Goal: Obtain resource: Download file/media

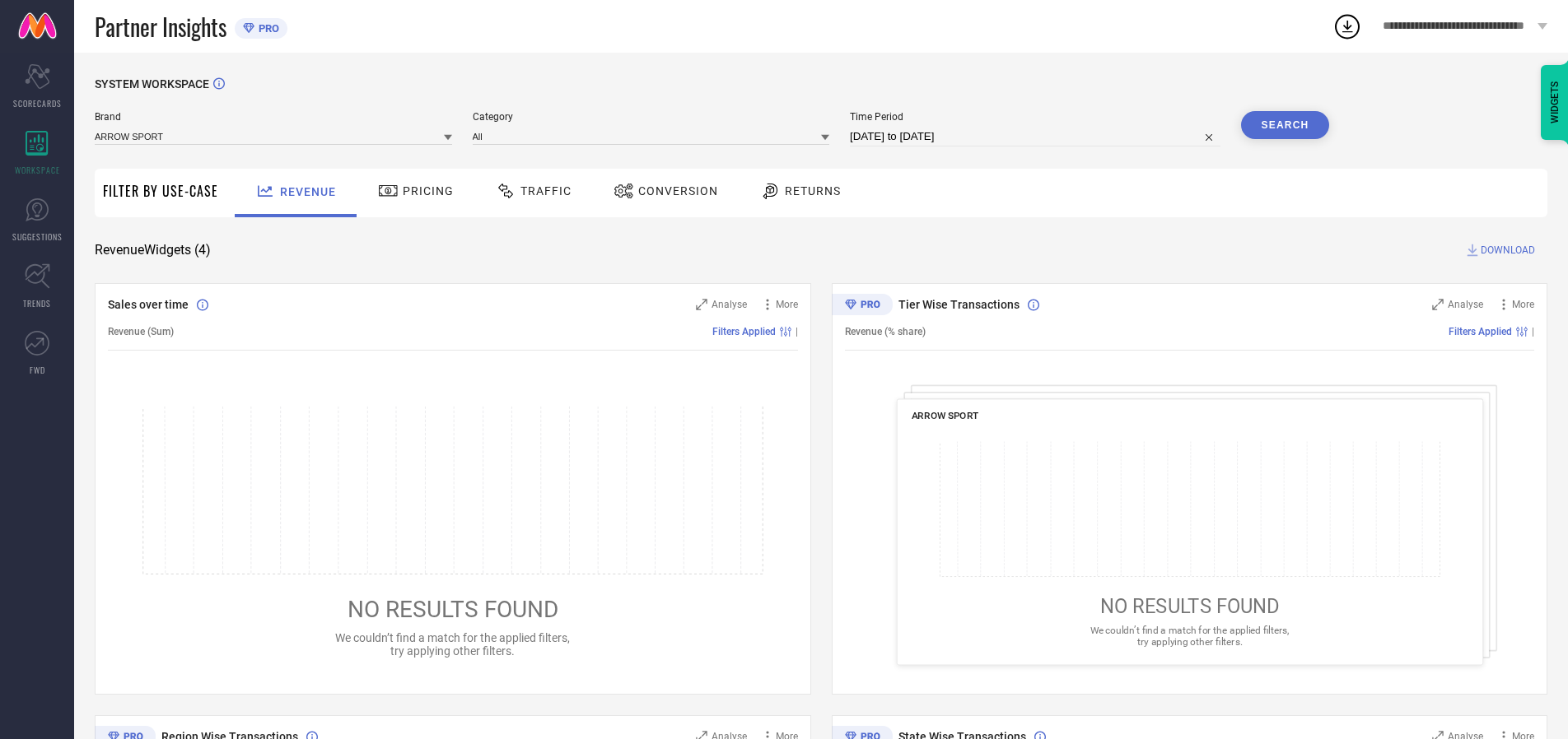
click at [529, 191] on span "Traffic" at bounding box center [546, 191] width 51 height 13
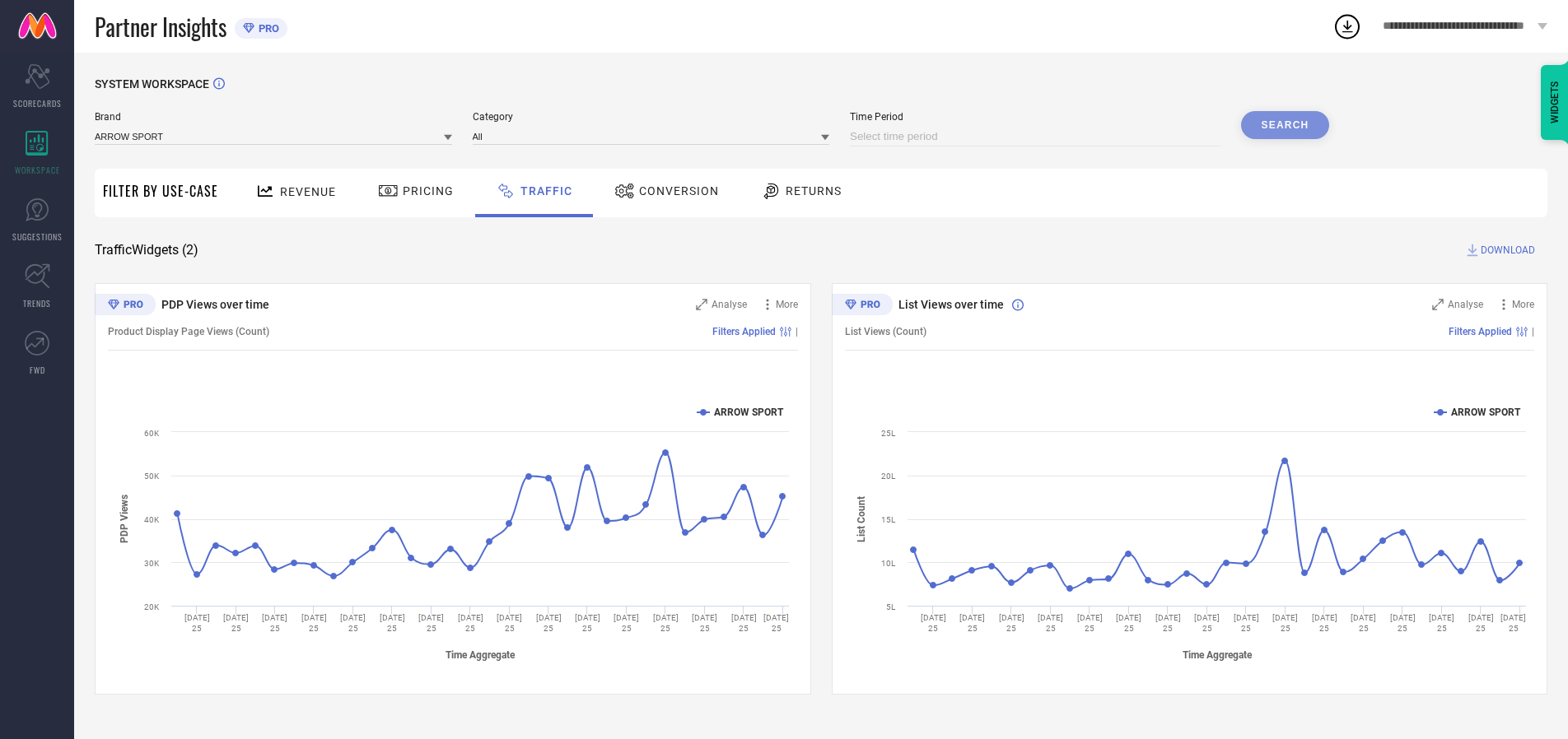
click at [1037, 136] on input at bounding box center [1035, 136] width 371 height 20
select select "8"
select select "2025"
select select "9"
select select "2025"
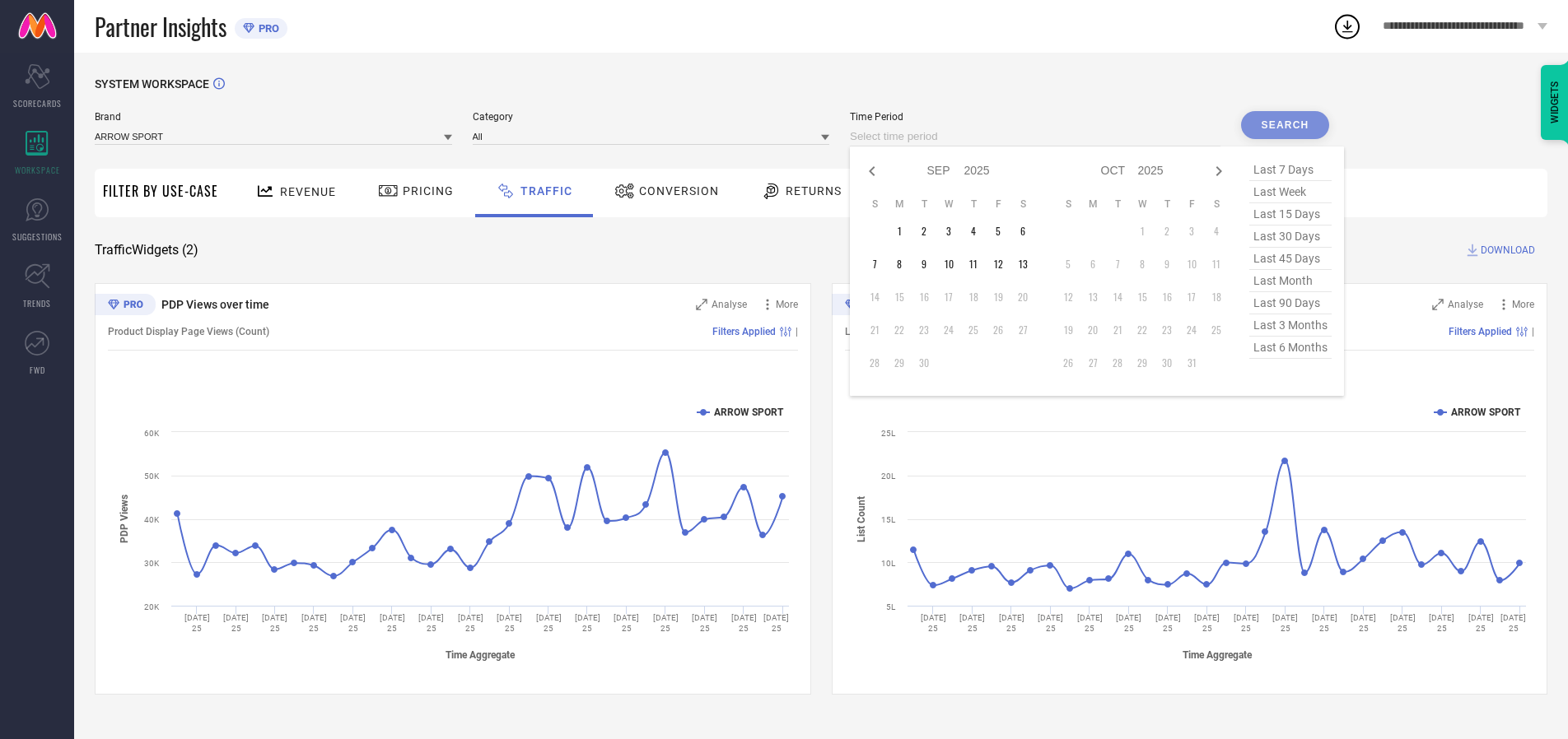
click at [954, 264] on td "10" at bounding box center [948, 264] width 25 height 25
type input "[DATE] to [DATE]"
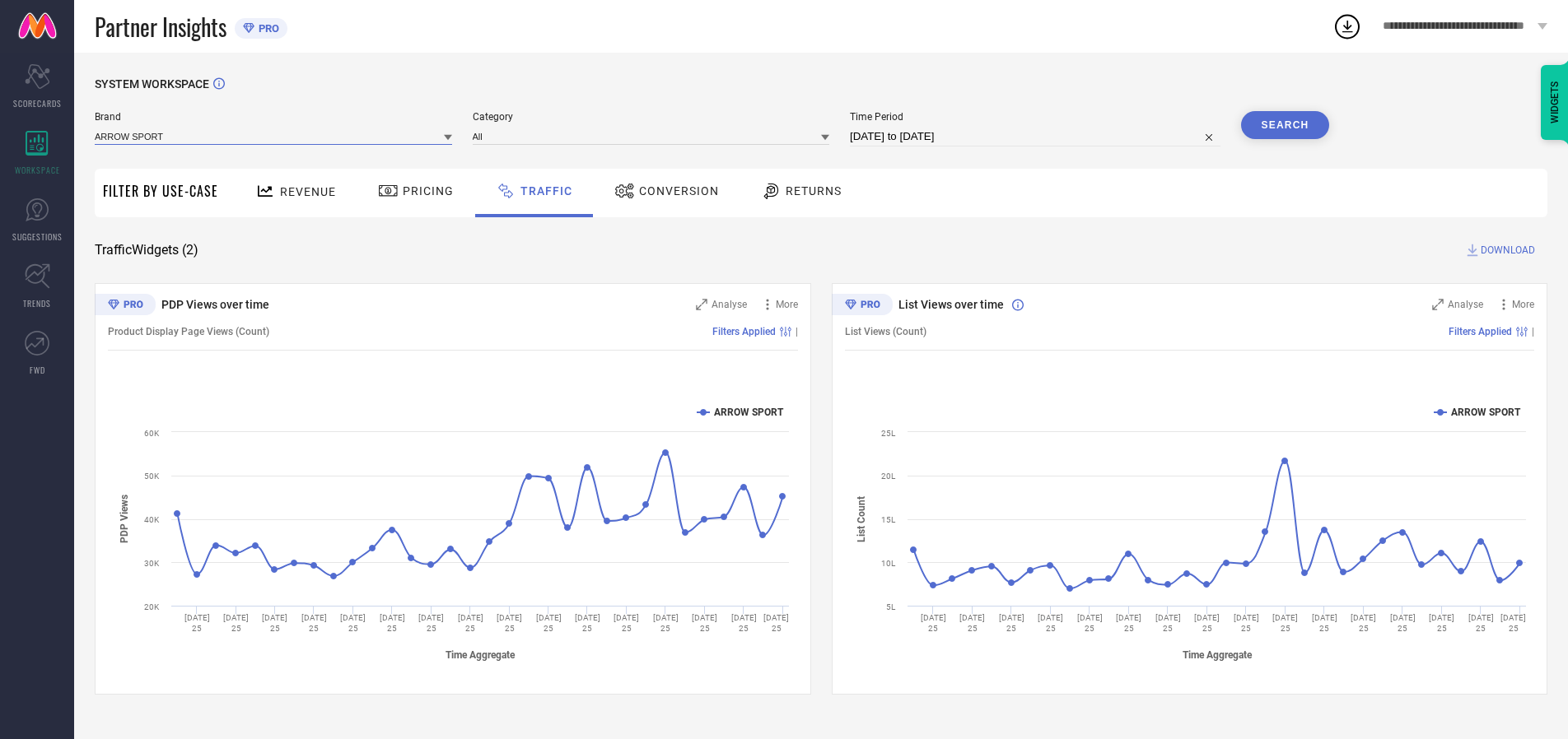
click at [274, 136] on input at bounding box center [273, 136] width 358 height 17
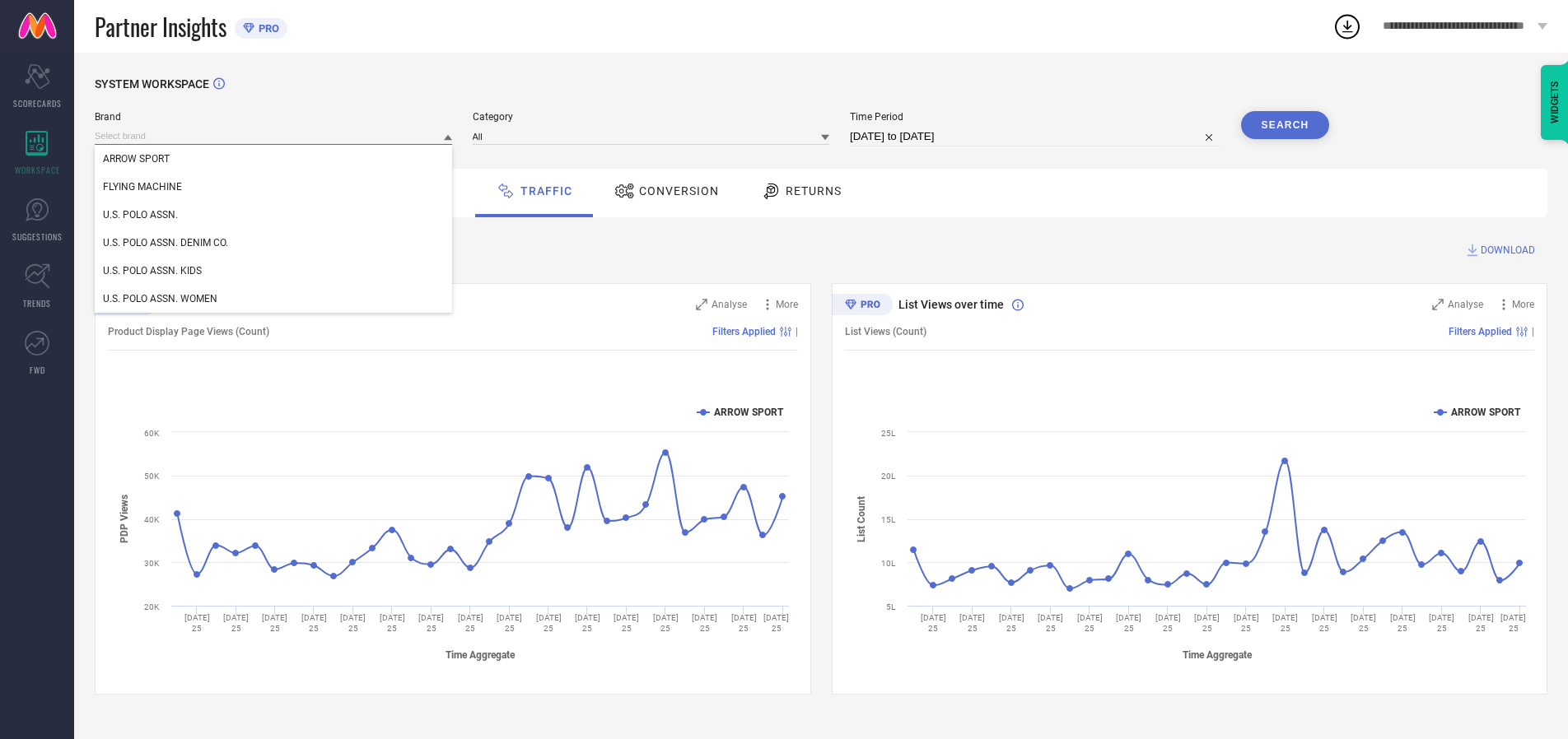
click at [274, 136] on input at bounding box center [273, 136] width 358 height 17
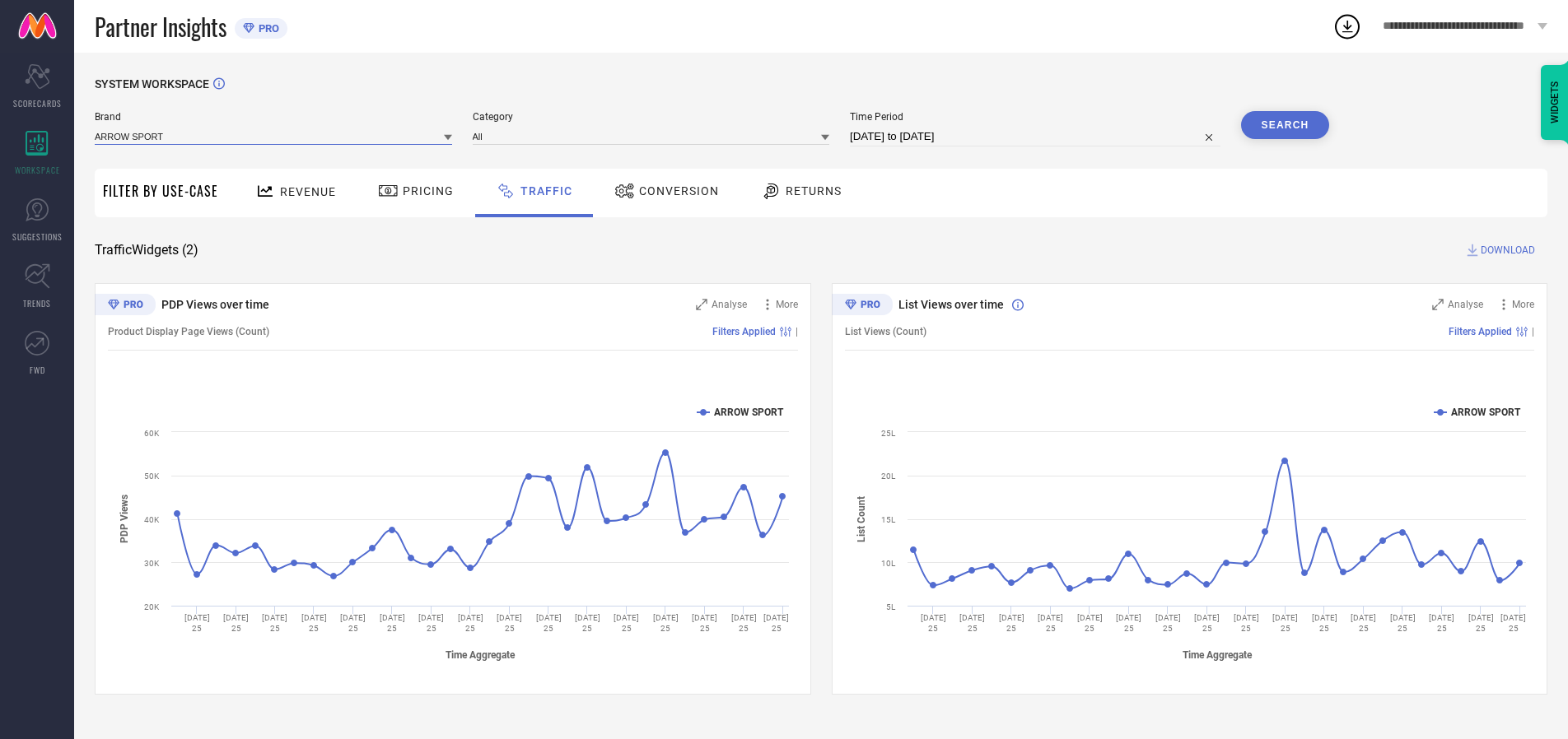
click at [274, 136] on input at bounding box center [273, 136] width 358 height 17
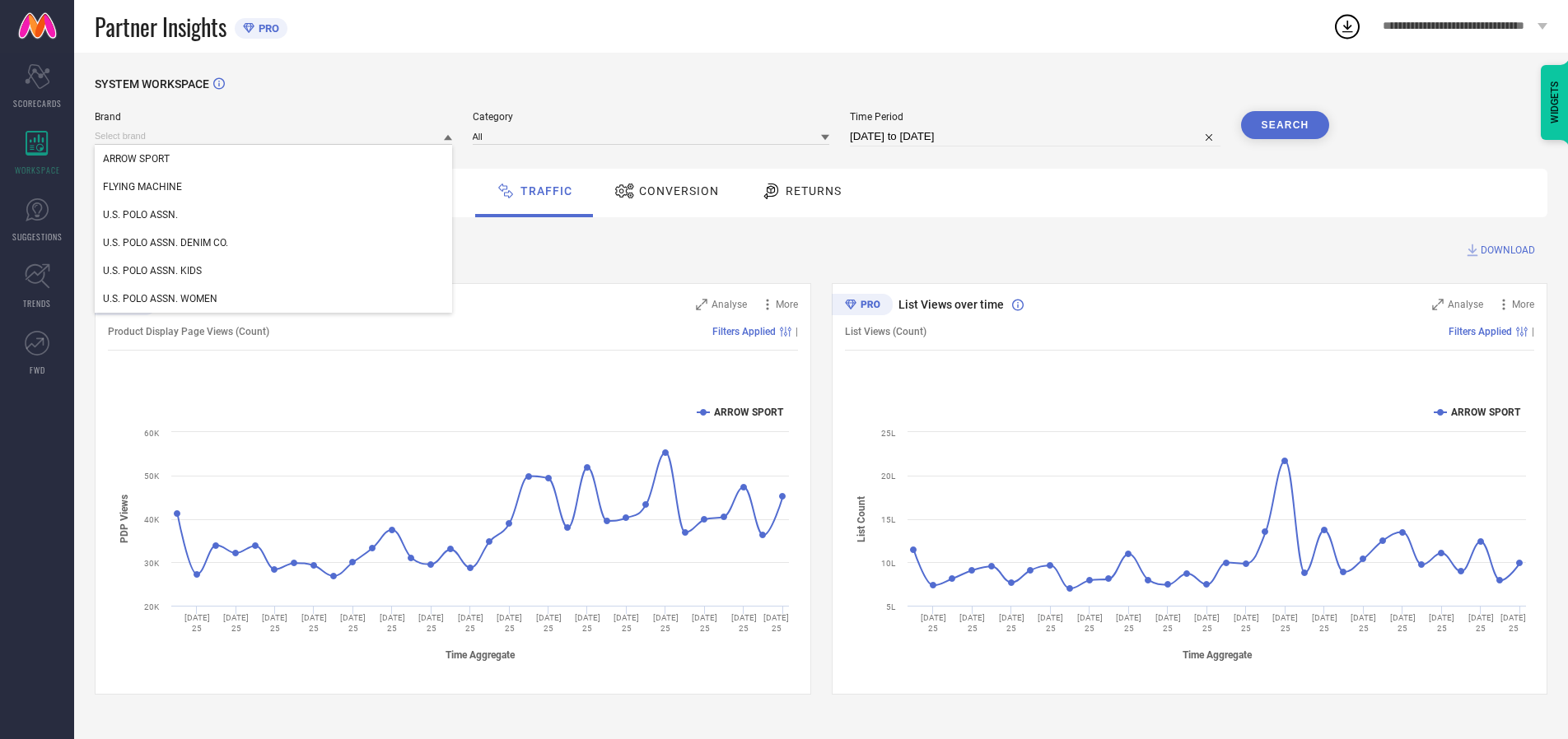
click at [274, 215] on div "U.S. POLO ASSN." at bounding box center [273, 215] width 358 height 28
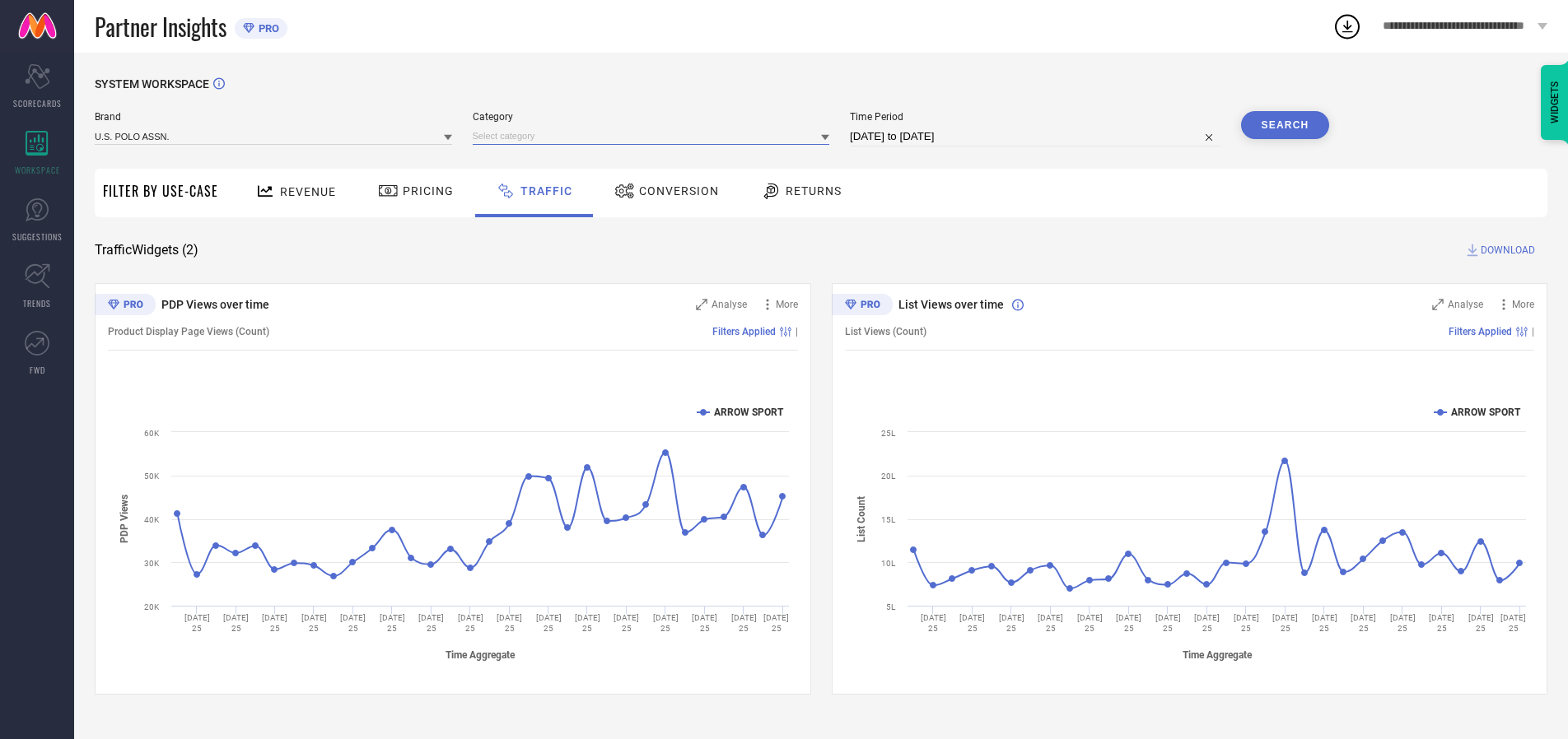
click at [655, 136] on input at bounding box center [651, 136] width 358 height 17
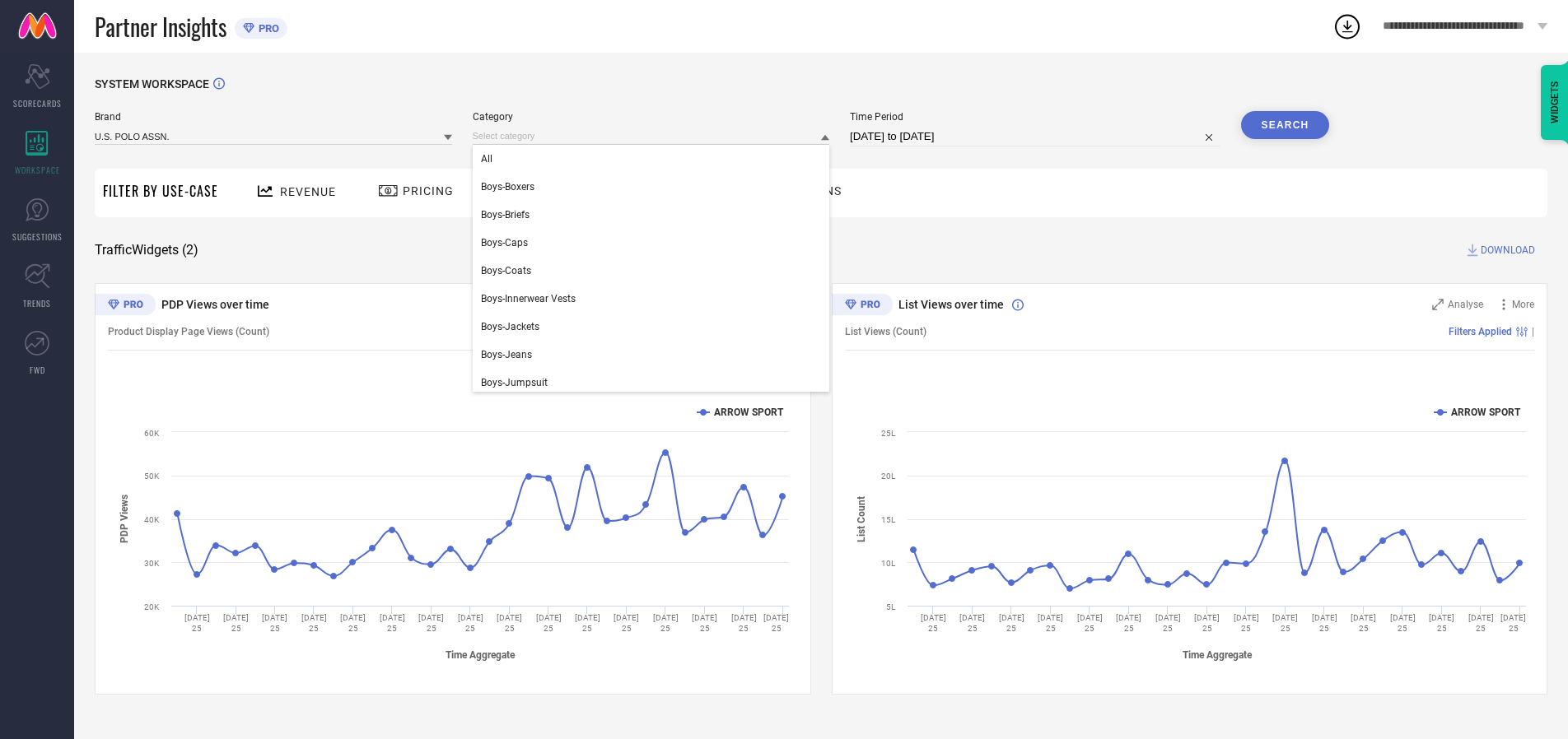
click at [655, 159] on div "All" at bounding box center [651, 159] width 358 height 28
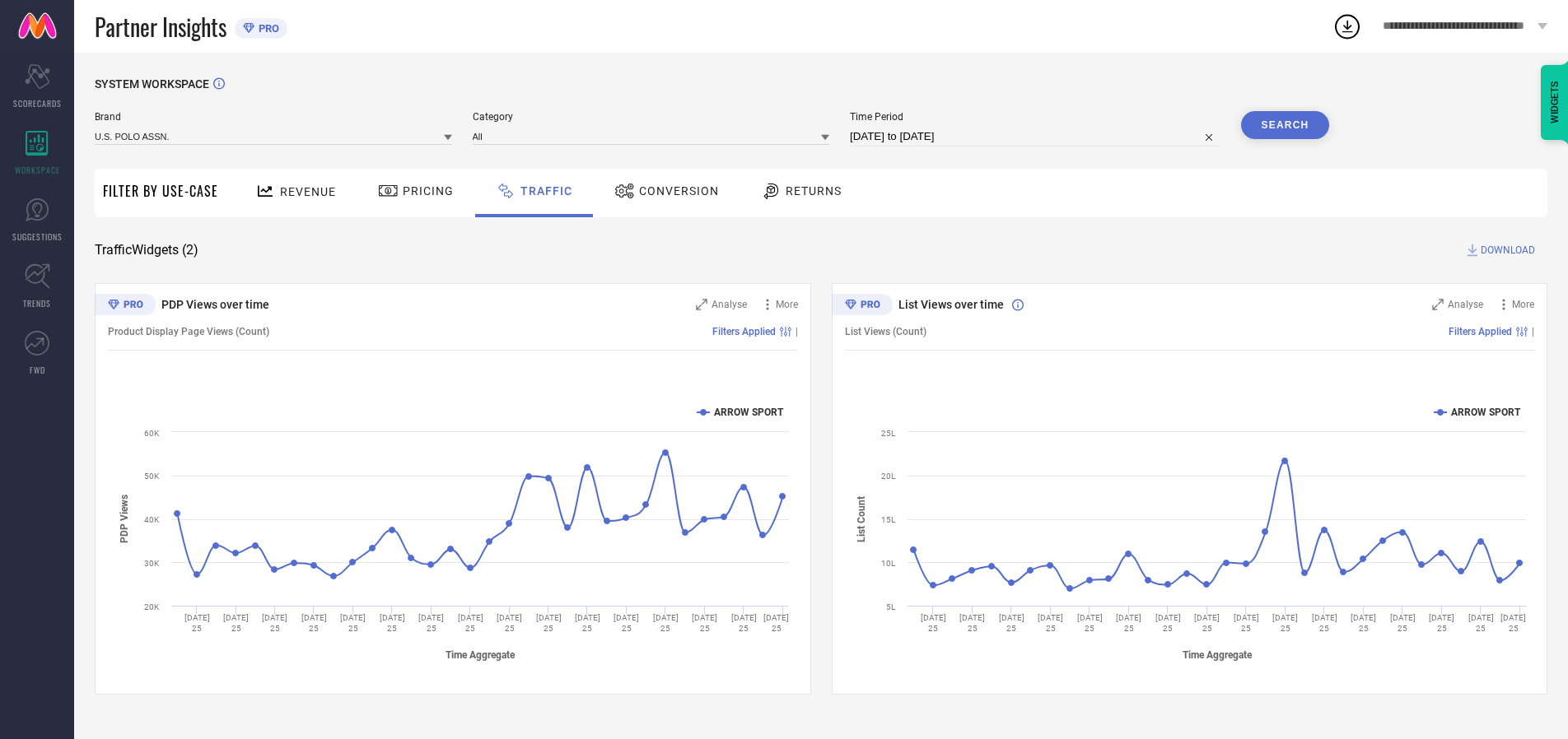
click at [1284, 125] on button "Search" at bounding box center [1285, 125] width 89 height 28
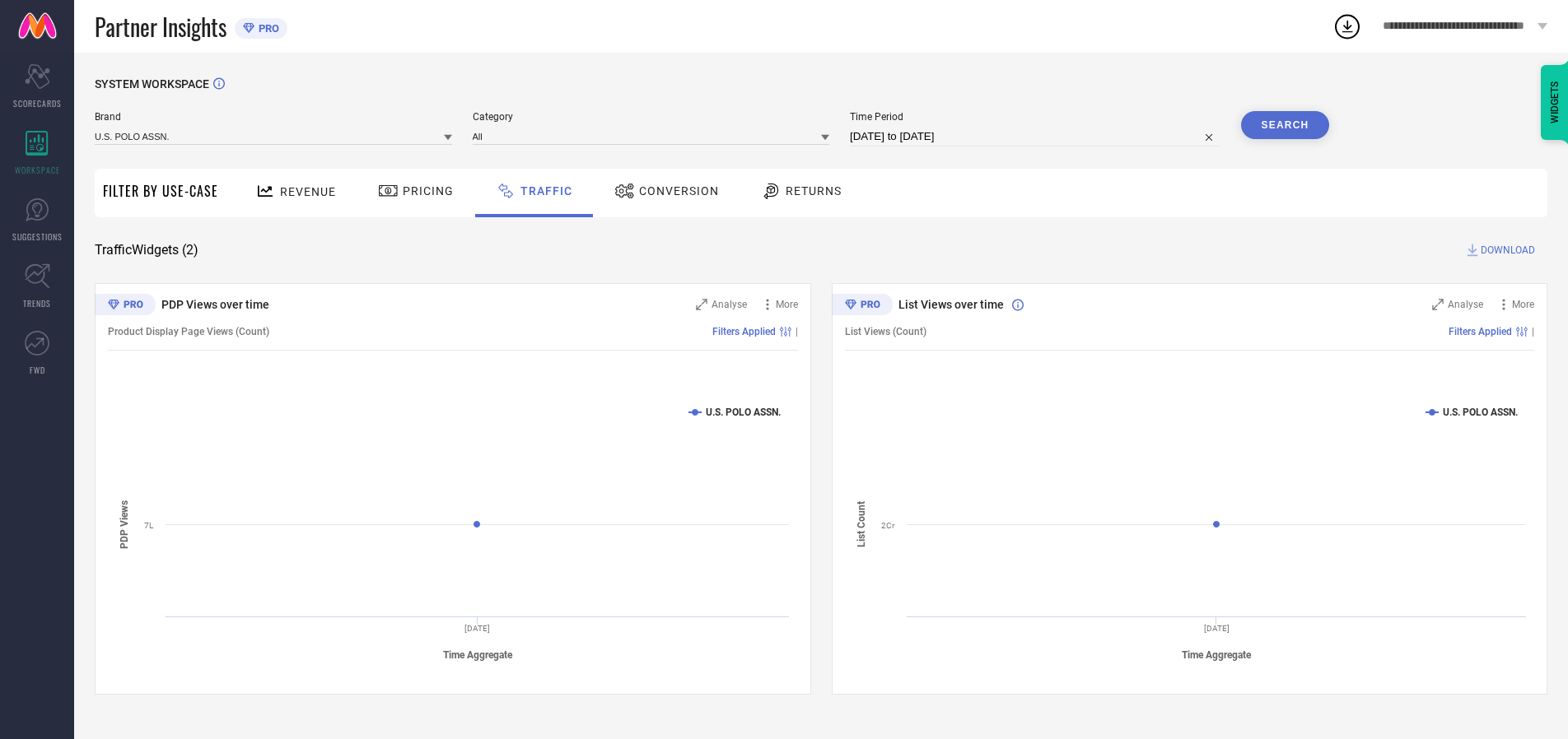
click at [1506, 251] on span "DOWNLOAD" at bounding box center [1506, 250] width 54 height 16
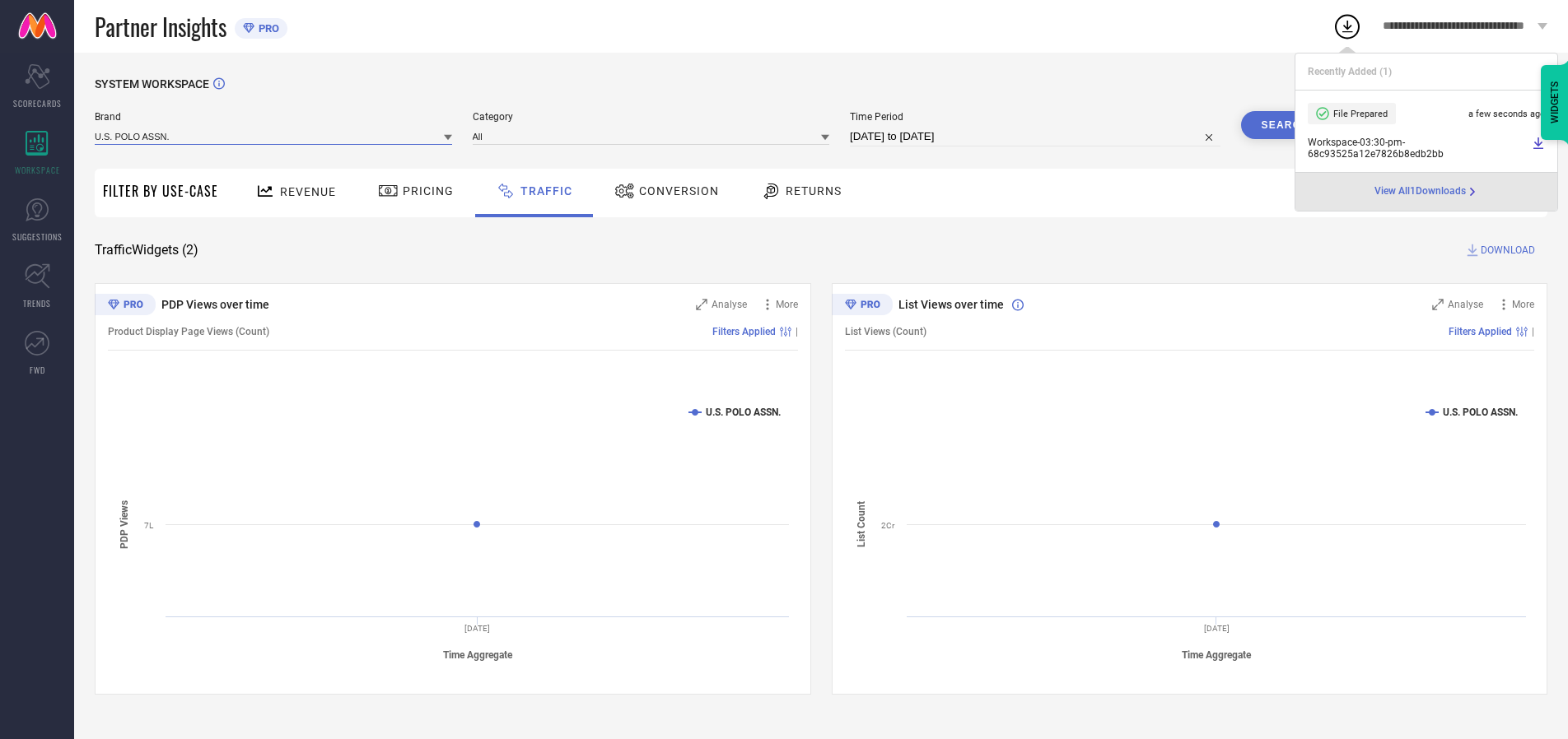
click at [274, 136] on input at bounding box center [273, 136] width 358 height 17
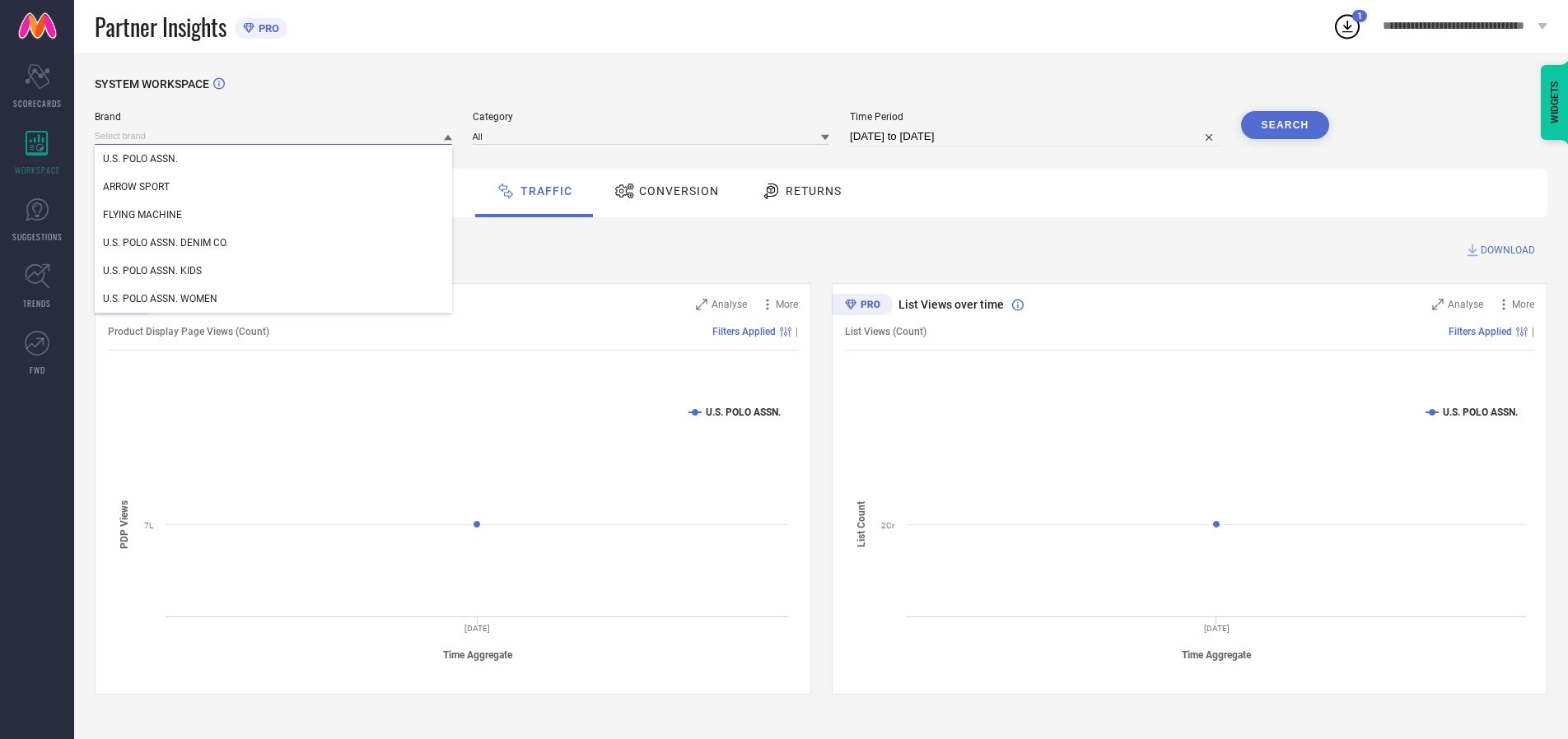
click at [274, 243] on div "U.S. POLO ASSN. DENIM CO." at bounding box center [273, 243] width 358 height 28
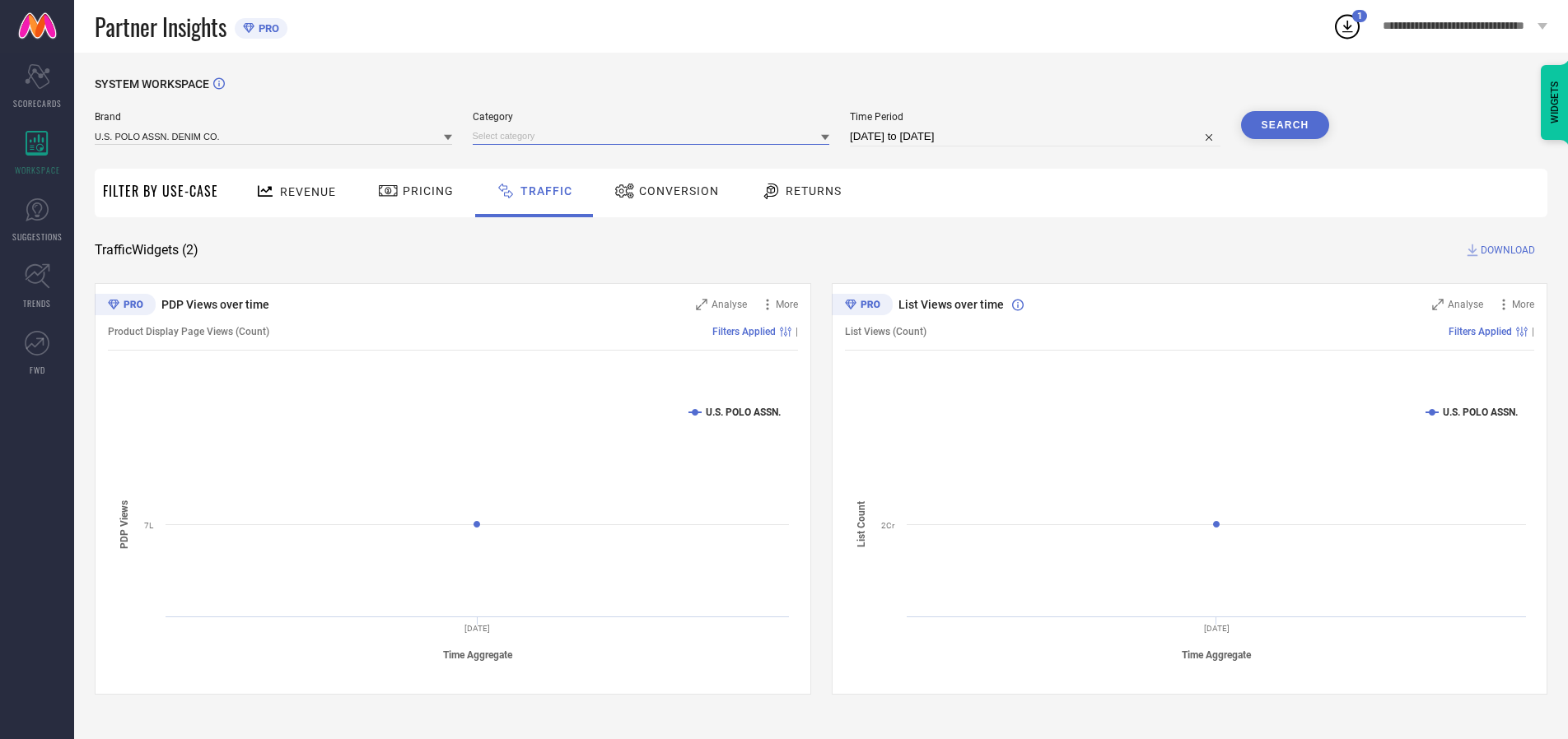
click at [655, 136] on input at bounding box center [651, 136] width 358 height 17
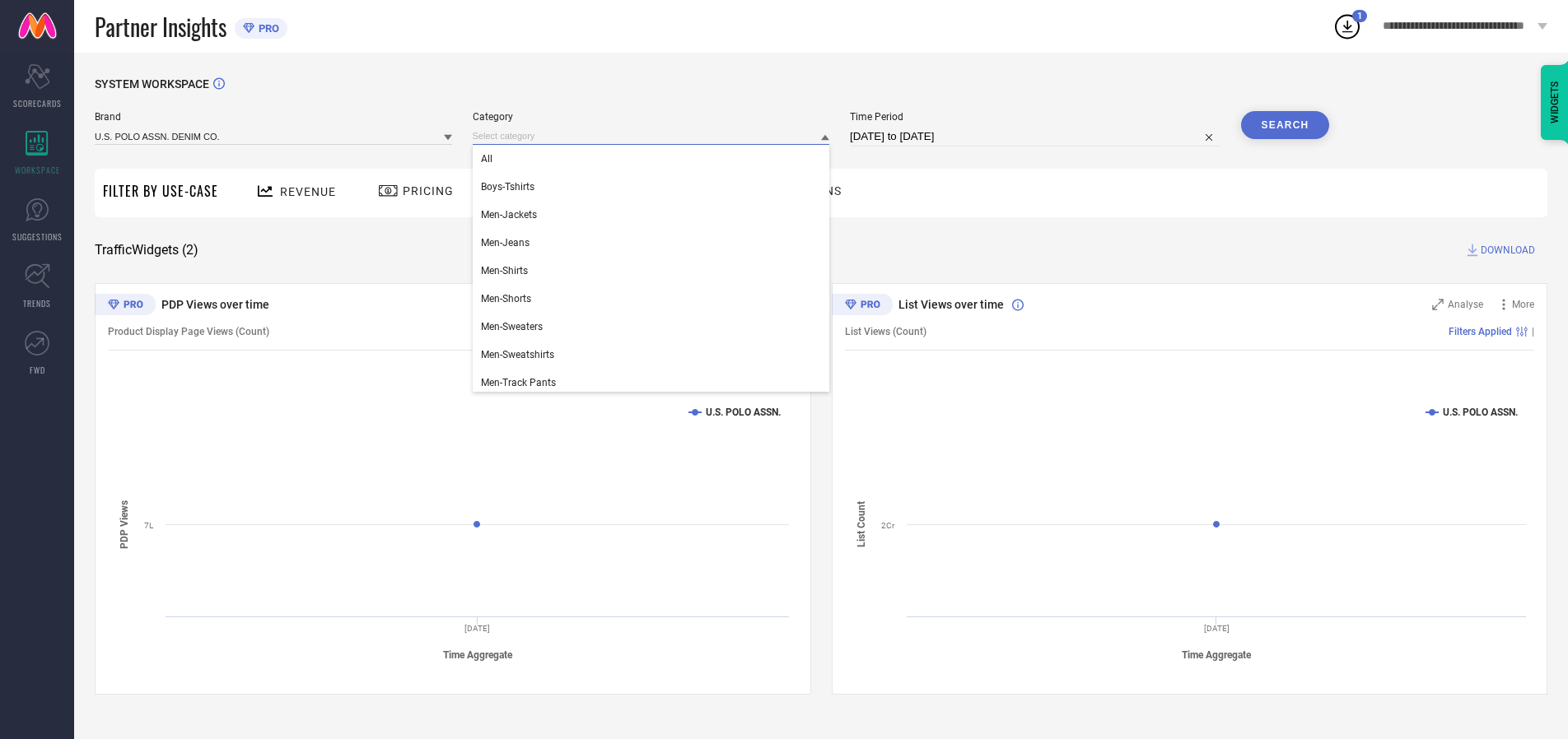
click at [655, 159] on div "All" at bounding box center [651, 159] width 358 height 28
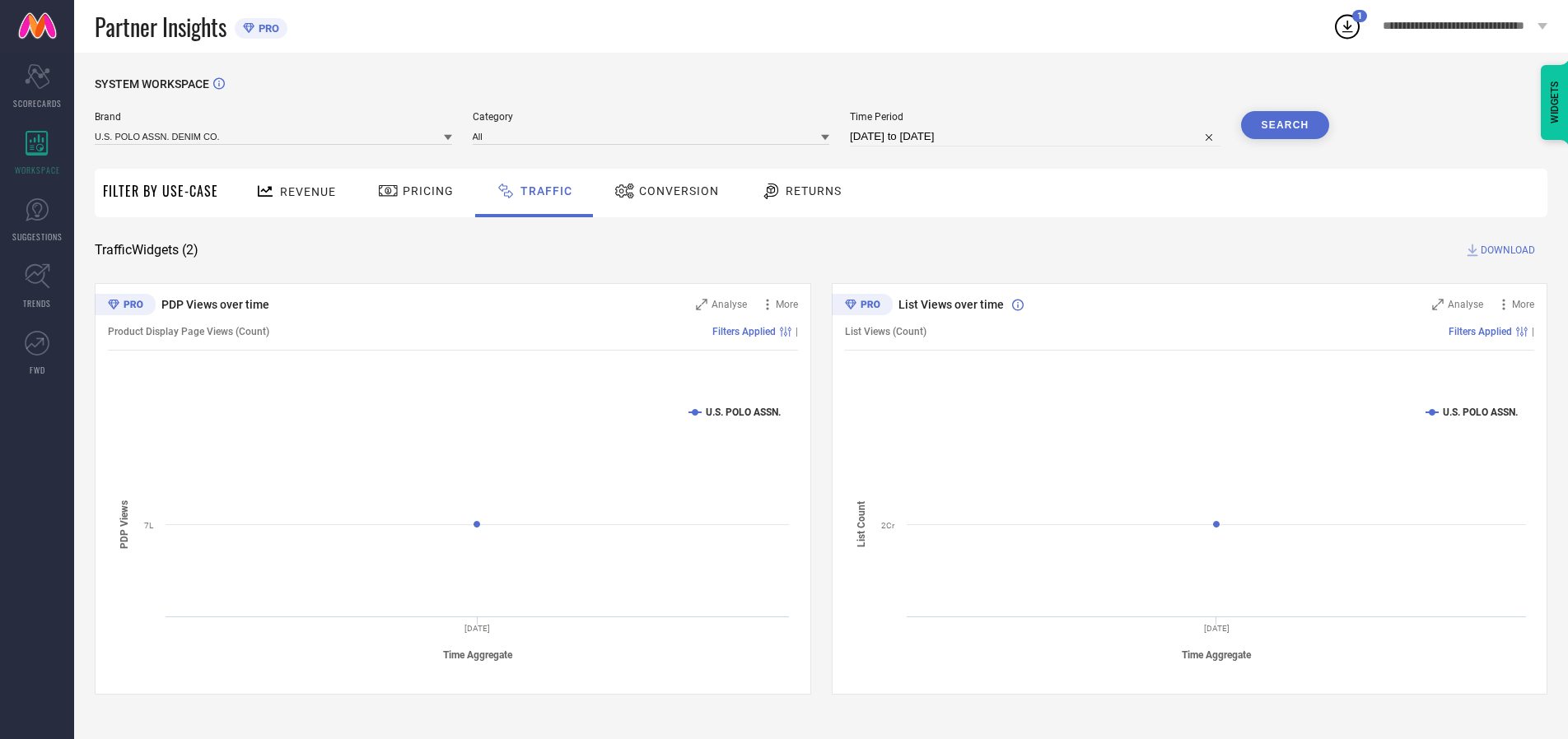
click at [1284, 125] on button "Search" at bounding box center [1285, 125] width 89 height 28
click at [1506, 251] on span "DOWNLOAD" at bounding box center [1506, 250] width 54 height 16
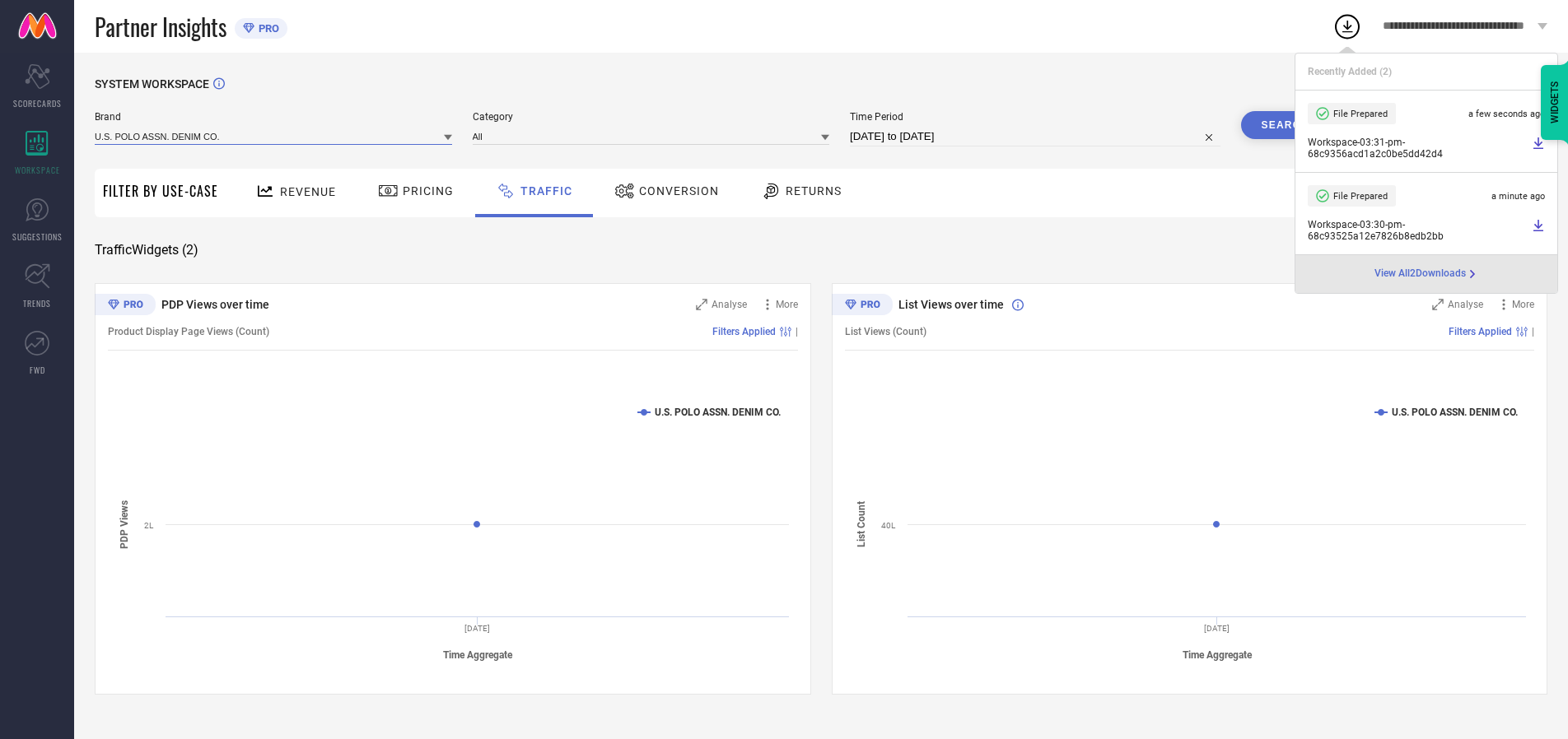
click at [274, 136] on input at bounding box center [273, 136] width 358 height 17
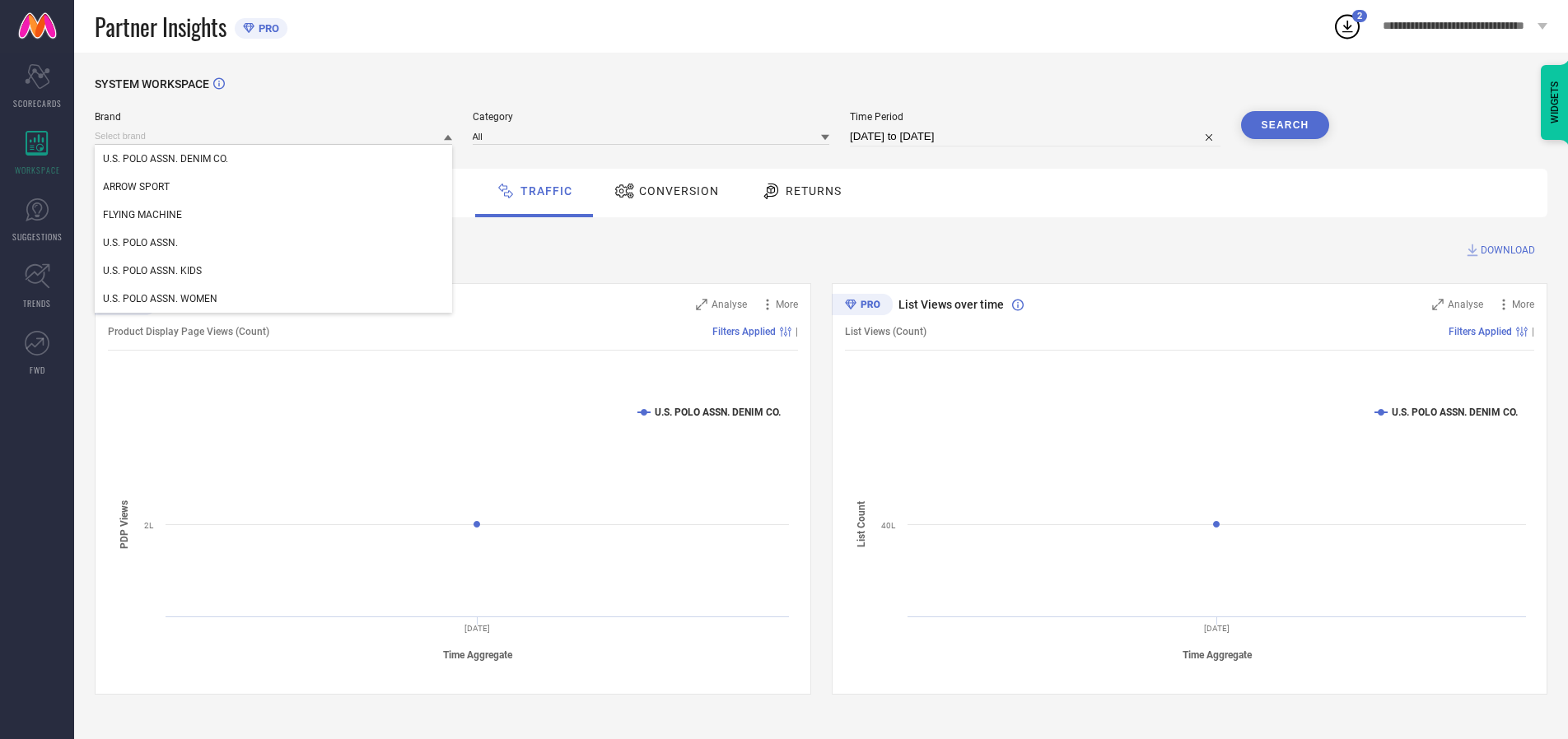
click at [274, 271] on div "U.S. POLO ASSN. KIDS" at bounding box center [273, 271] width 358 height 28
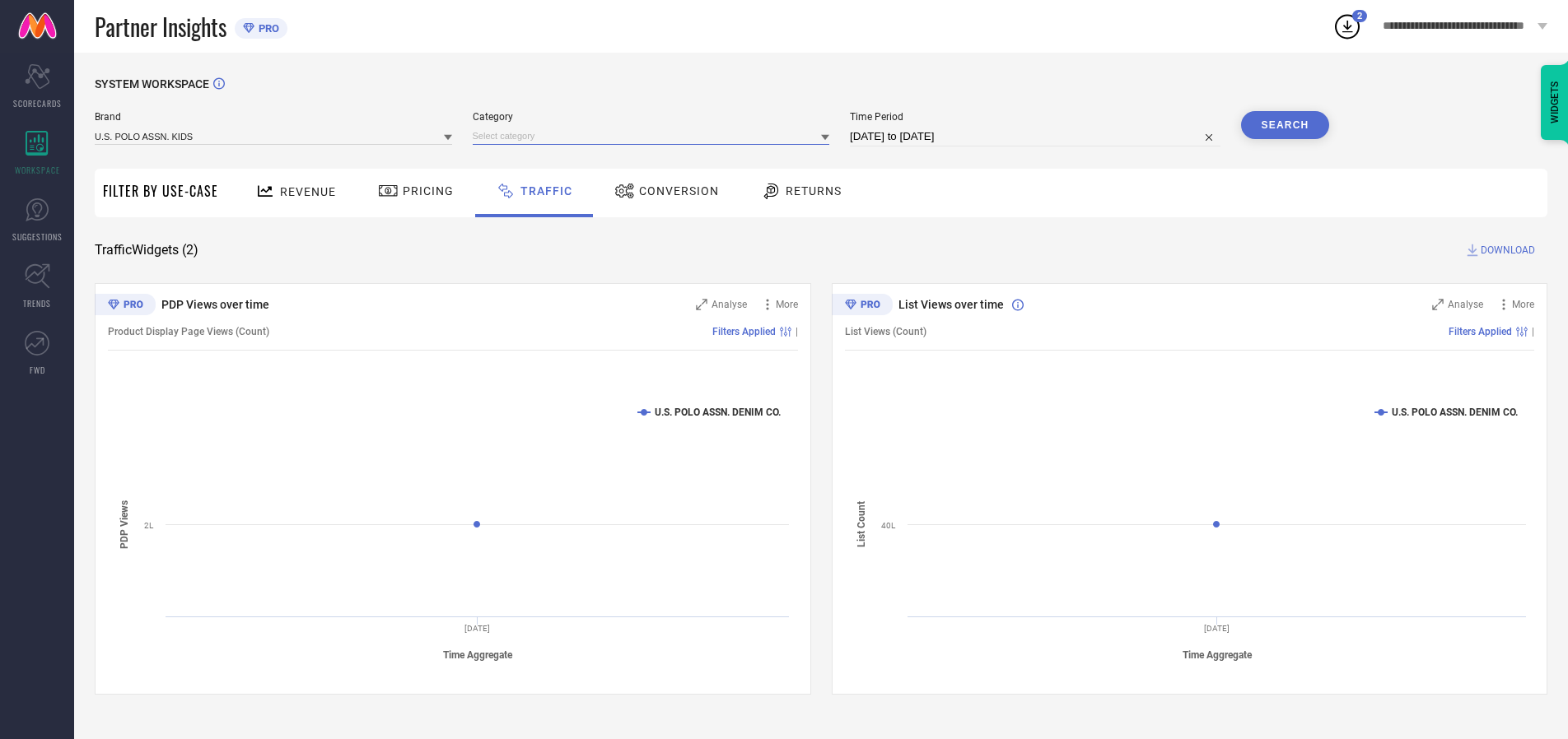
click at [655, 136] on input at bounding box center [651, 136] width 358 height 17
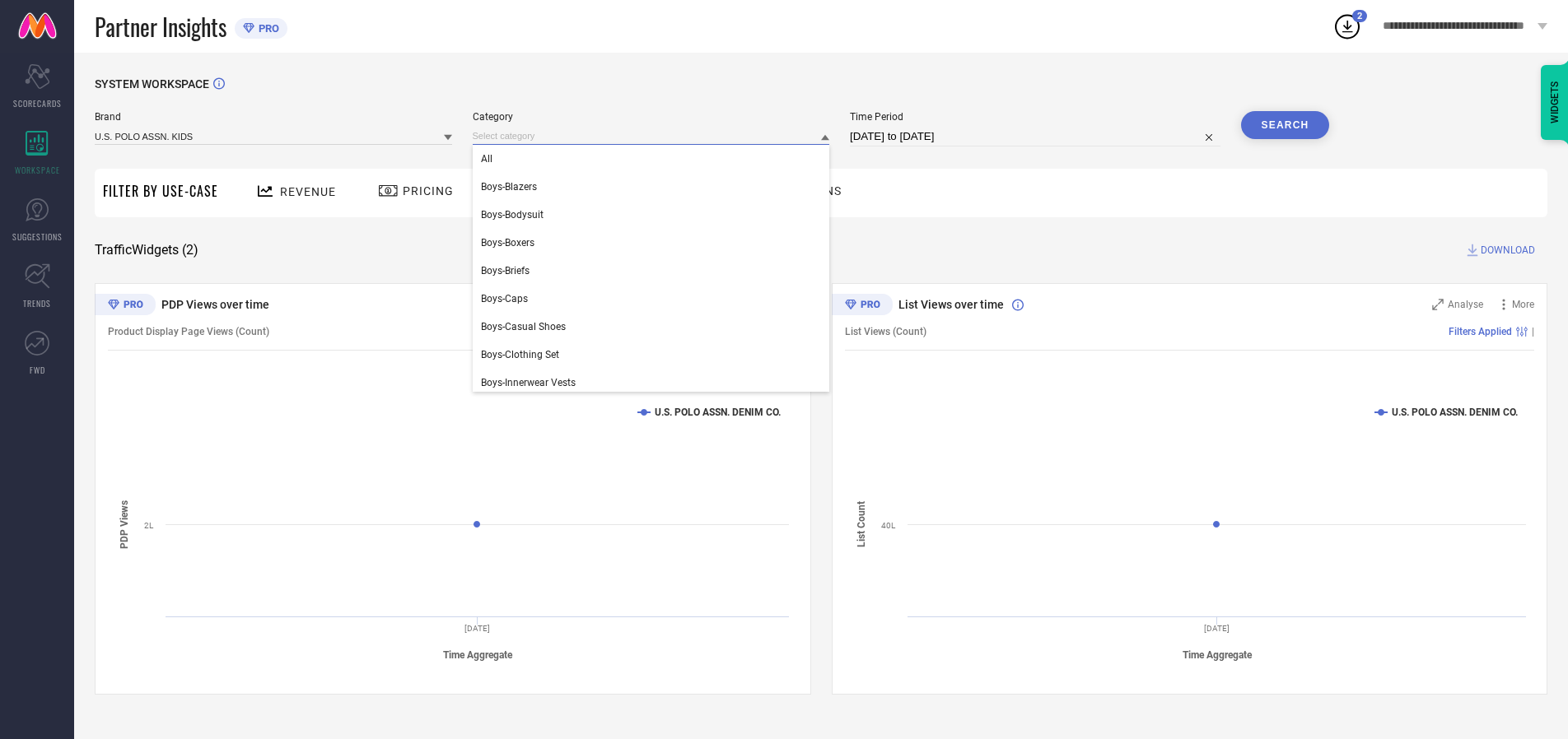
click at [655, 159] on div "All" at bounding box center [651, 159] width 358 height 28
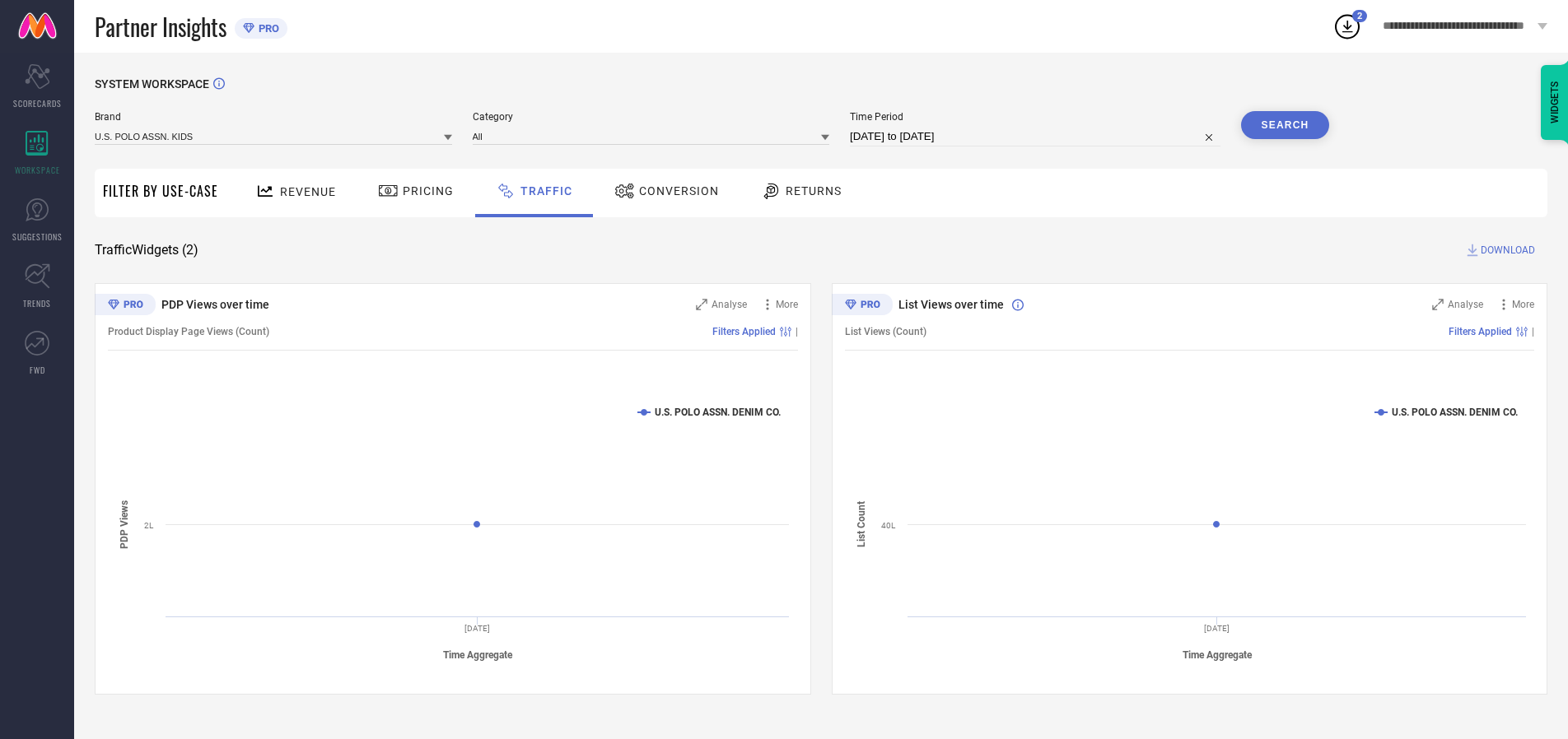
click at [1284, 125] on button "Search" at bounding box center [1285, 125] width 89 height 28
click at [1506, 251] on span "DOWNLOAD" at bounding box center [1506, 250] width 54 height 16
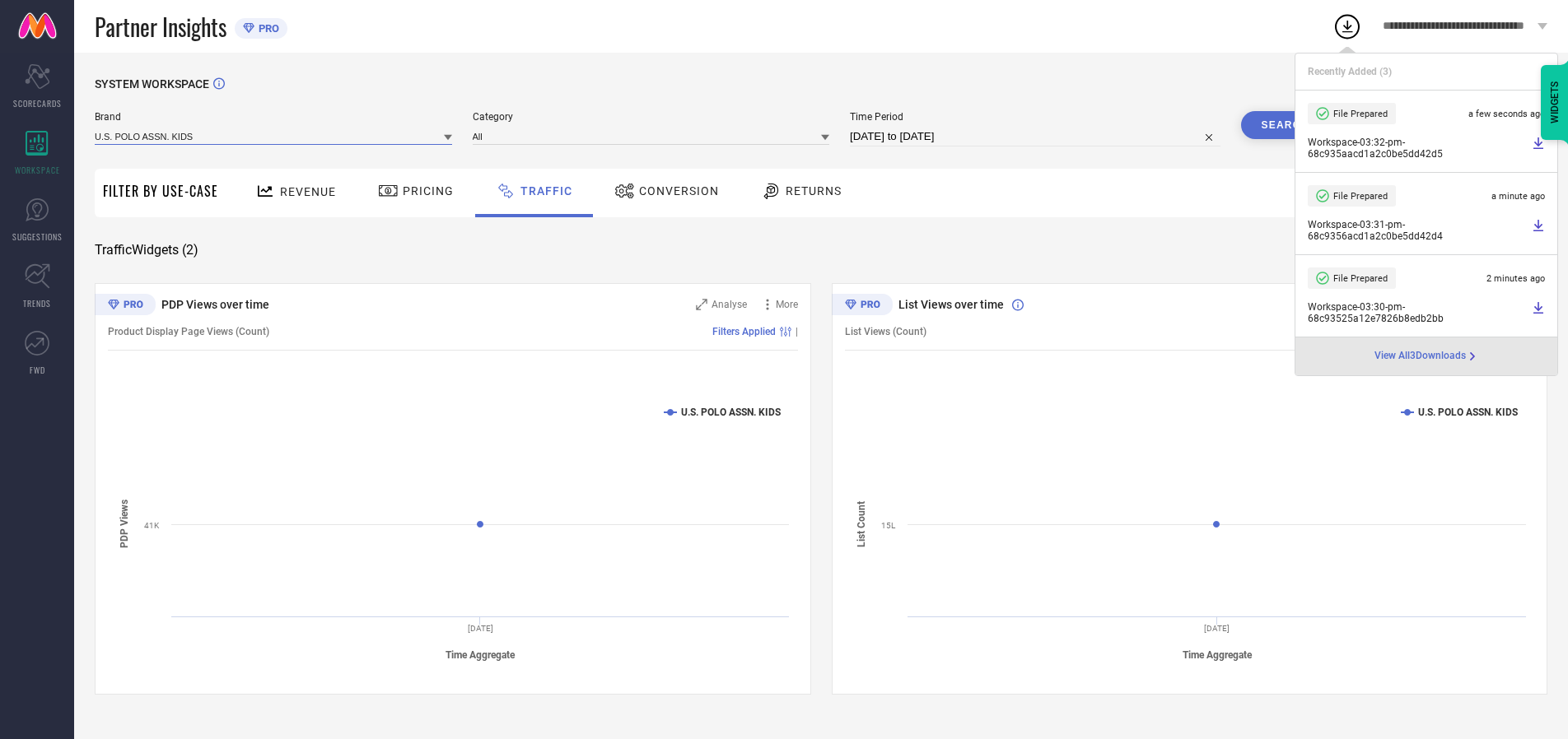
click at [274, 136] on input at bounding box center [273, 136] width 358 height 17
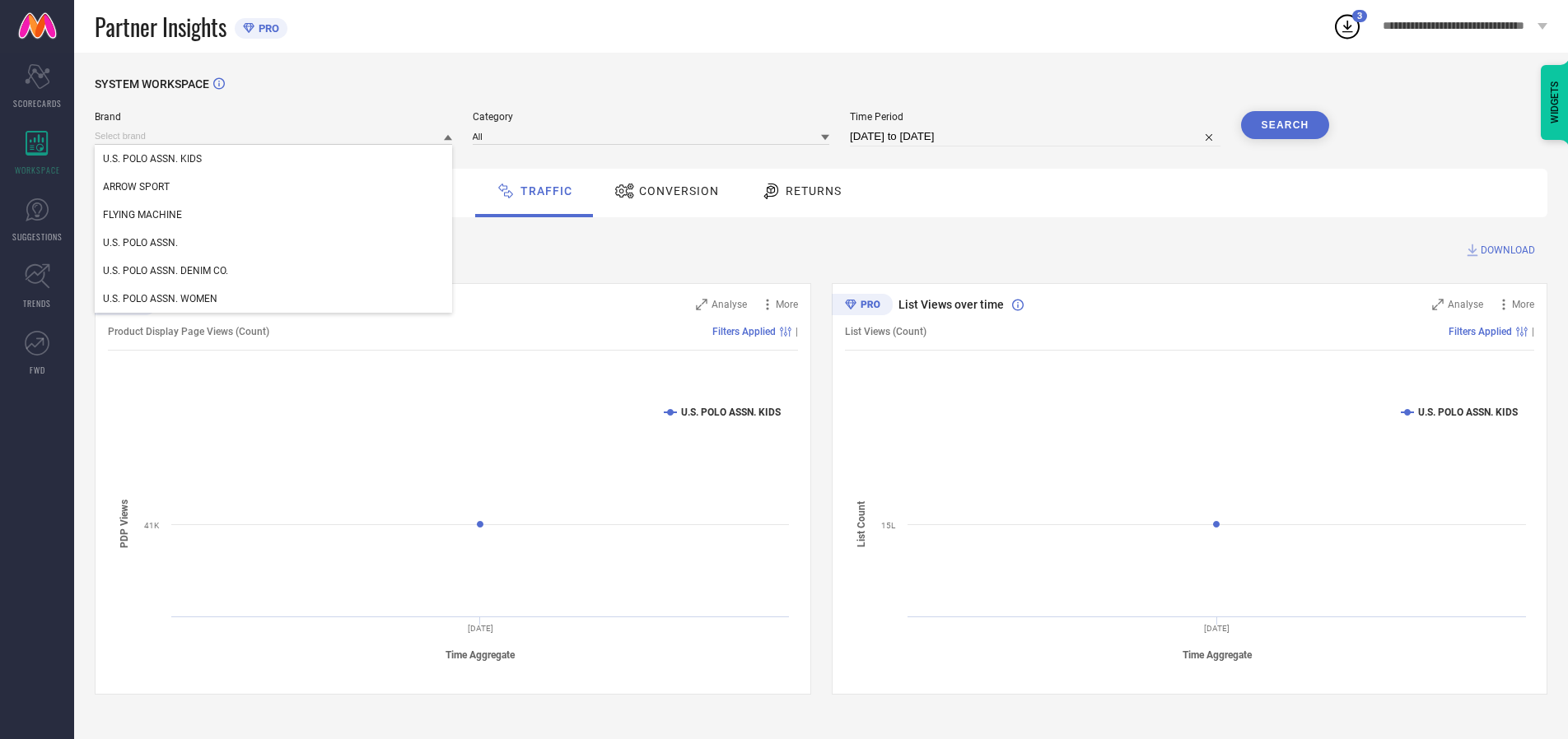
click at [274, 299] on div "U.S. POLO ASSN. WOMEN" at bounding box center [273, 299] width 358 height 28
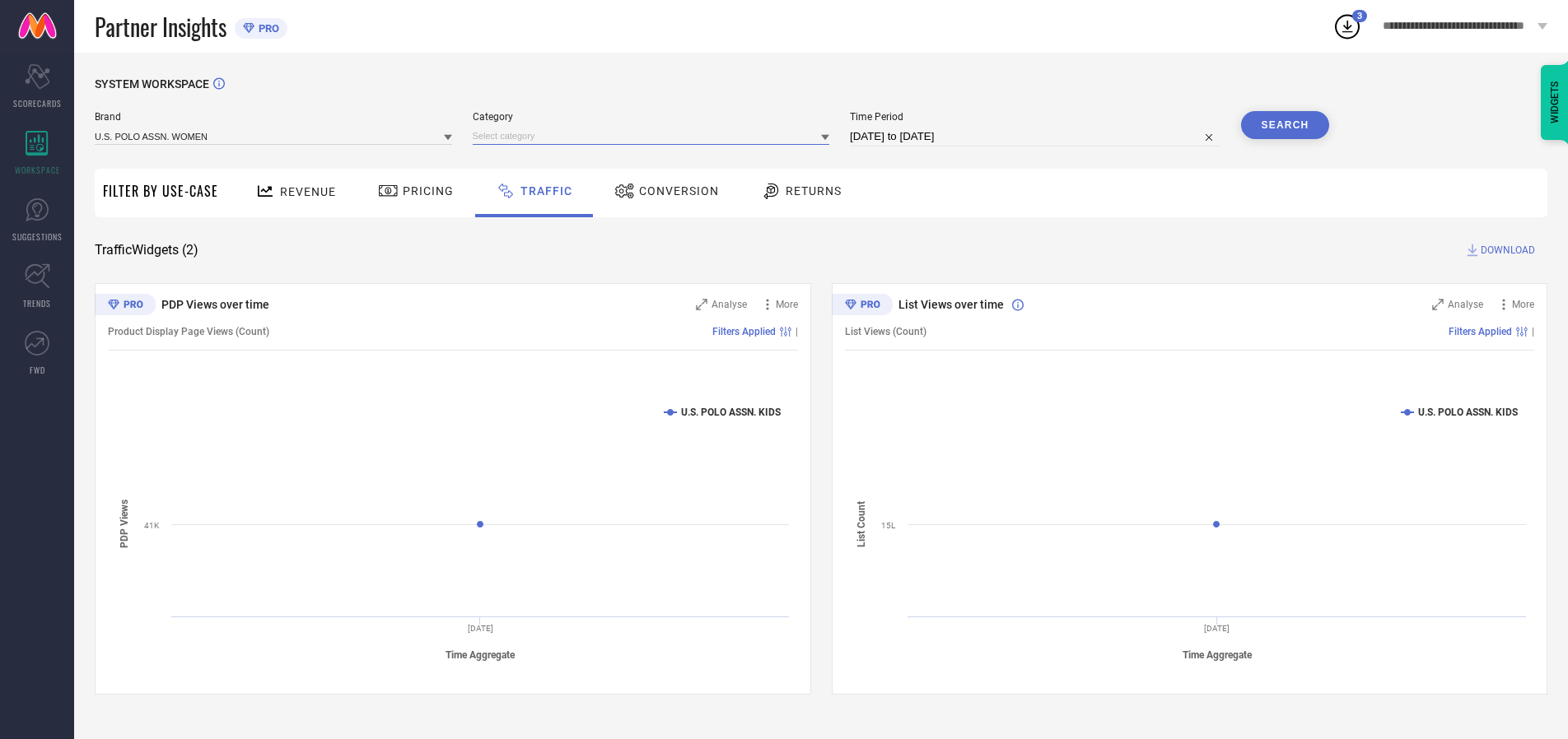
click at [655, 136] on input at bounding box center [651, 136] width 358 height 17
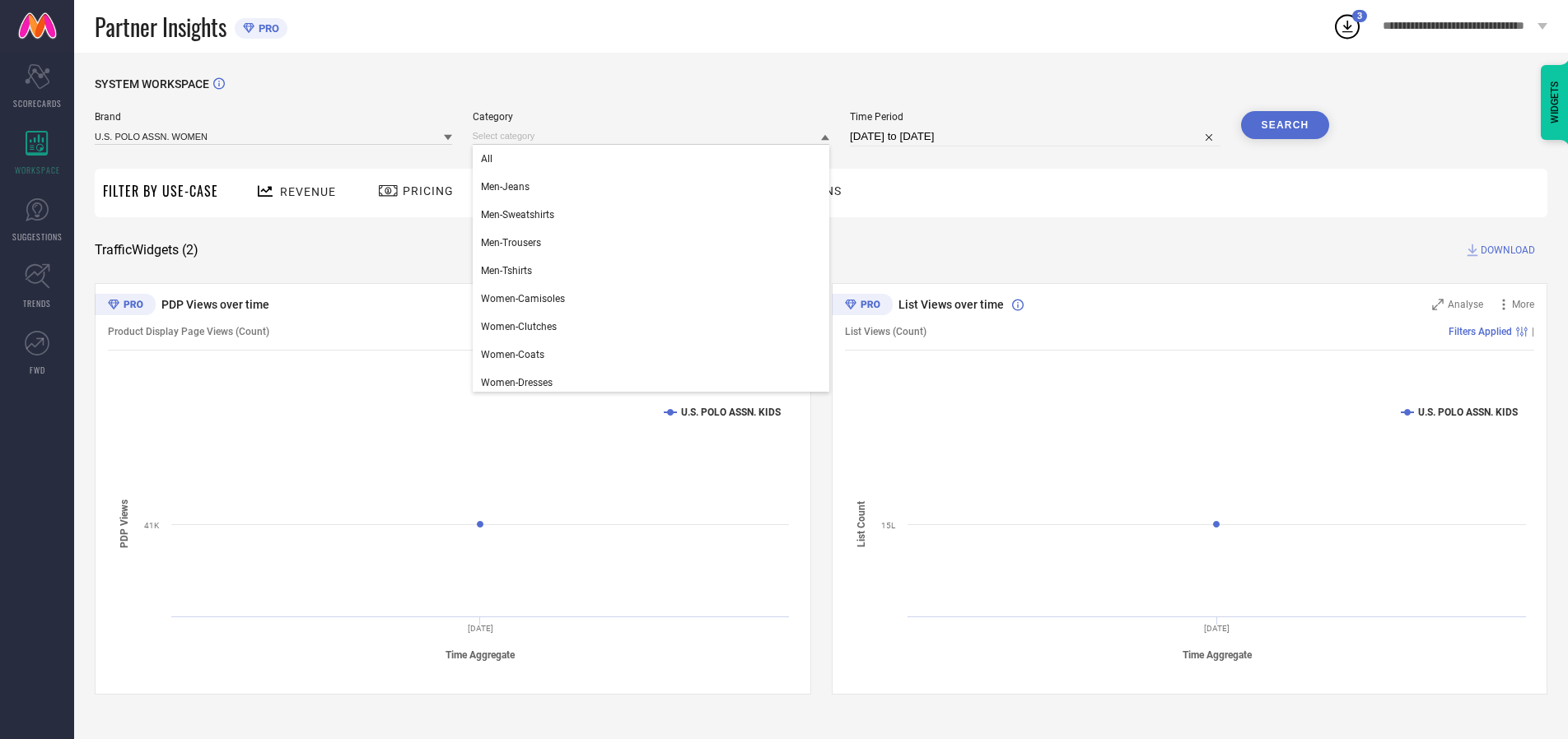
click at [655, 159] on div "All" at bounding box center [651, 159] width 358 height 28
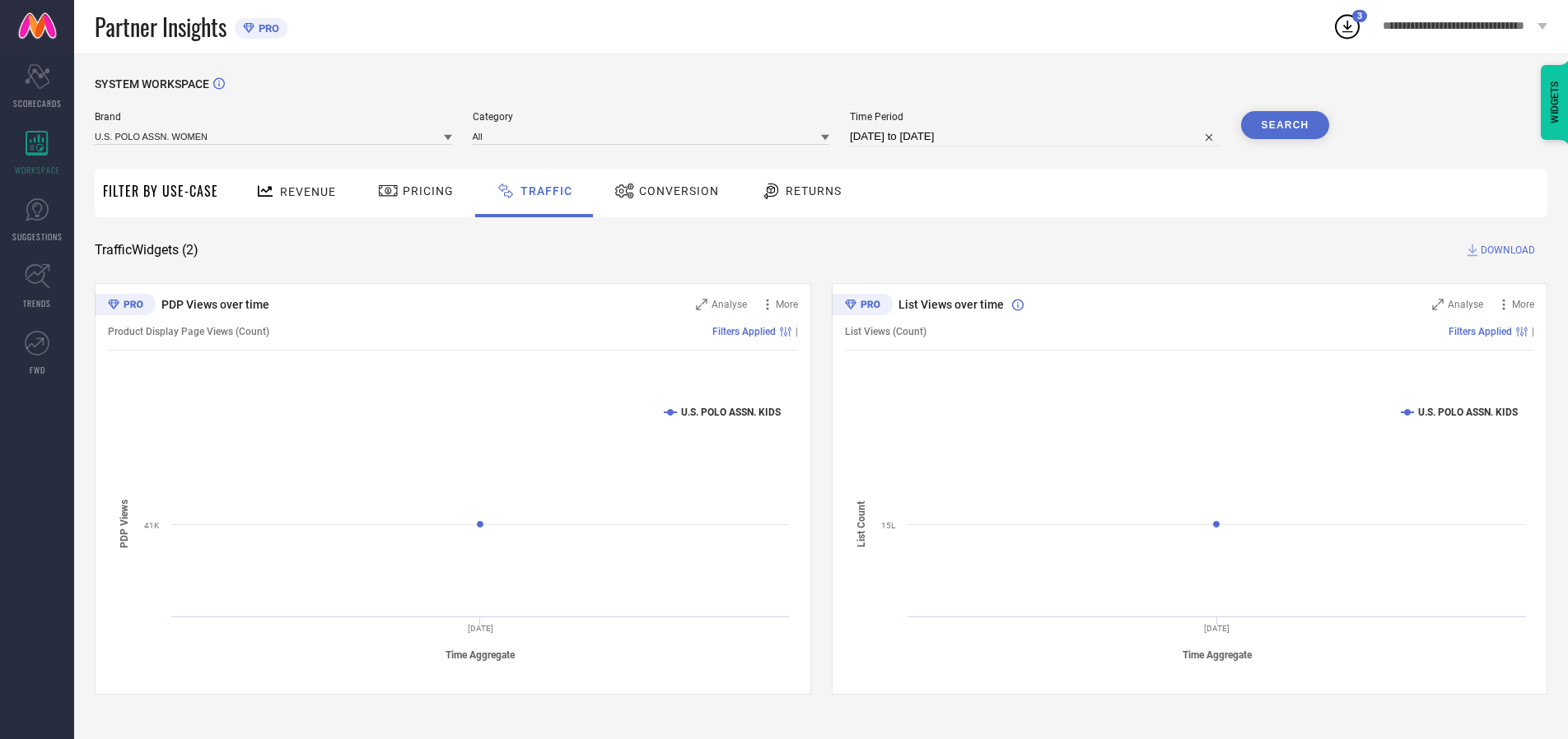
click at [1284, 125] on button "Search" at bounding box center [1285, 125] width 89 height 28
click at [1506, 251] on span "DOWNLOAD" at bounding box center [1506, 250] width 54 height 16
click at [1037, 136] on input at bounding box center [1035, 136] width 371 height 20
select select "8"
select select "2025"
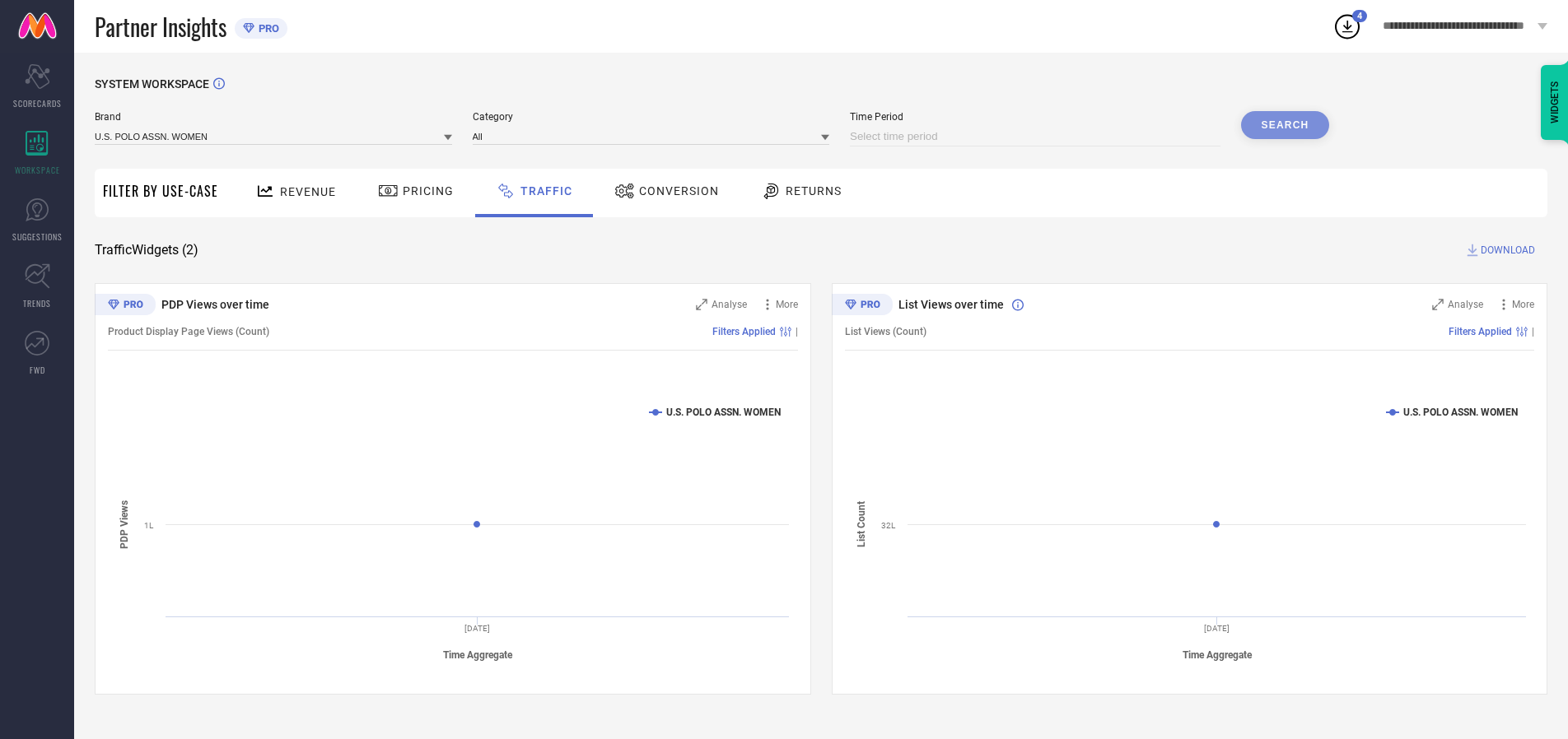
select select "9"
select select "2025"
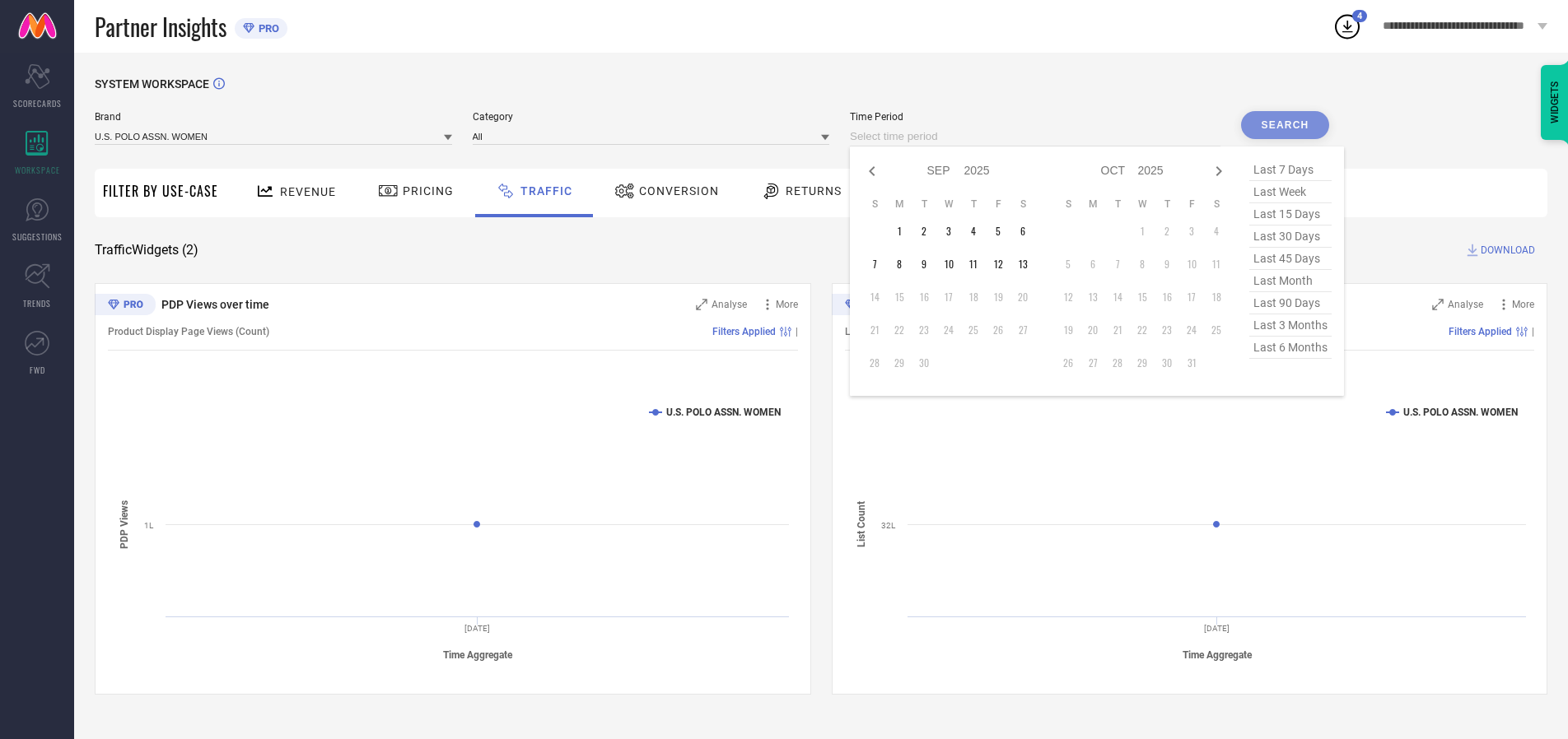
click at [978, 264] on td "11" at bounding box center [973, 264] width 25 height 25
type input "[DATE] to [DATE]"
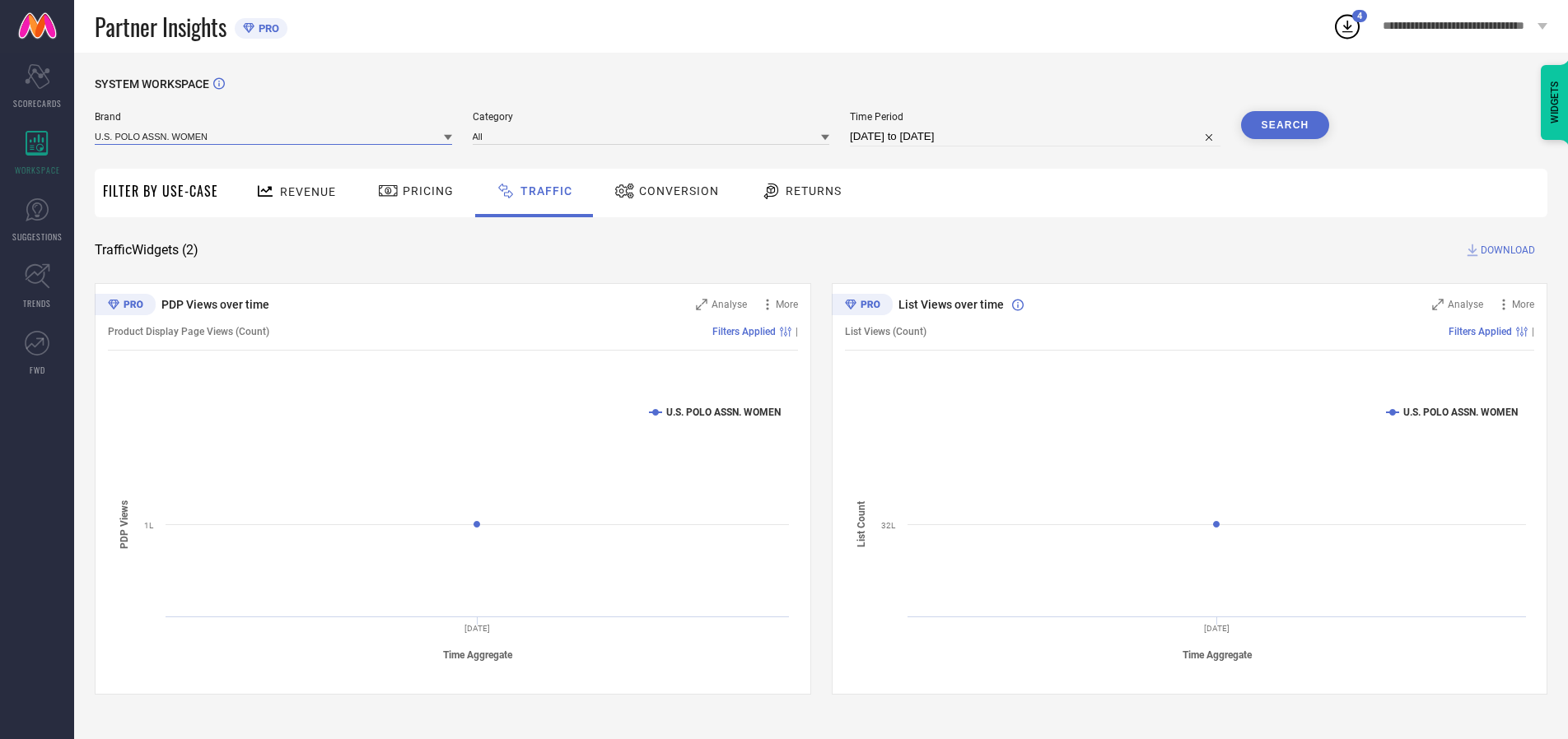
click at [274, 136] on input at bounding box center [273, 136] width 358 height 17
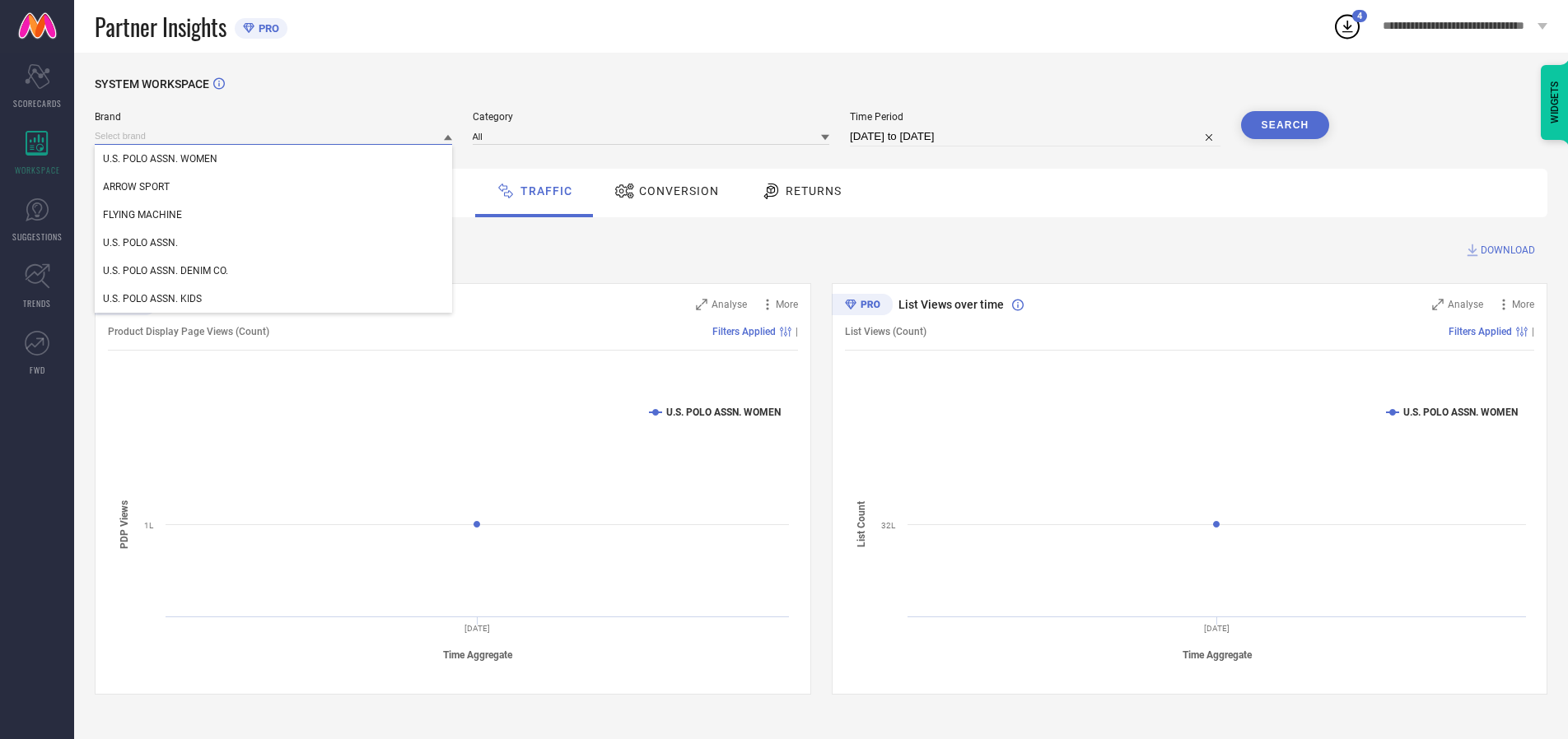
click at [274, 136] on input at bounding box center [273, 136] width 358 height 17
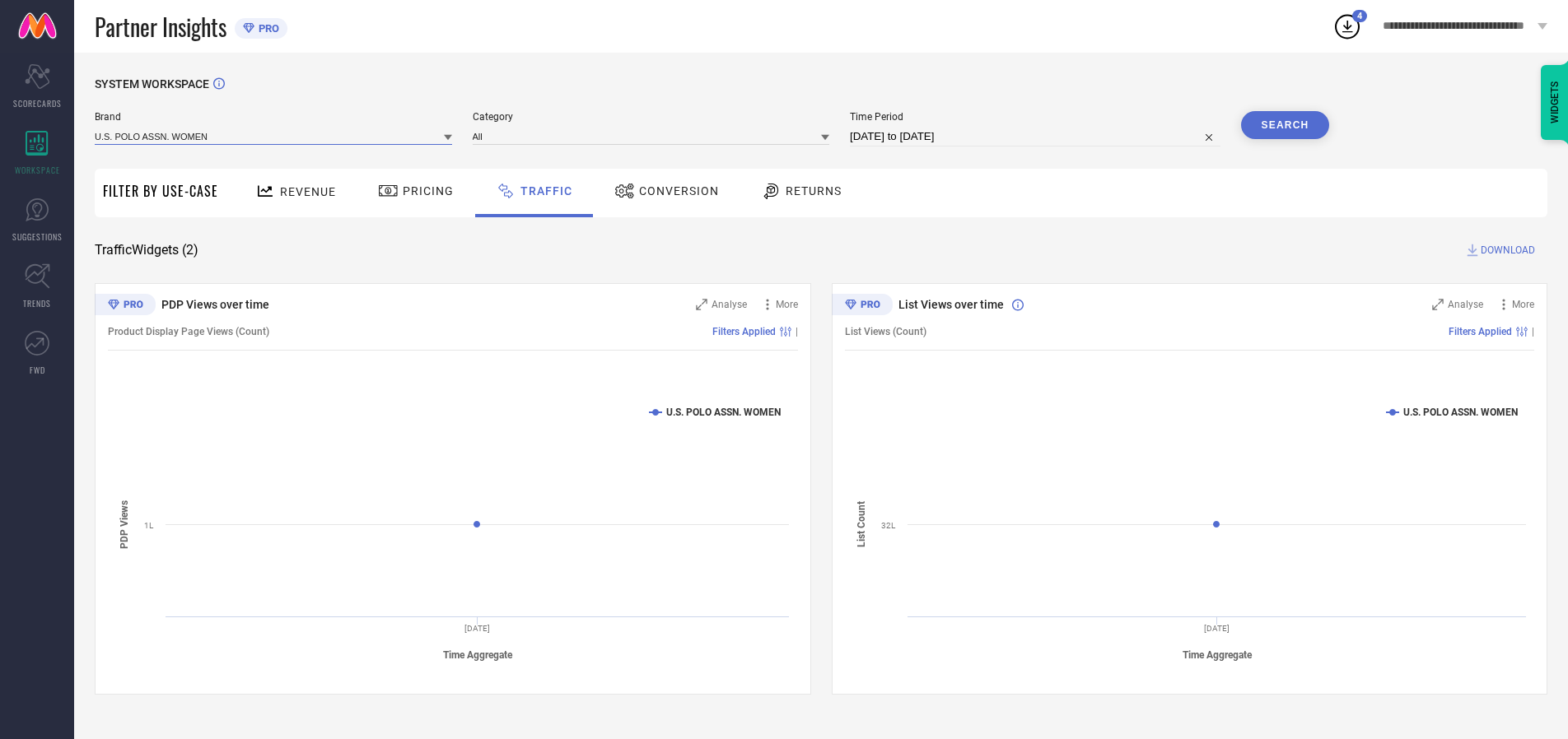
click at [274, 136] on input at bounding box center [273, 136] width 358 height 17
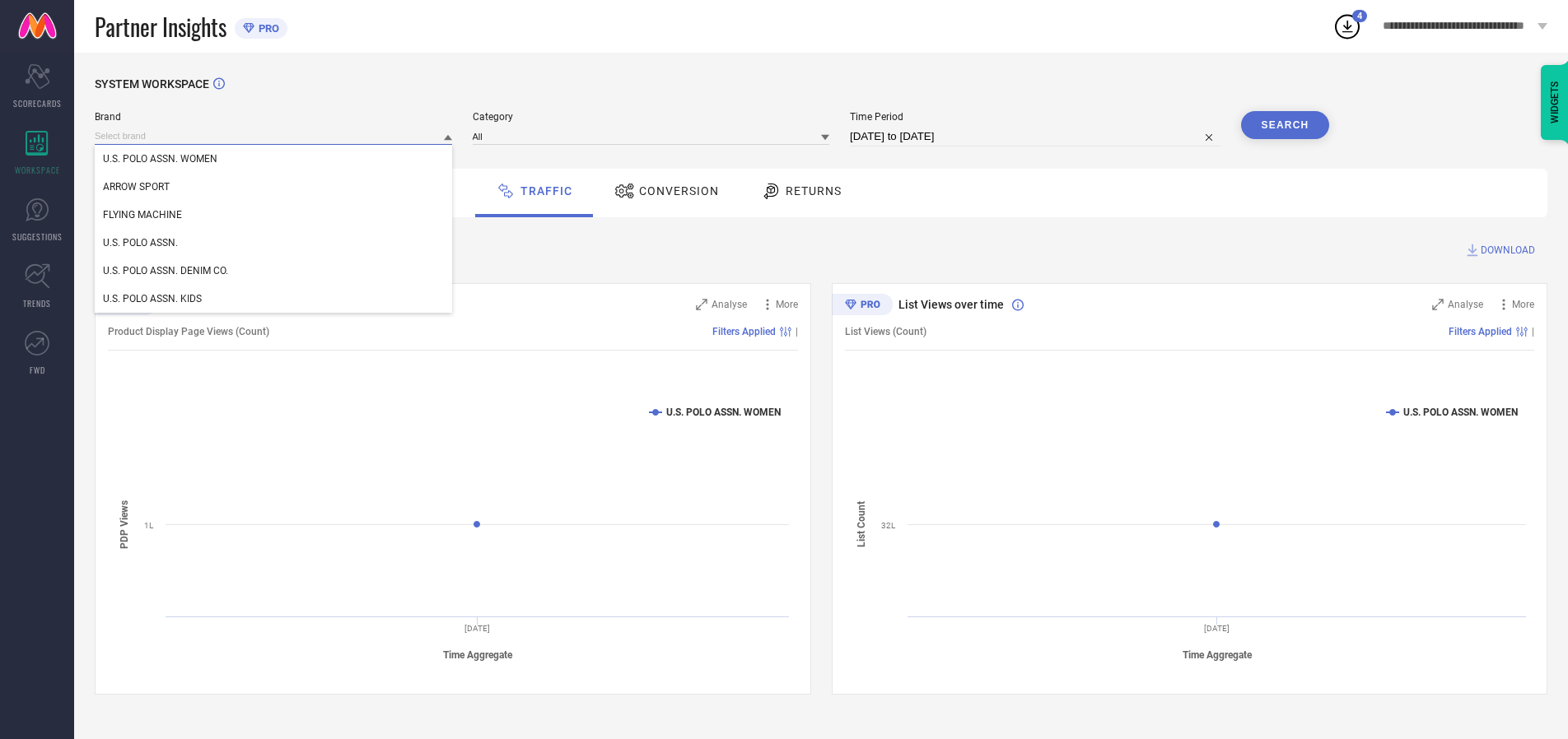
click at [274, 159] on div "U.S. POLO ASSN. WOMEN" at bounding box center [273, 159] width 358 height 28
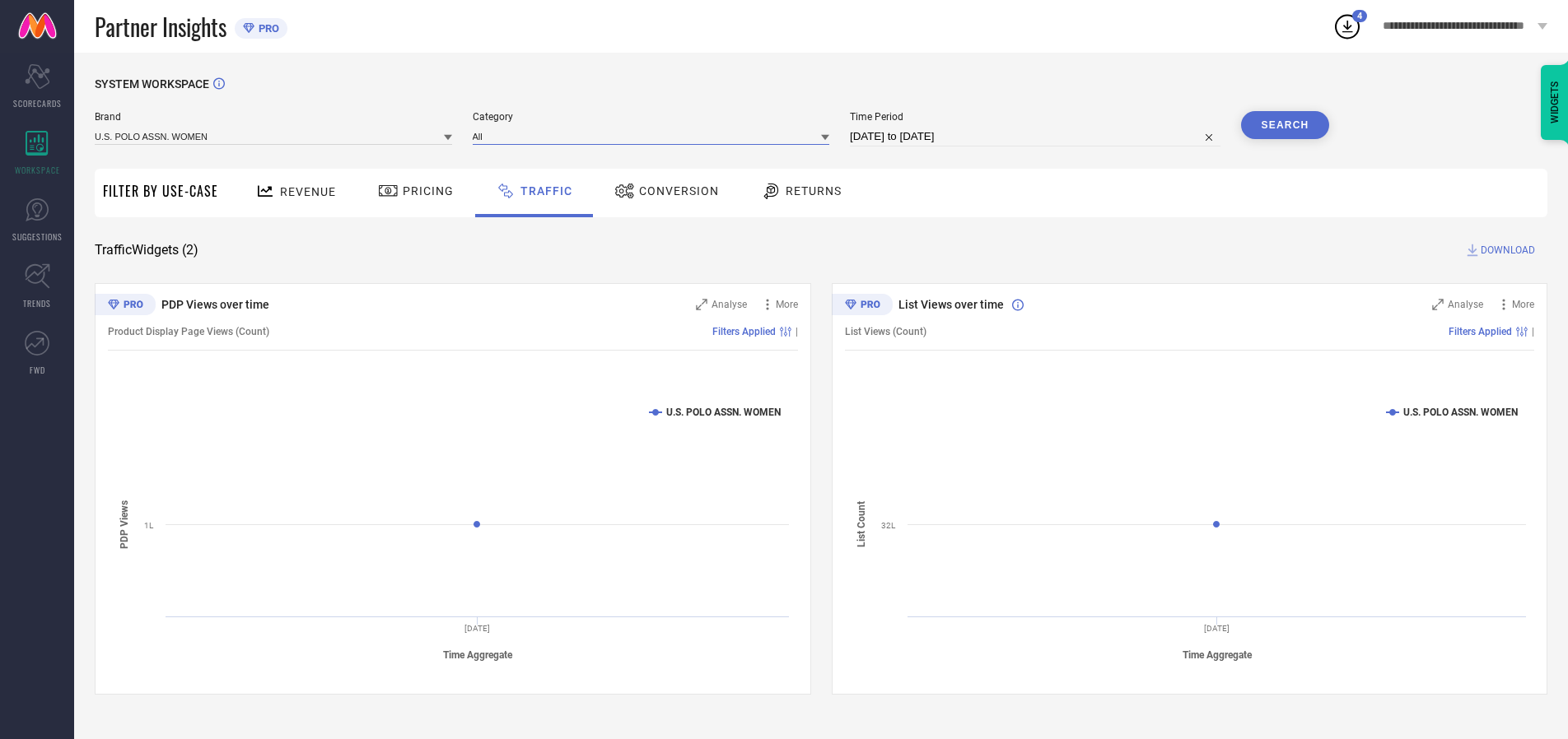
click at [655, 136] on input at bounding box center [651, 136] width 358 height 17
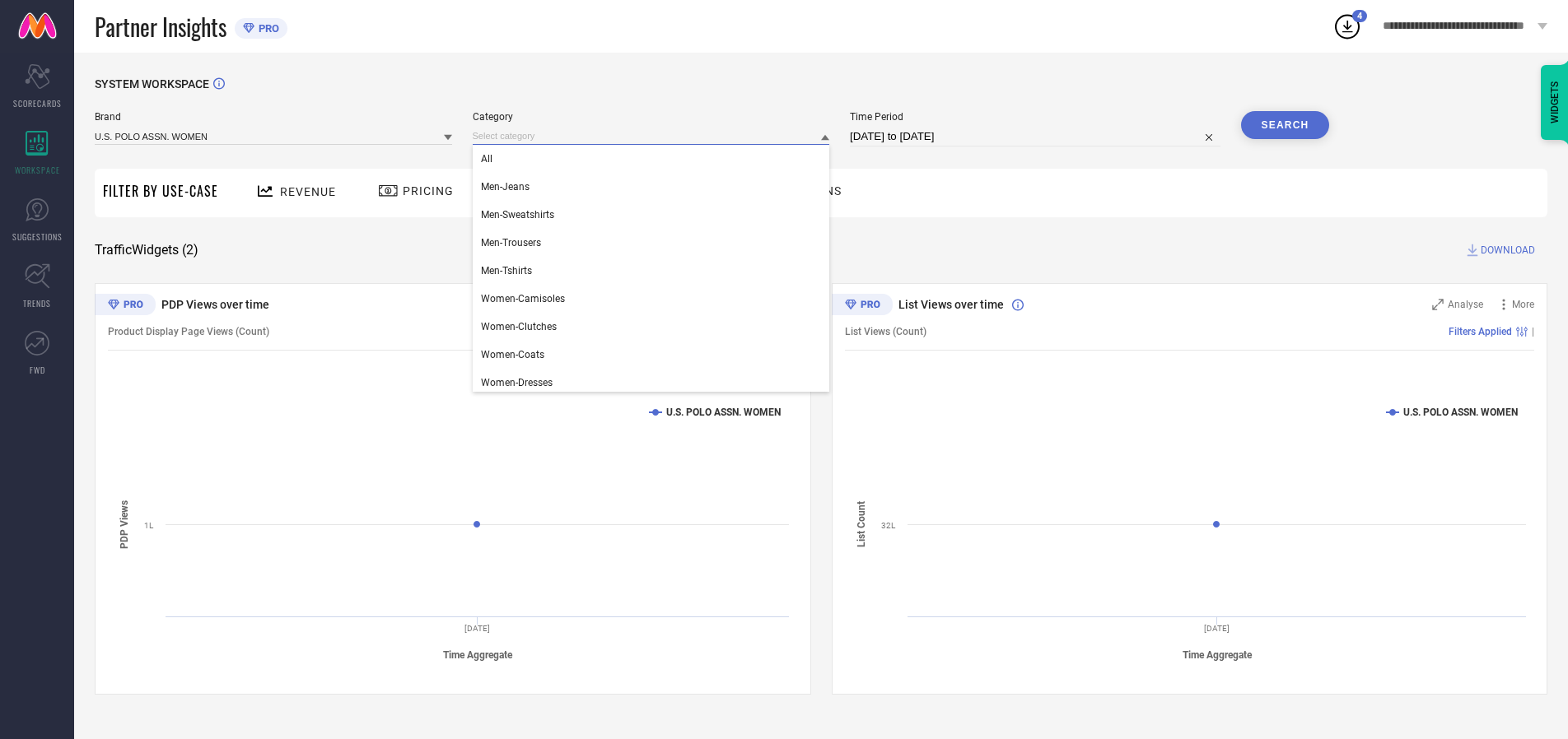
click at [655, 159] on div "All" at bounding box center [651, 159] width 358 height 28
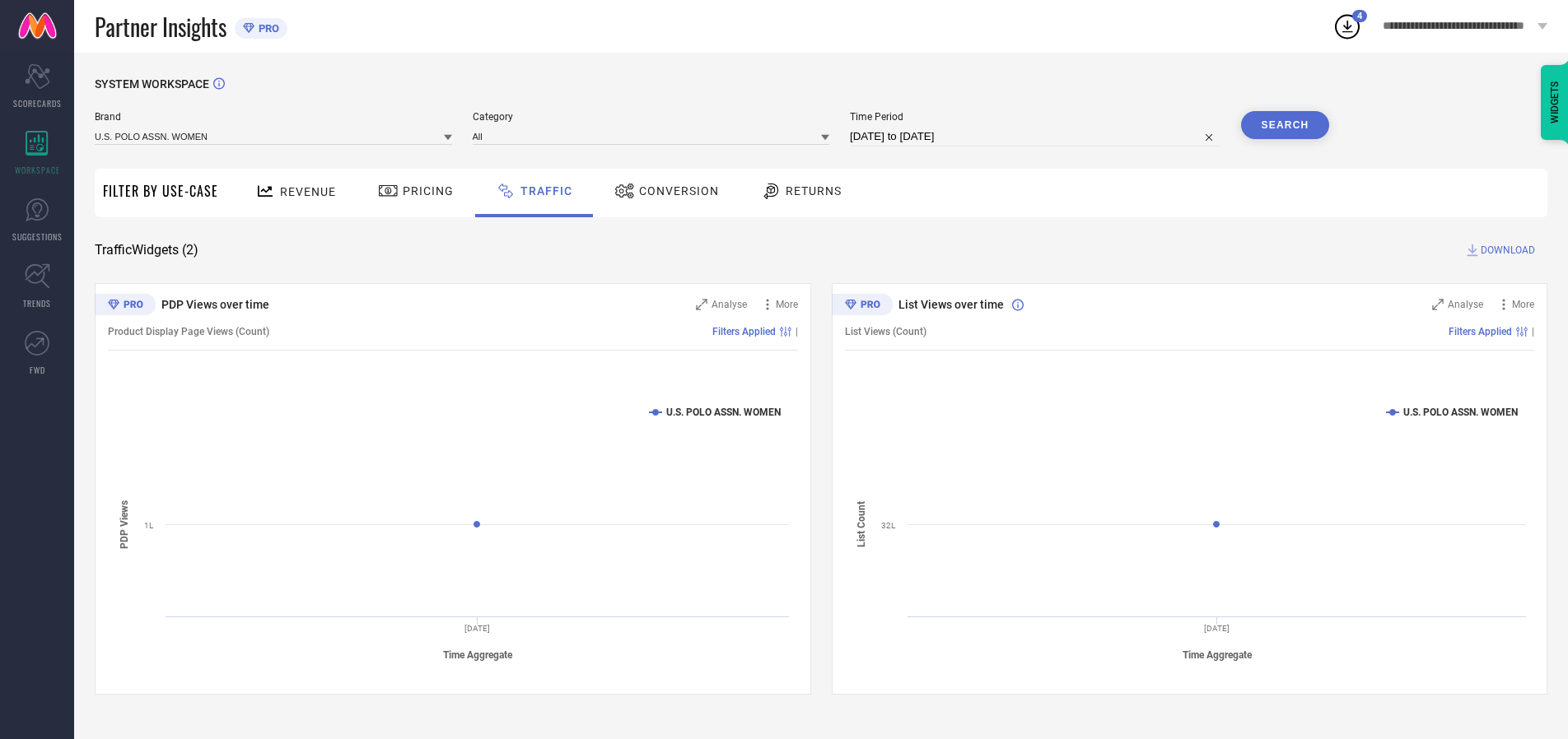
click at [1284, 125] on button "Search" at bounding box center [1285, 125] width 89 height 28
click at [1506, 251] on span "DOWNLOAD" at bounding box center [1506, 250] width 54 height 16
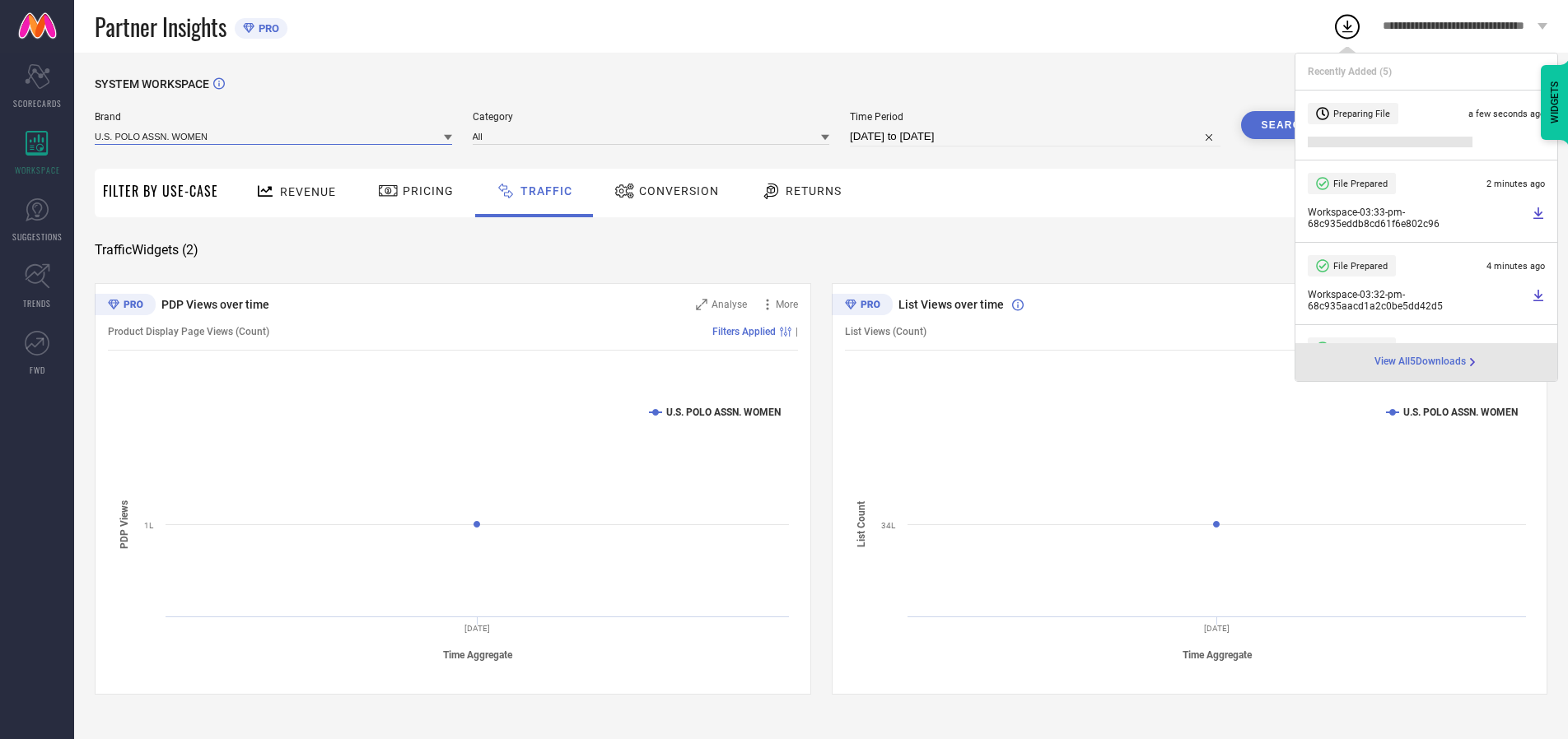
click at [274, 136] on input at bounding box center [273, 136] width 358 height 17
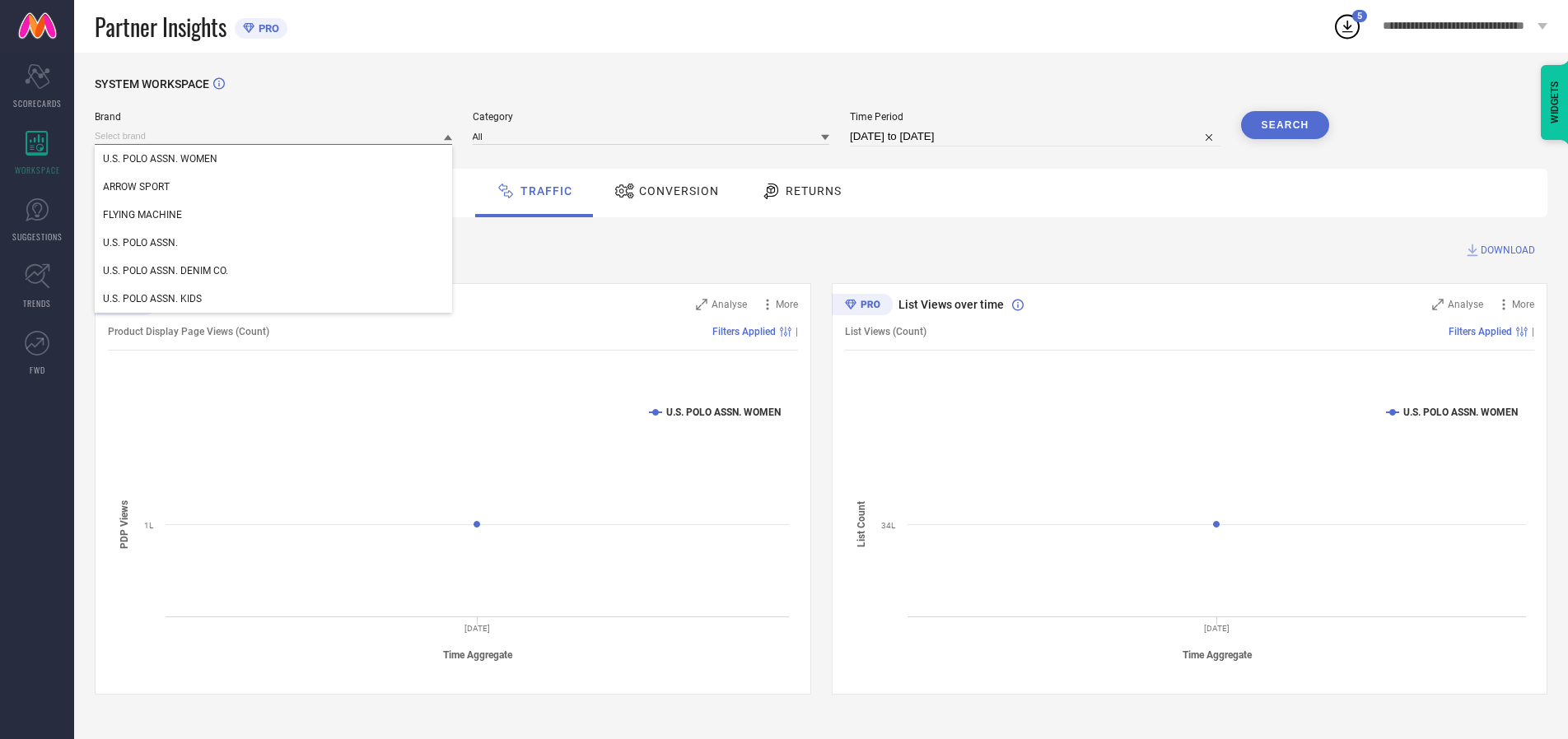
click at [274, 243] on div "U.S. POLO ASSN." at bounding box center [273, 243] width 358 height 28
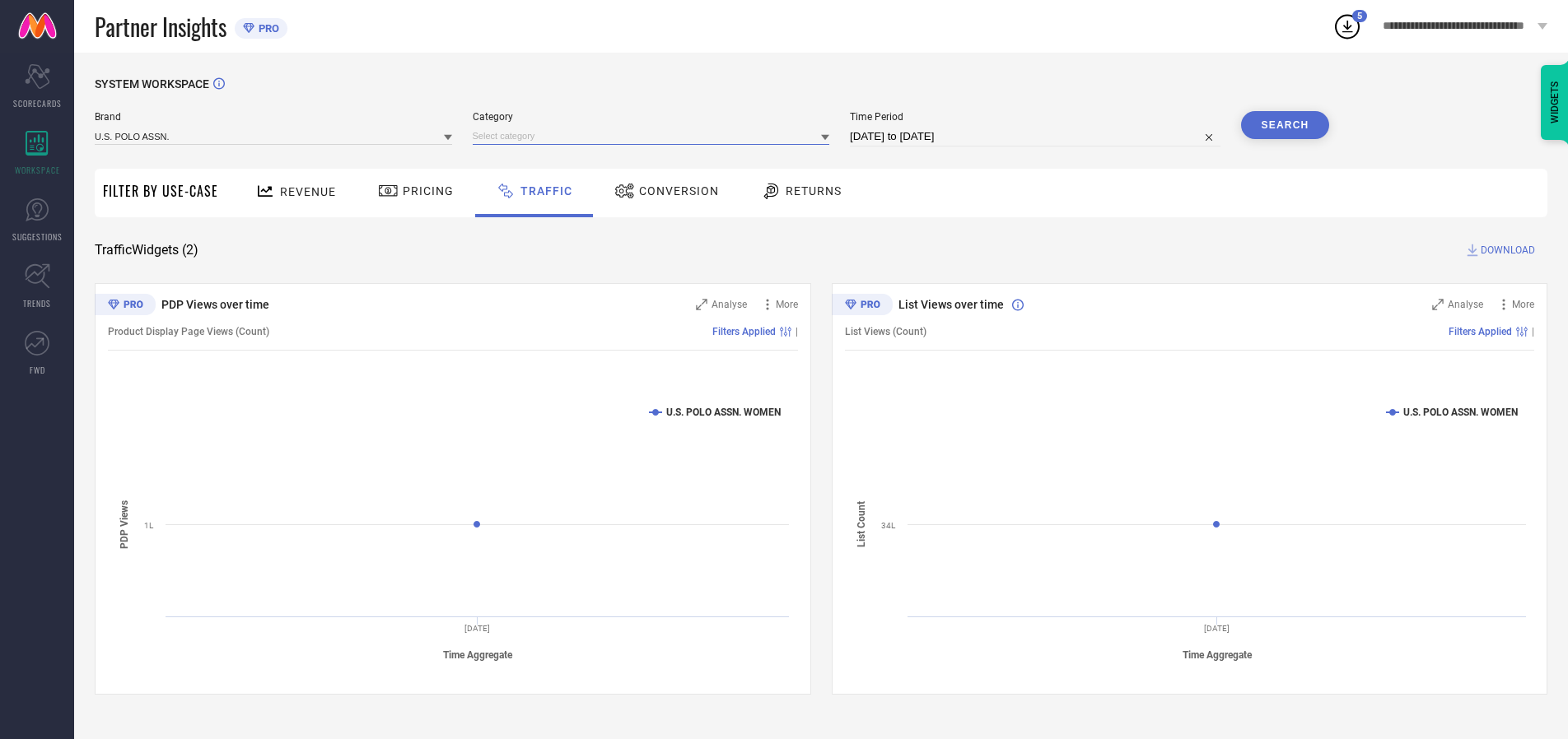
click at [655, 136] on input at bounding box center [651, 136] width 358 height 17
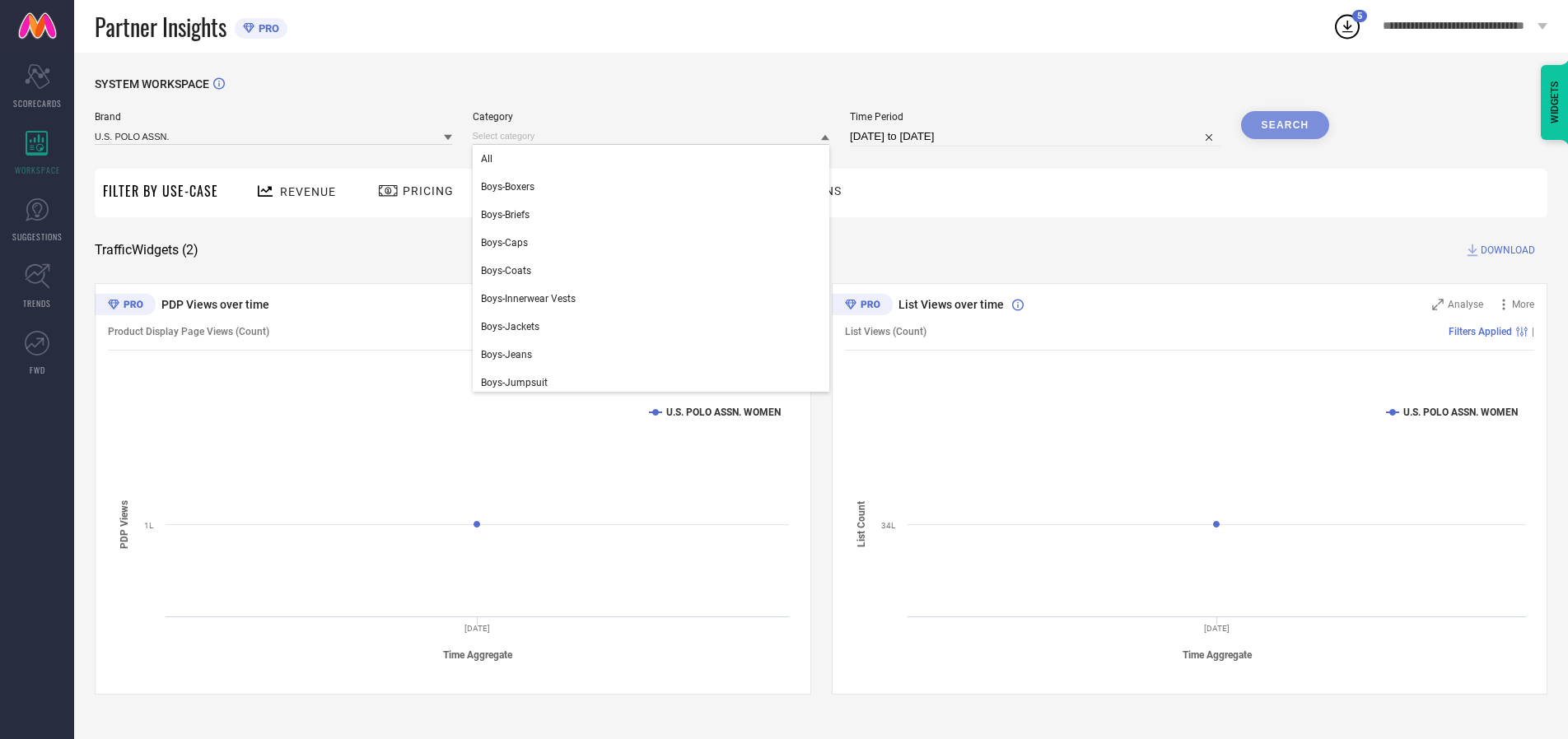
click at [655, 159] on div "All" at bounding box center [651, 159] width 358 height 28
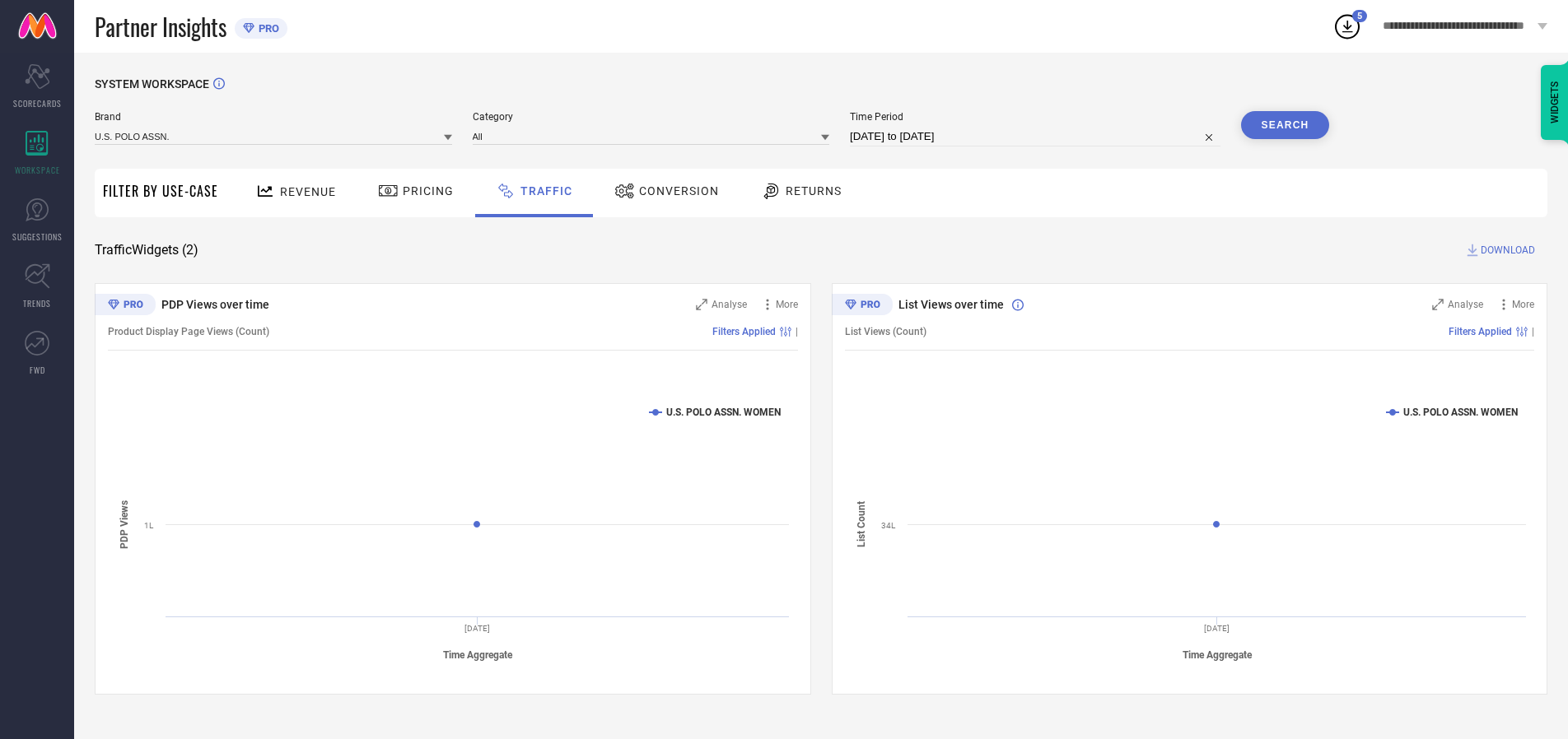
click at [1284, 125] on button "Search" at bounding box center [1285, 125] width 89 height 28
click at [1506, 251] on span "DOWNLOAD" at bounding box center [1506, 250] width 54 height 16
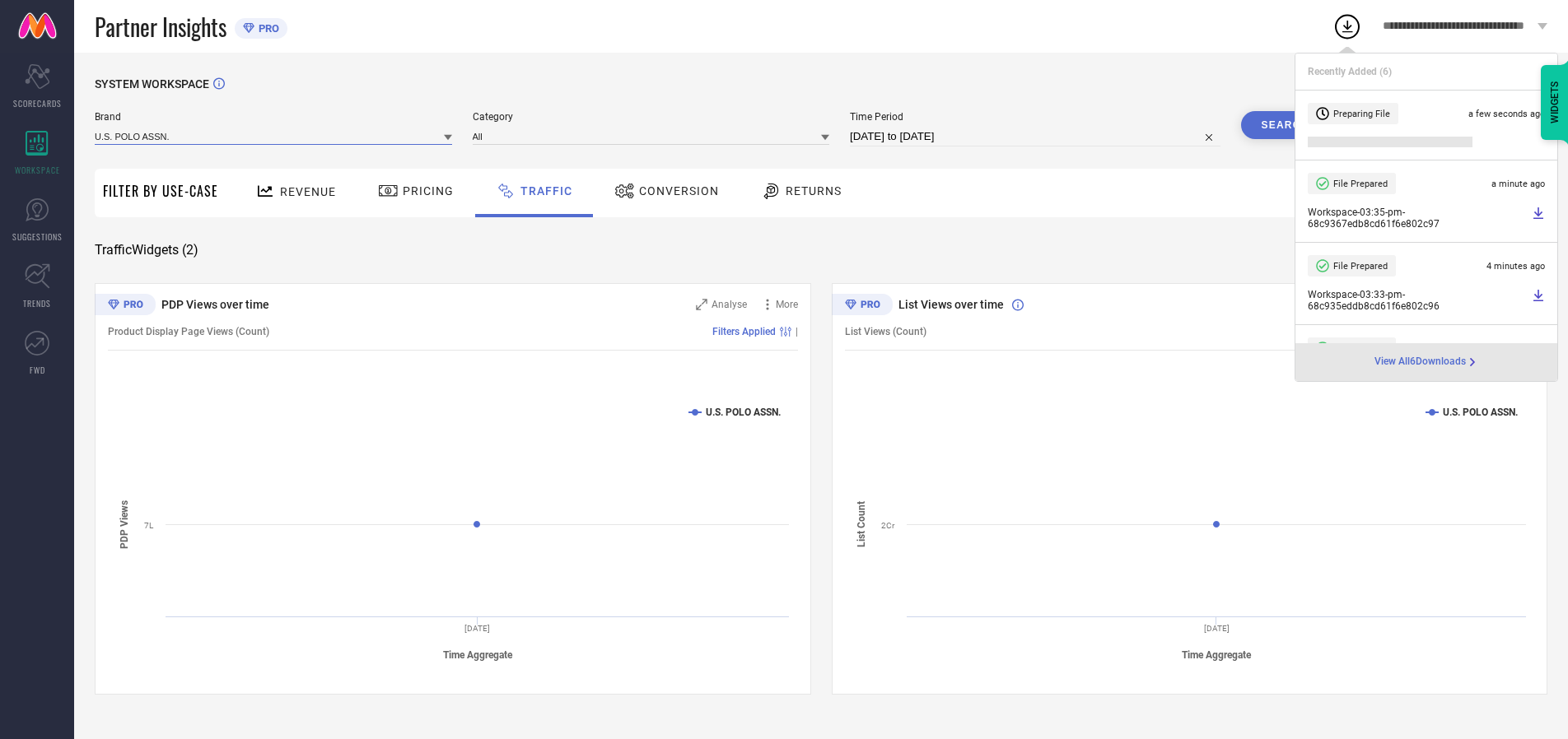
click at [274, 136] on input at bounding box center [273, 136] width 358 height 17
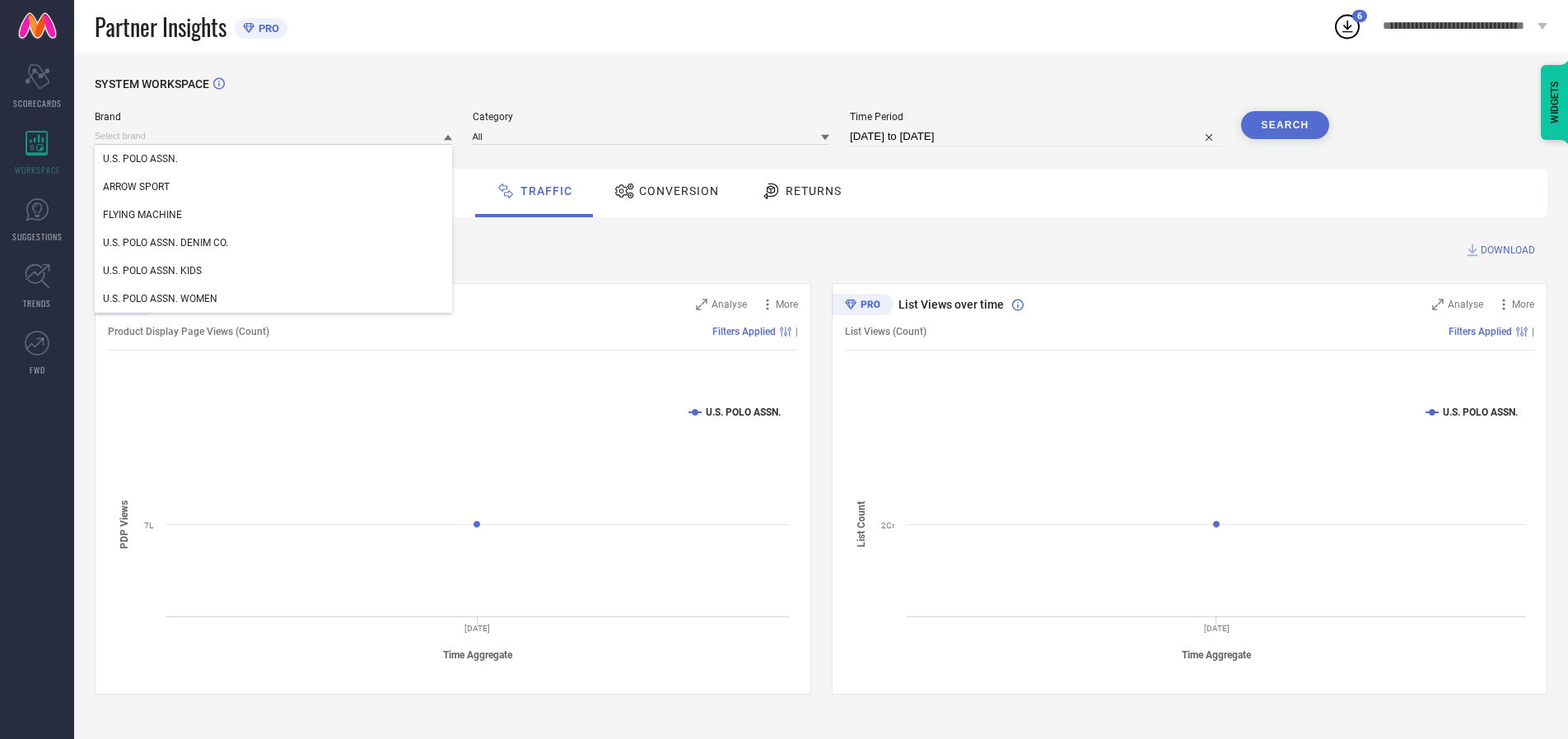
click at [274, 243] on div "U.S. POLO ASSN. DENIM CO." at bounding box center [273, 243] width 358 height 28
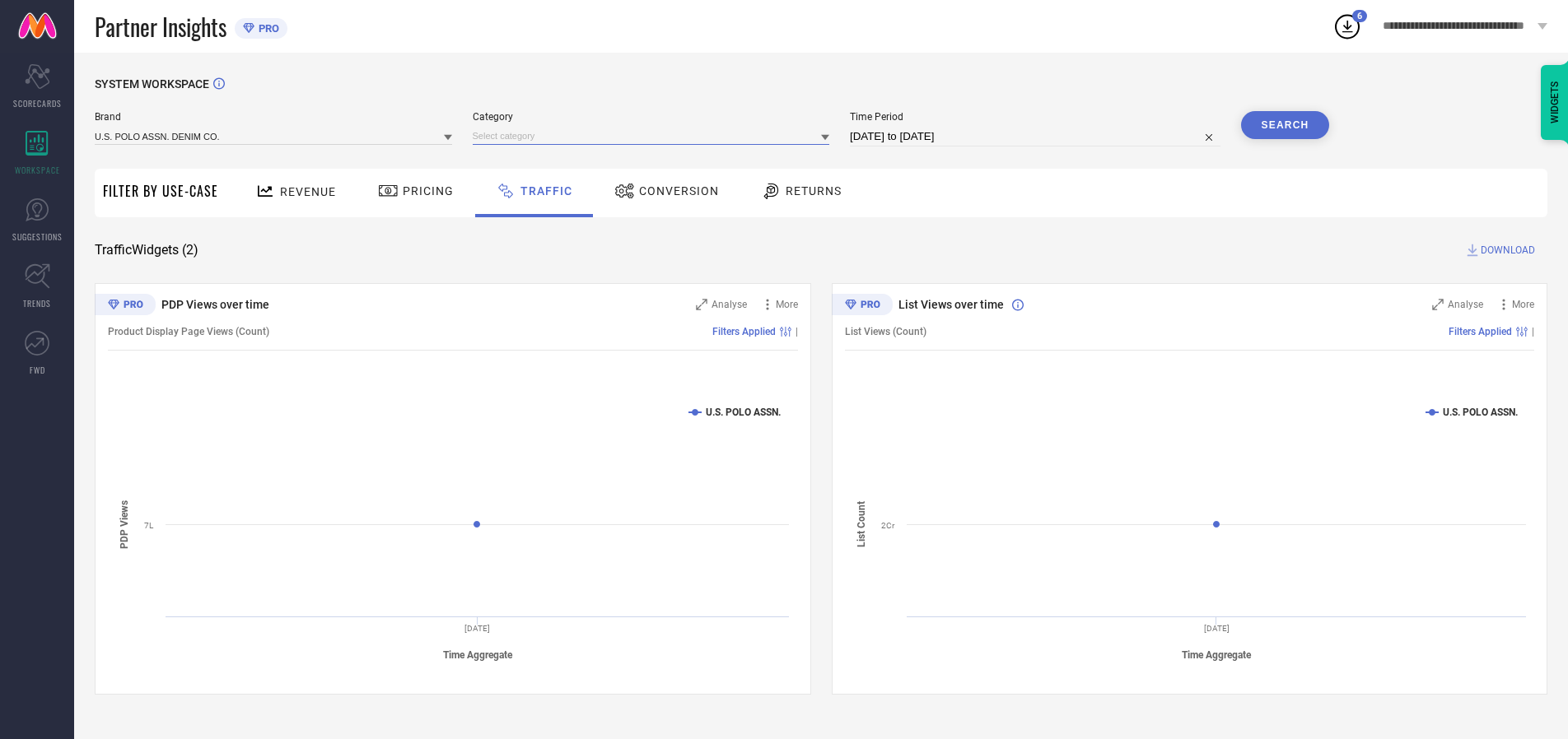
click at [655, 136] on input at bounding box center [651, 136] width 358 height 17
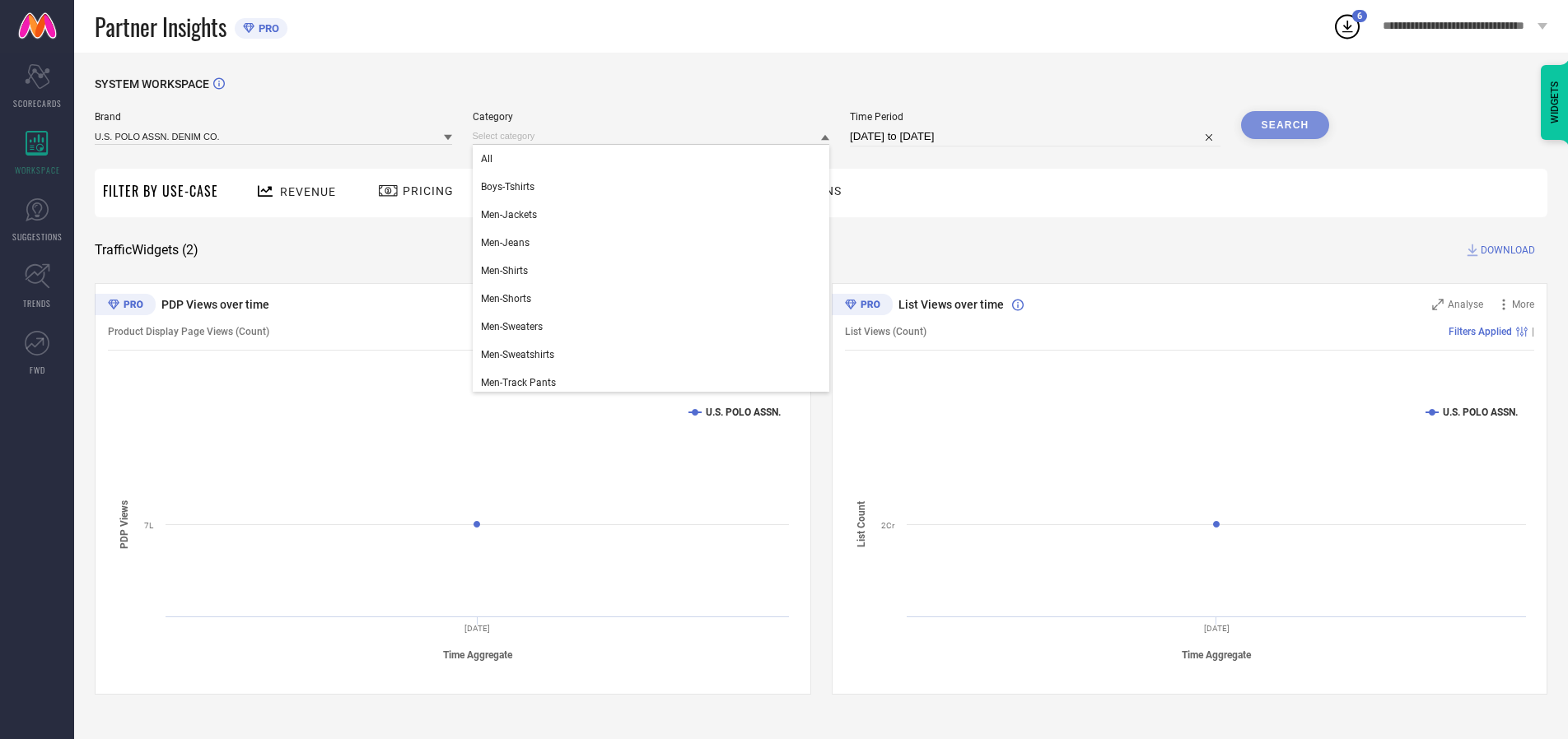
click at [655, 159] on div "All" at bounding box center [651, 159] width 358 height 28
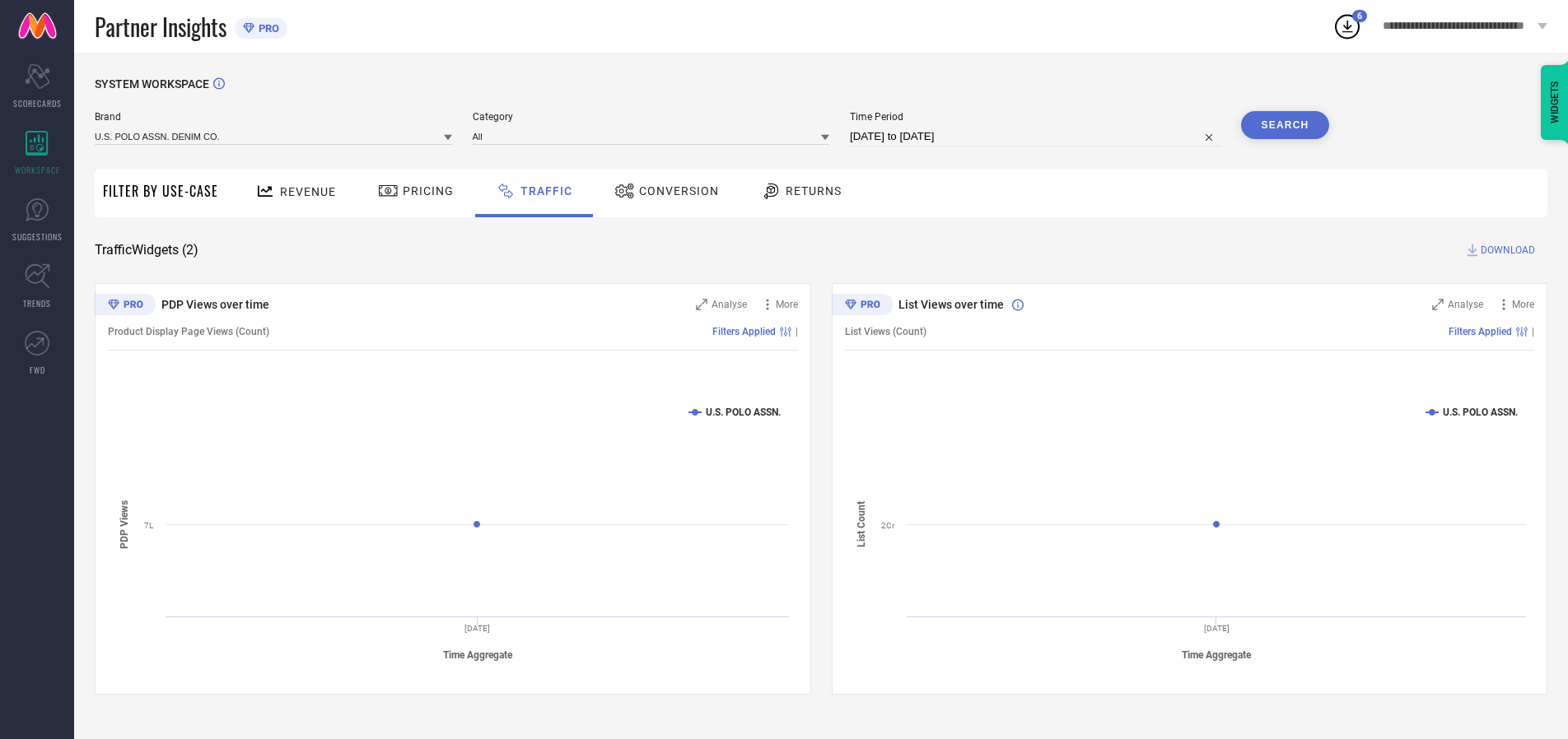
click at [1284, 125] on button "Search" at bounding box center [1285, 125] width 89 height 28
click at [1506, 251] on span "DOWNLOAD" at bounding box center [1506, 250] width 54 height 16
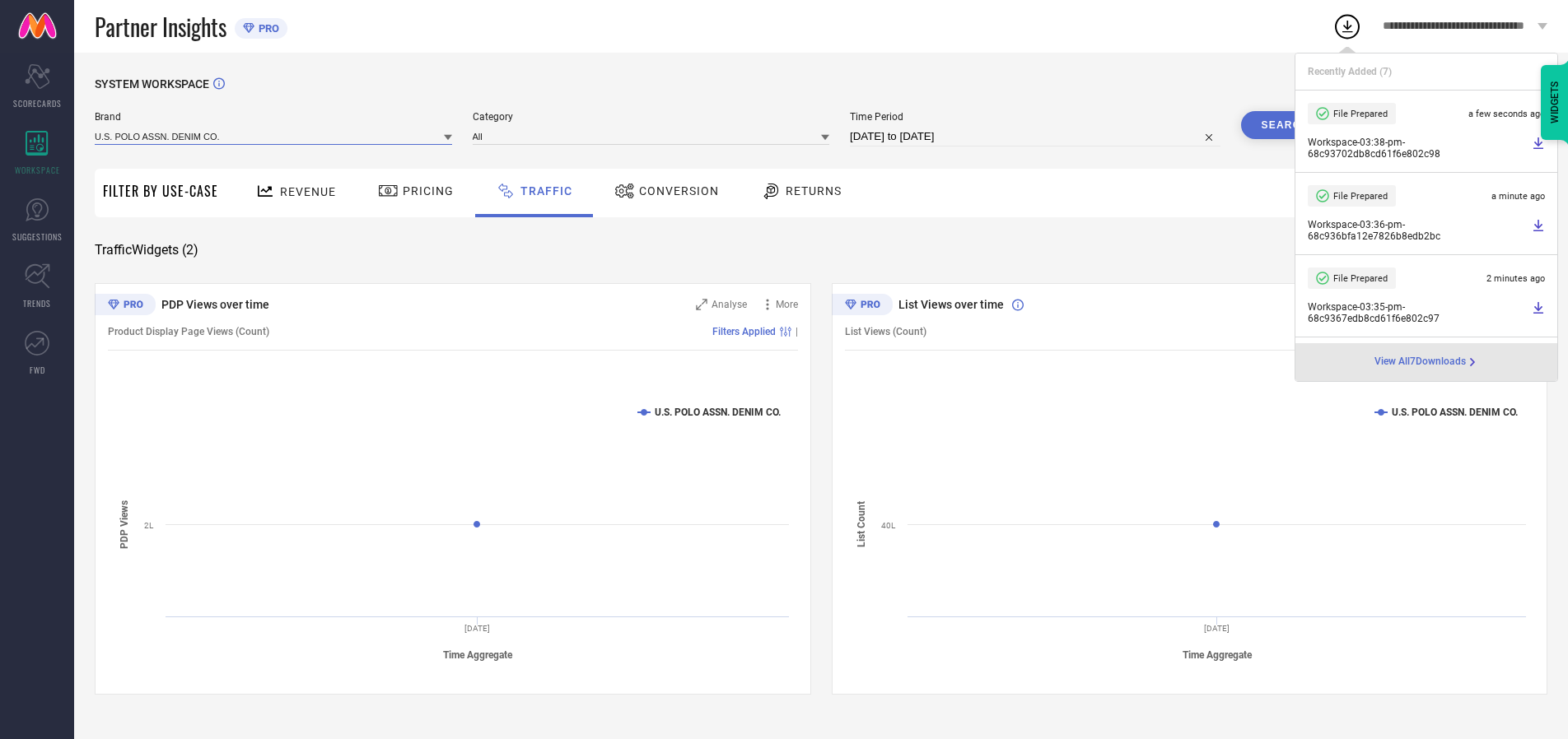
click at [274, 136] on input at bounding box center [273, 136] width 358 height 17
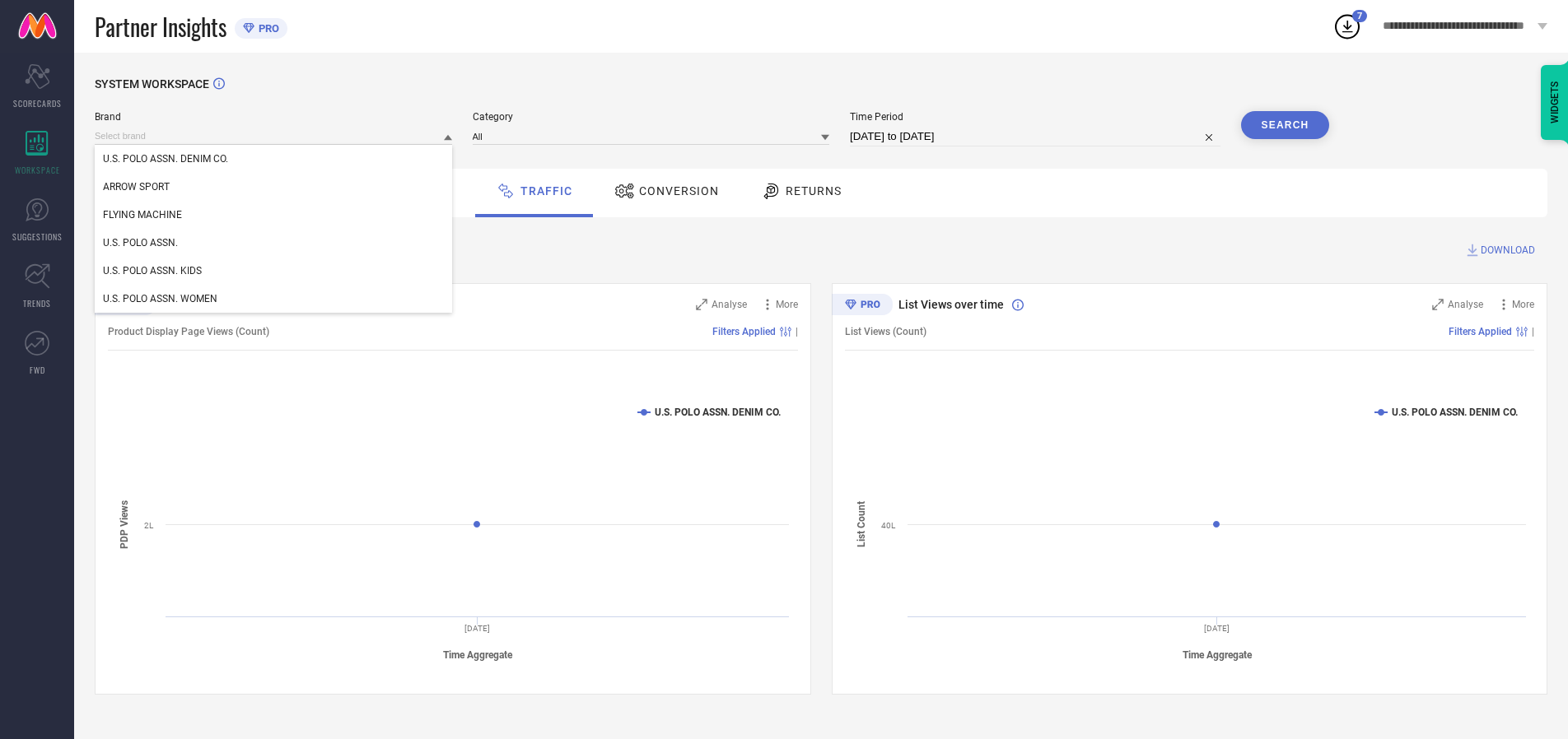
click at [274, 271] on div "U.S. POLO ASSN. KIDS" at bounding box center [273, 271] width 358 height 28
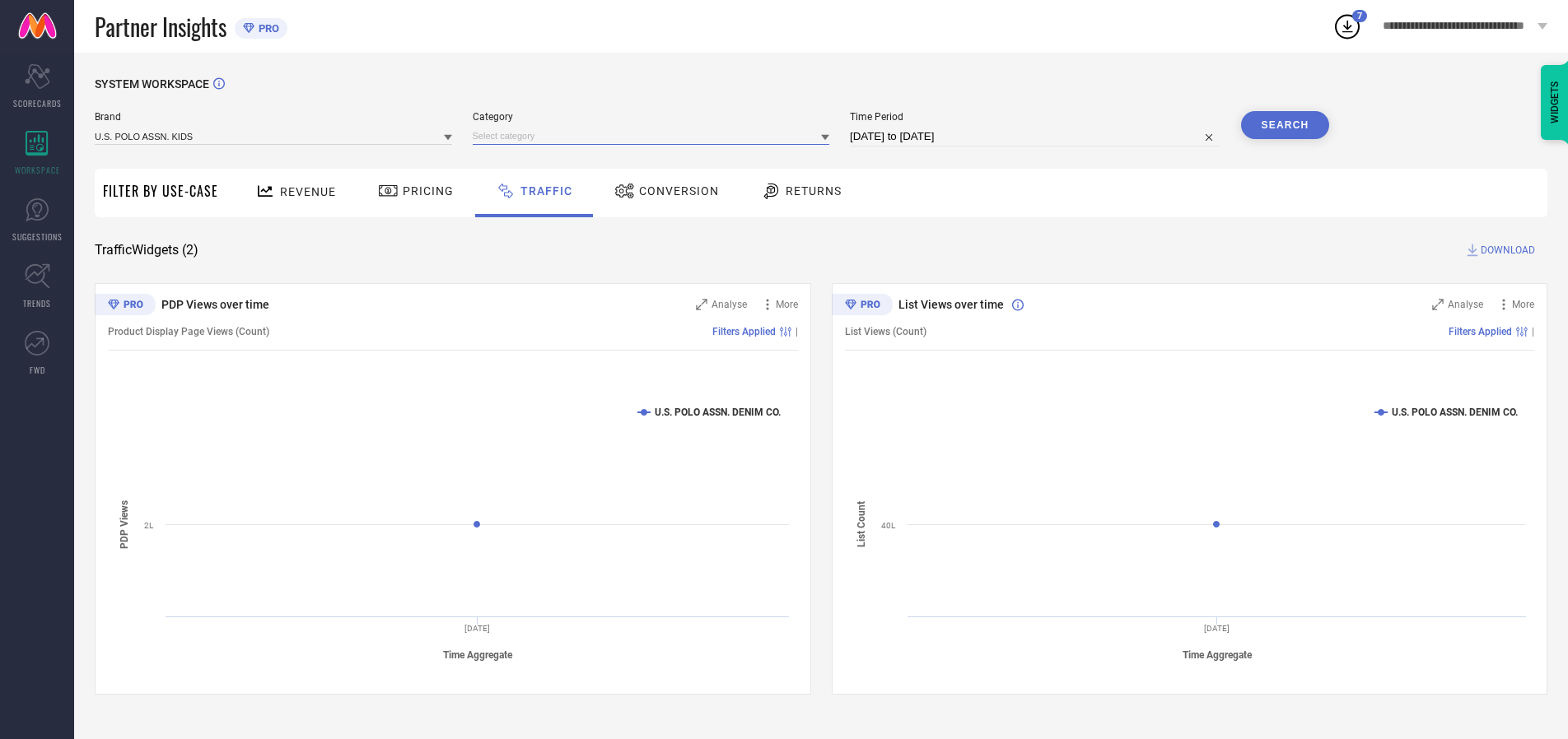
click at [655, 136] on input at bounding box center [651, 136] width 358 height 17
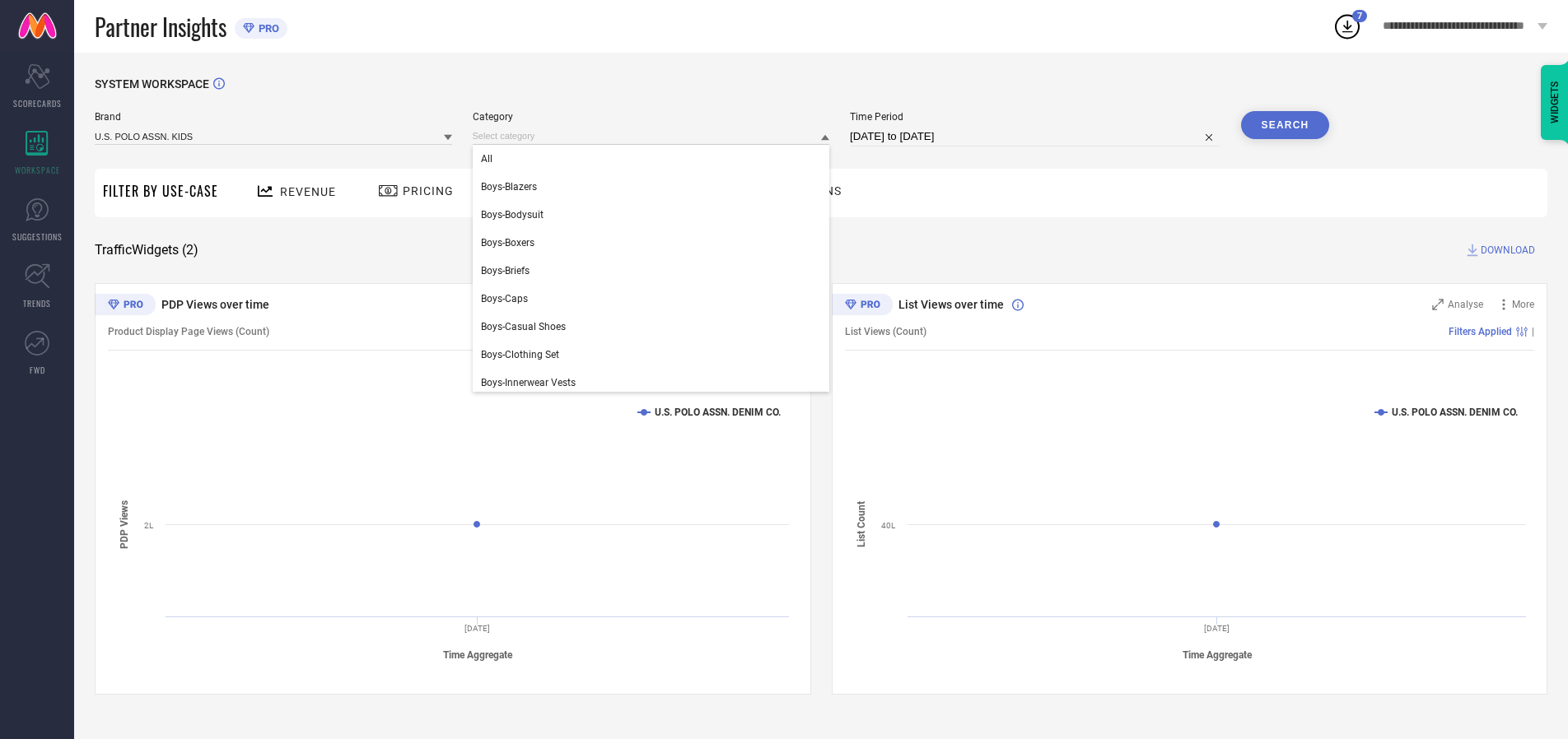
click at [655, 159] on div "All" at bounding box center [651, 159] width 358 height 28
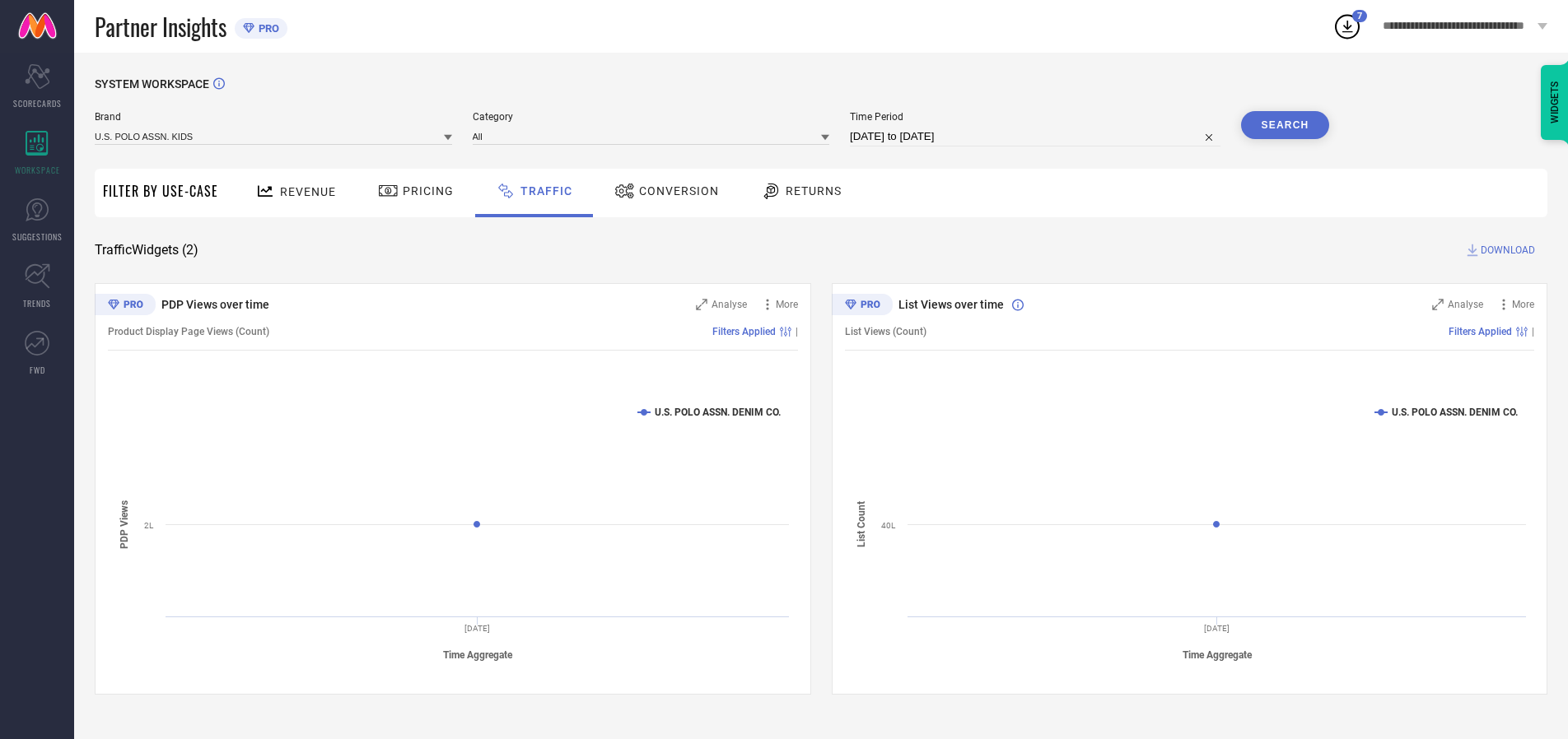
click at [1284, 125] on button "Search" at bounding box center [1285, 125] width 89 height 28
click at [1506, 251] on span "DOWNLOAD" at bounding box center [1506, 250] width 54 height 16
click at [1037, 136] on input at bounding box center [1035, 136] width 371 height 20
select select "8"
select select "2025"
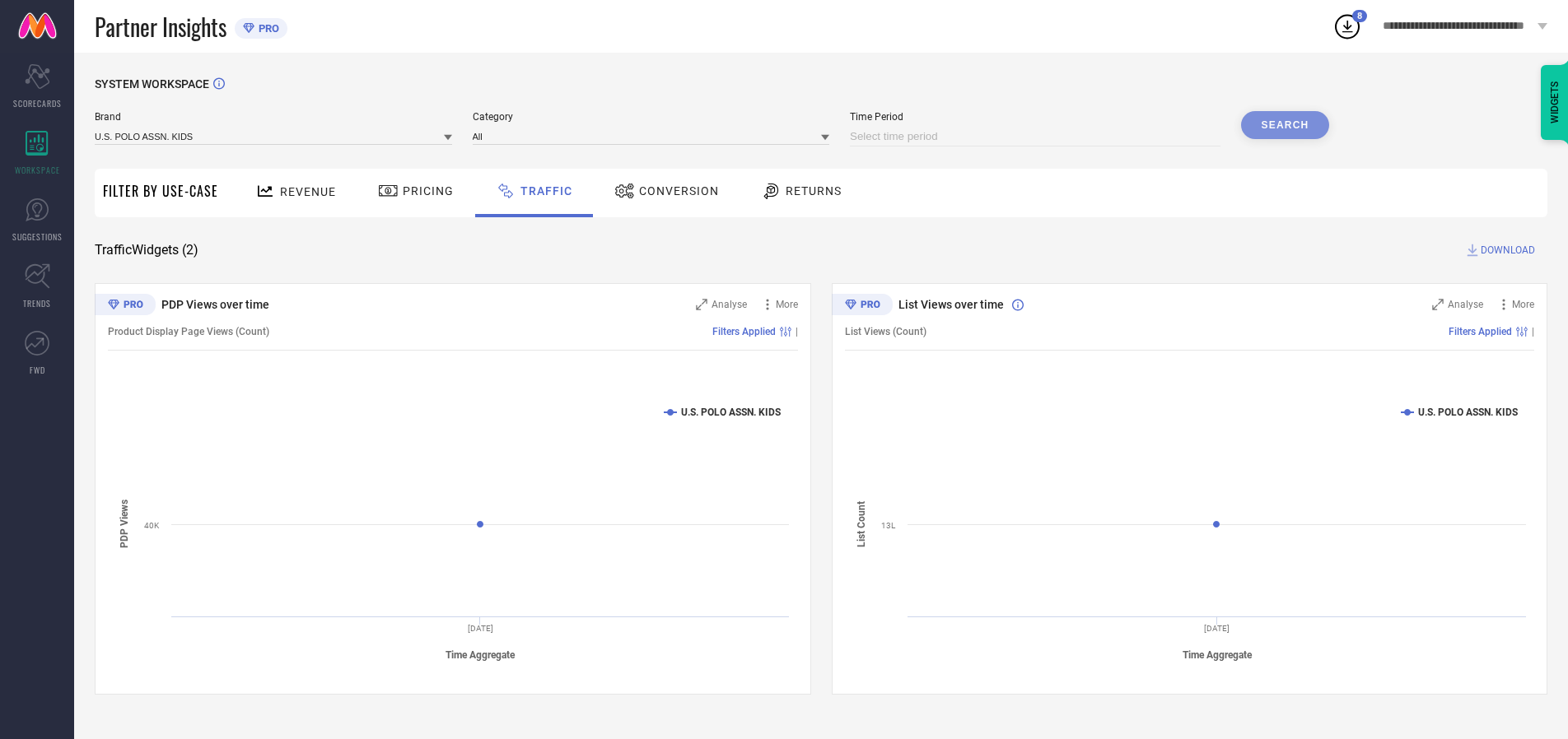
select select "9"
select select "2025"
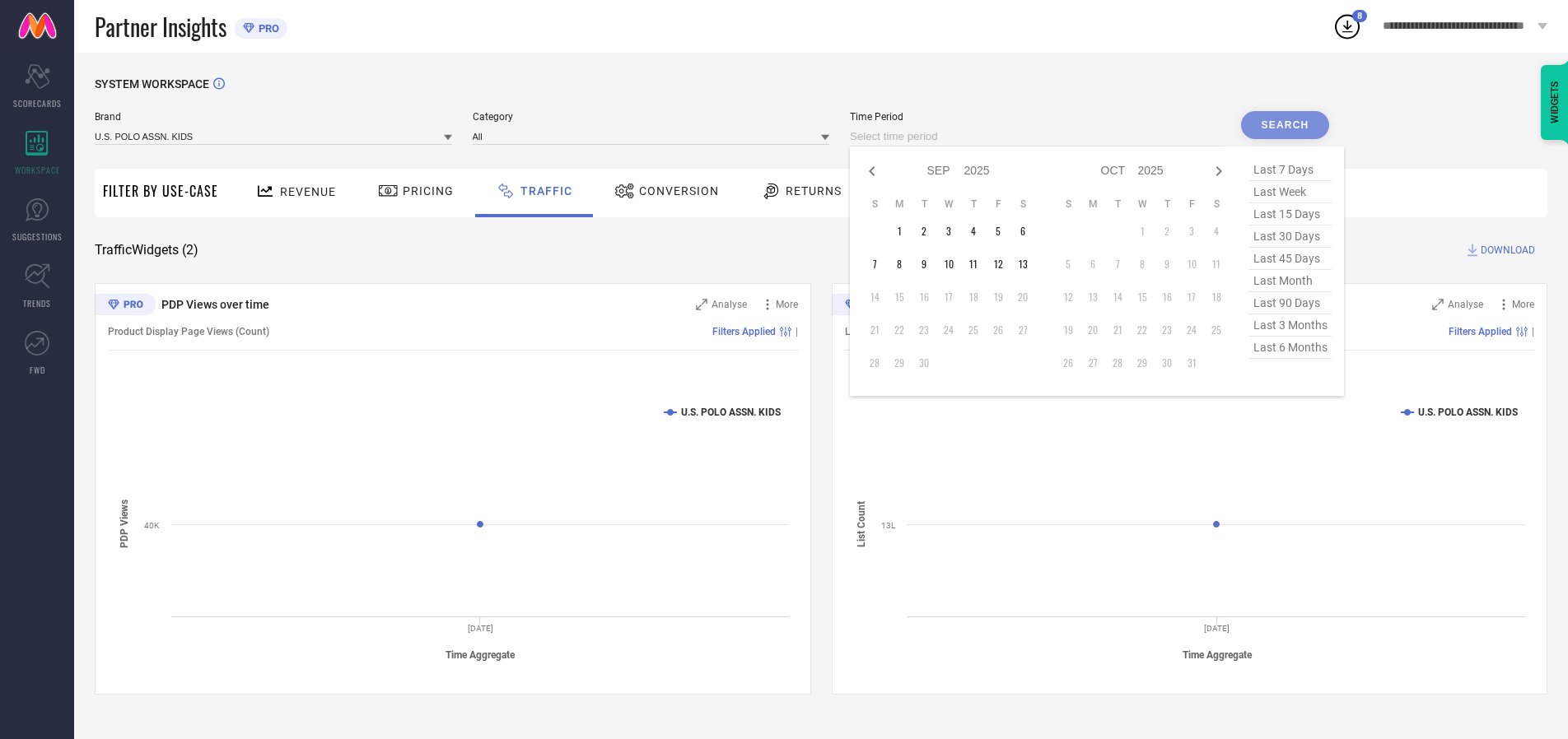
click at [1003, 264] on td "12" at bounding box center [997, 264] width 25 height 25
type input "[DATE] to [DATE]"
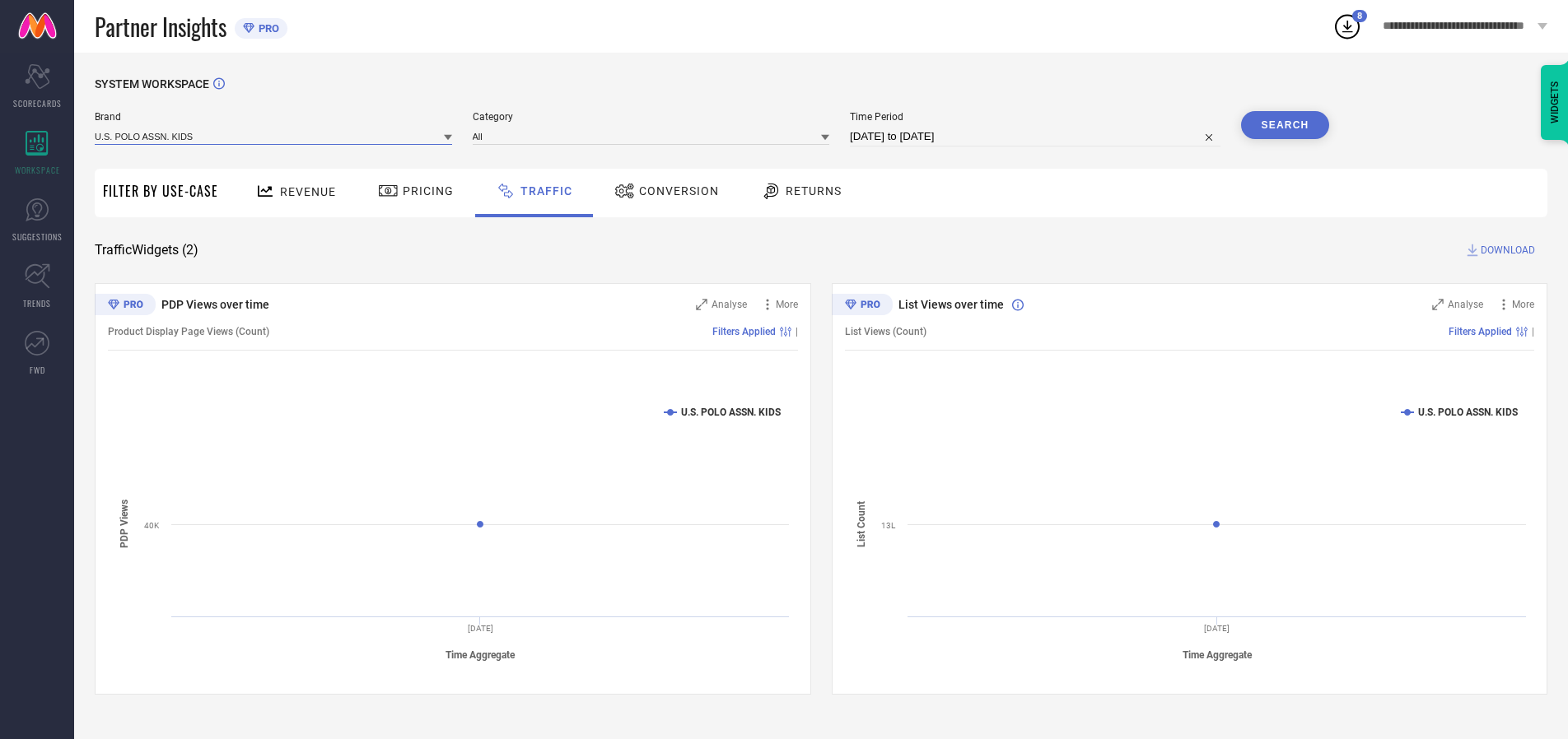
click at [274, 136] on input at bounding box center [273, 136] width 358 height 17
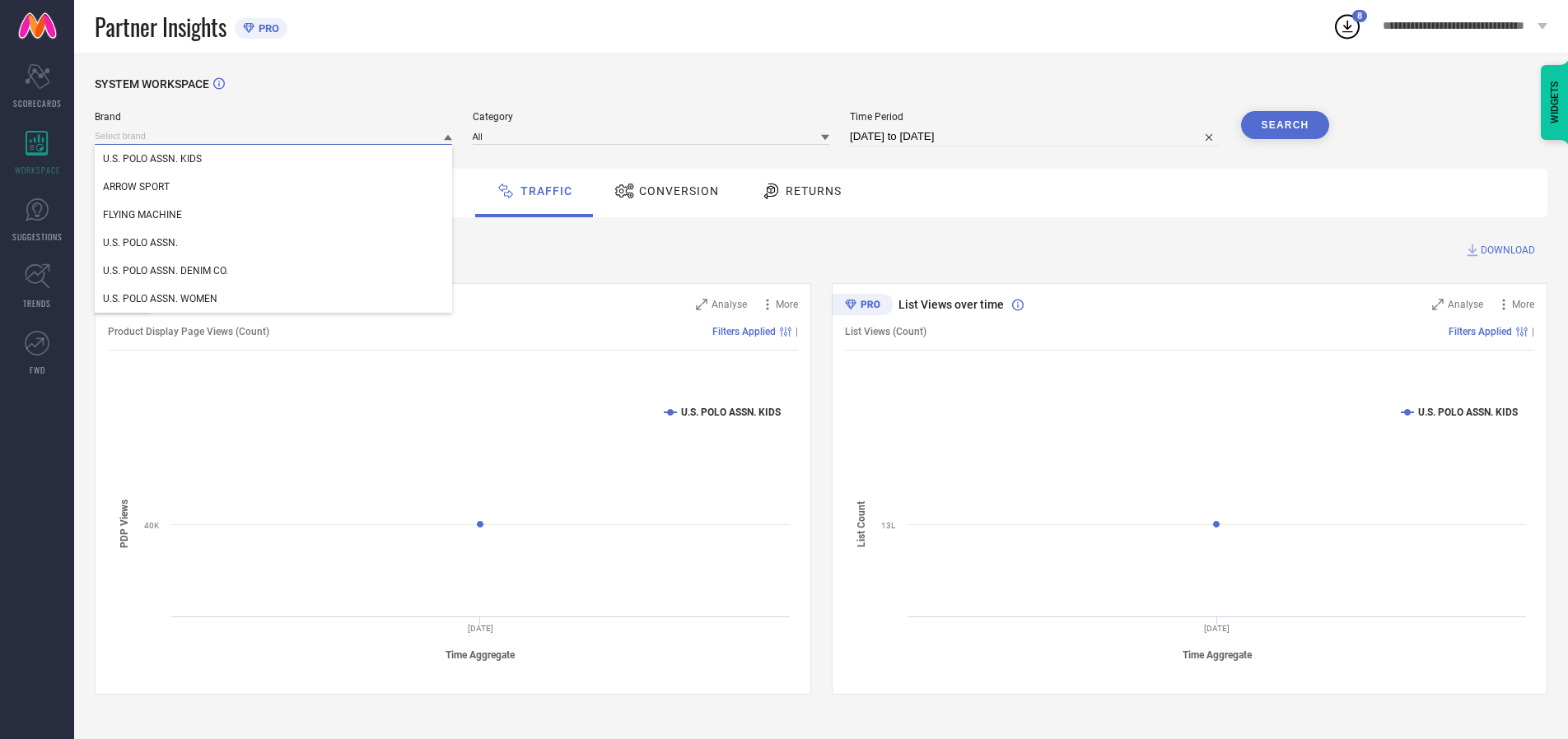
click at [274, 136] on input at bounding box center [273, 136] width 358 height 17
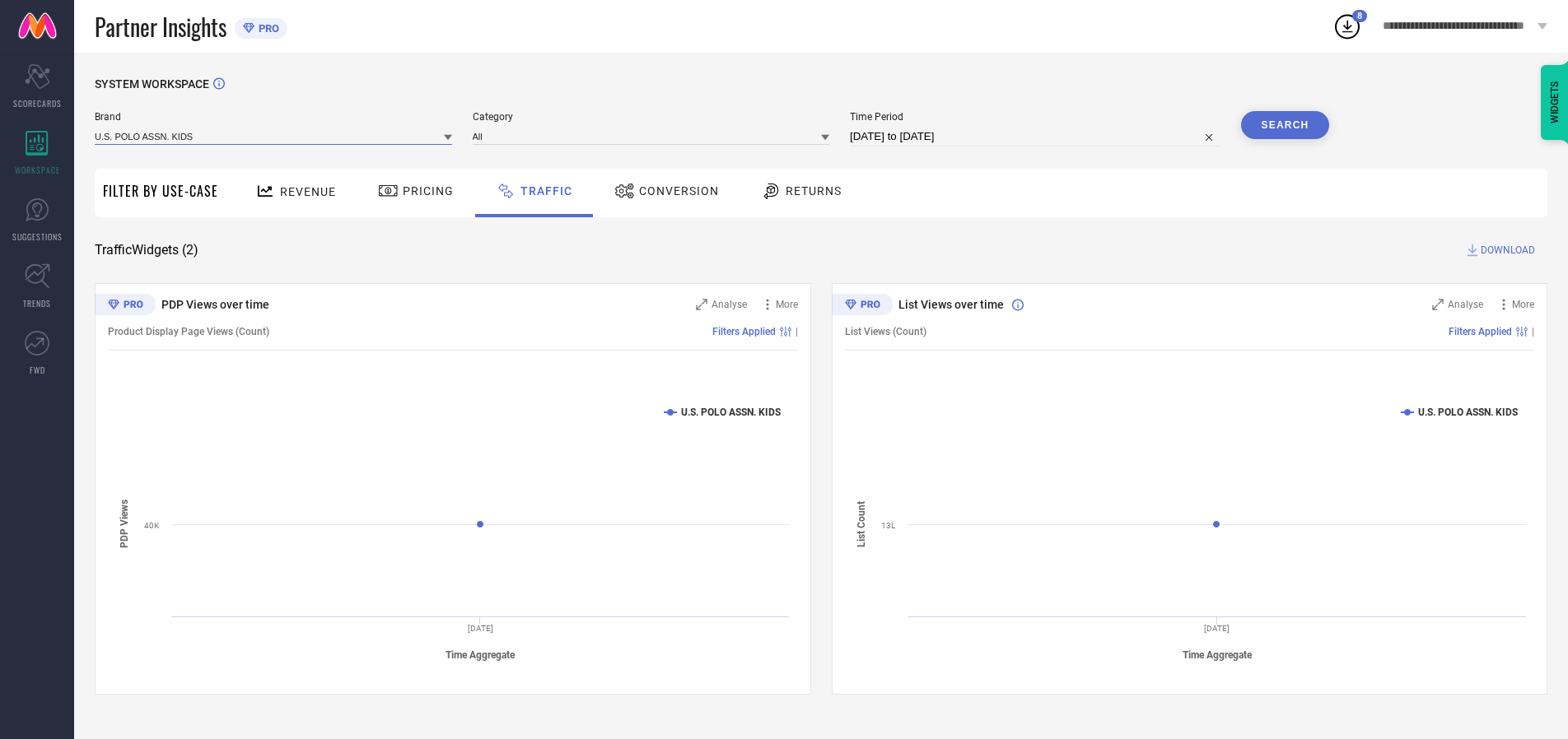
click at [274, 136] on input at bounding box center [273, 136] width 358 height 17
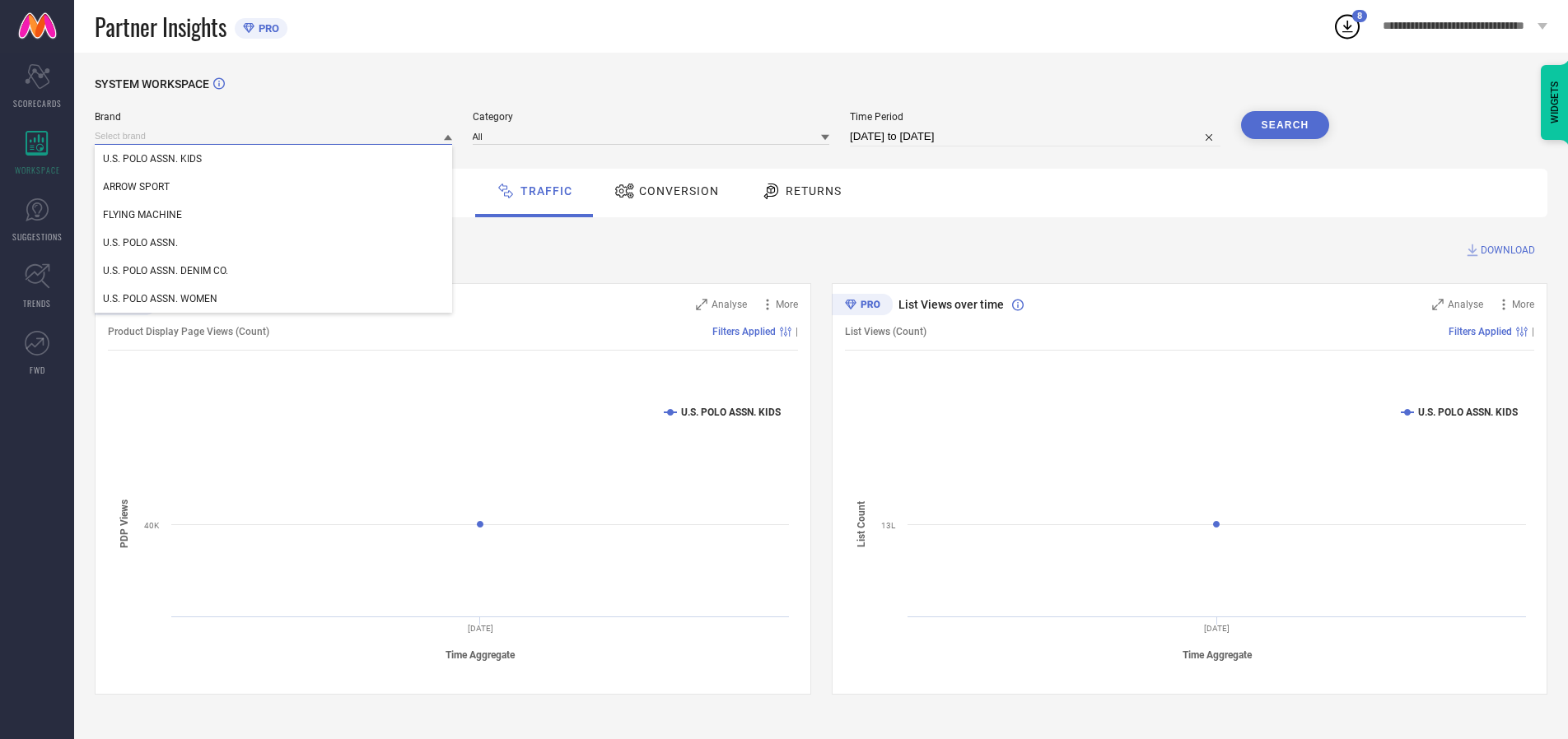
click at [274, 159] on div "U.S. POLO ASSN. KIDS" at bounding box center [273, 159] width 358 height 28
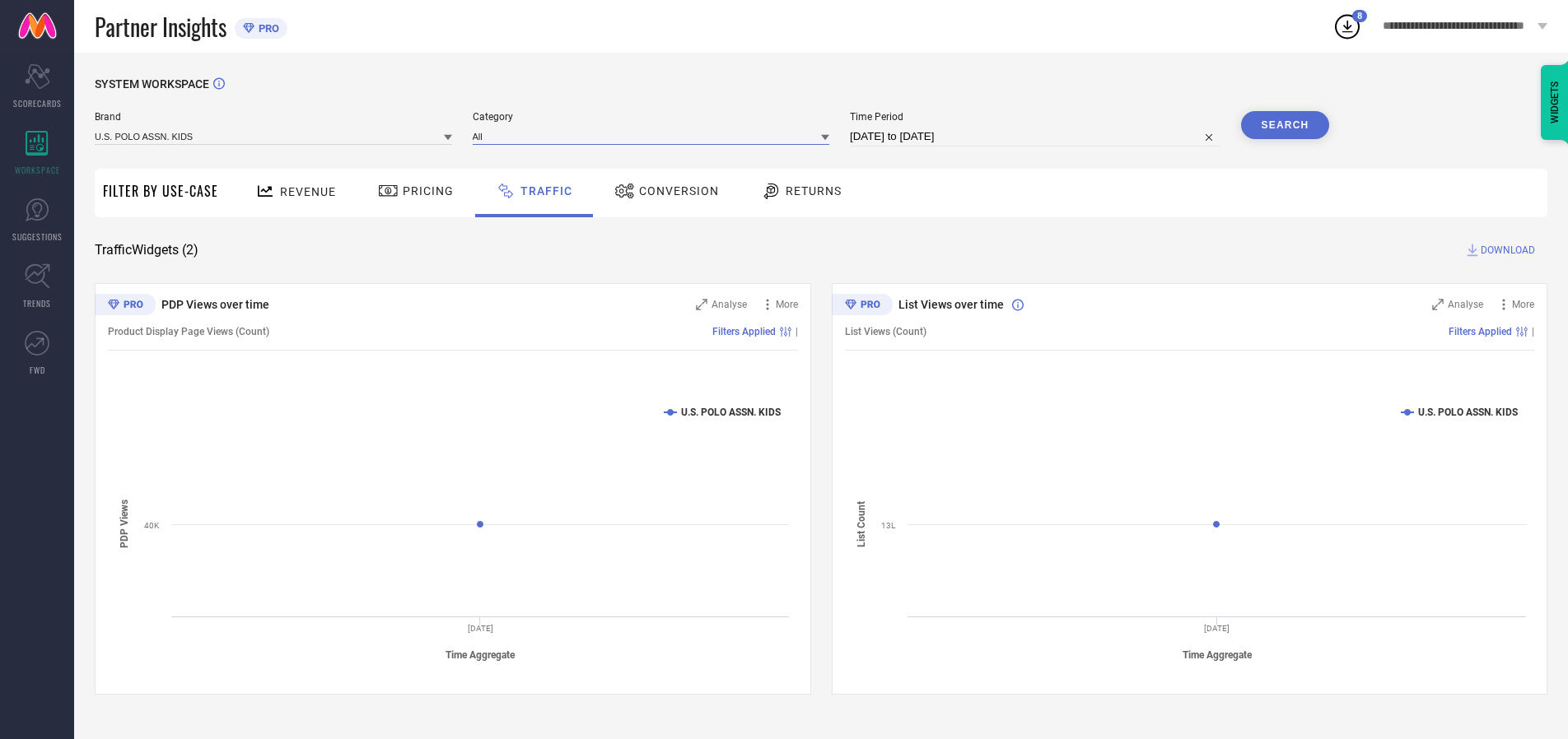
click at [655, 136] on input at bounding box center [651, 136] width 358 height 17
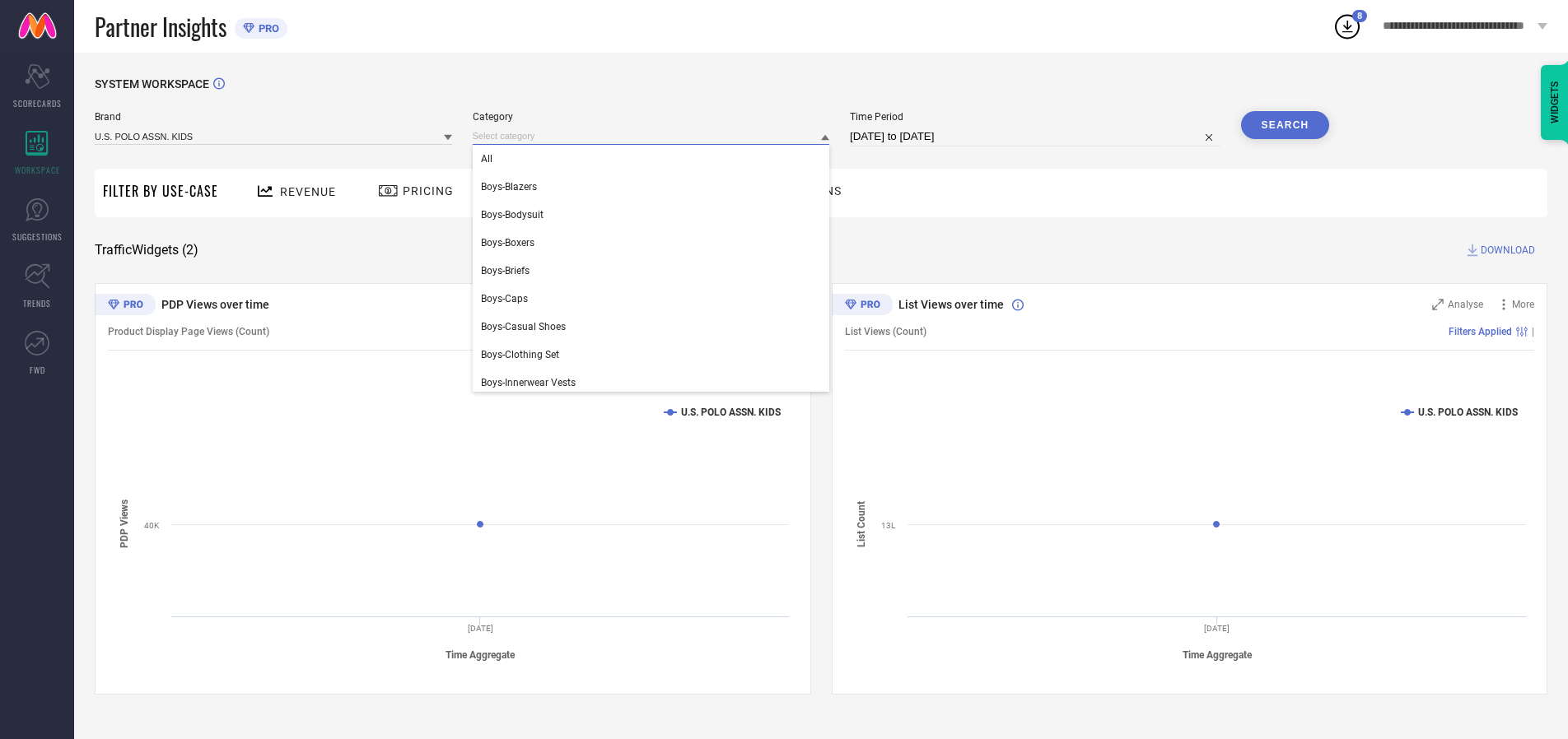
click at [655, 159] on div "All" at bounding box center [651, 159] width 358 height 28
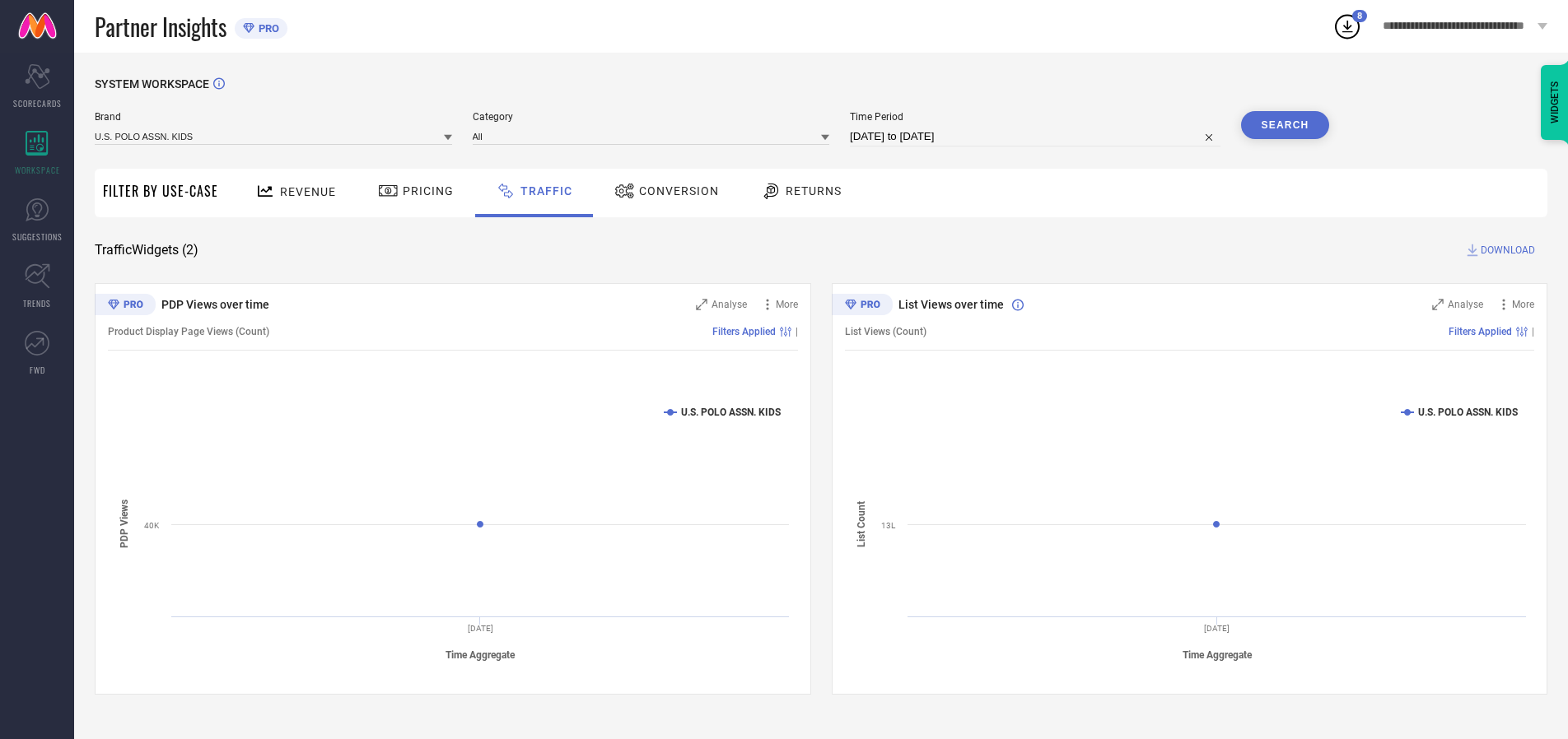
click at [1284, 125] on button "Search" at bounding box center [1285, 125] width 89 height 28
click at [1506, 251] on span "DOWNLOAD" at bounding box center [1506, 250] width 54 height 16
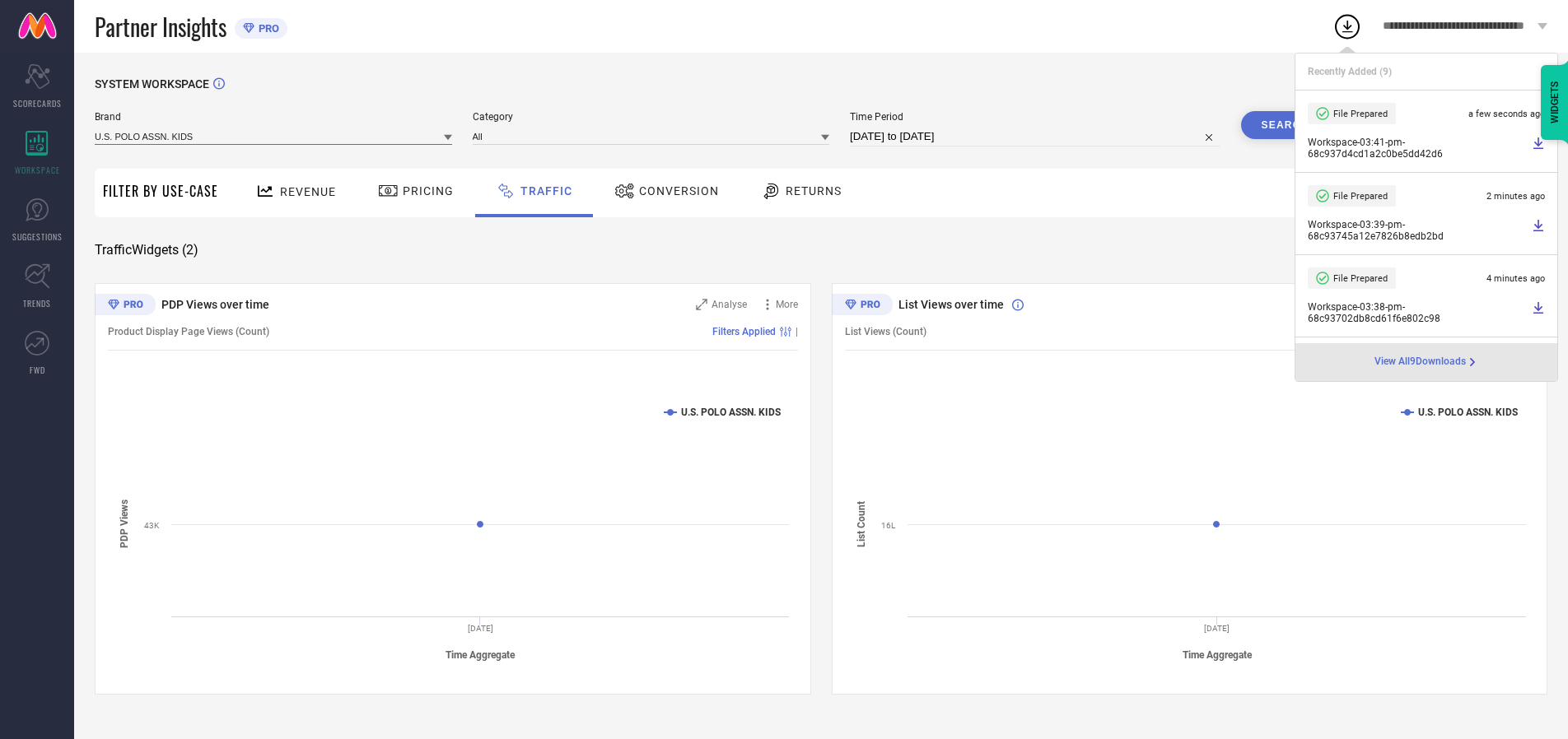
click at [274, 136] on input at bounding box center [273, 136] width 358 height 17
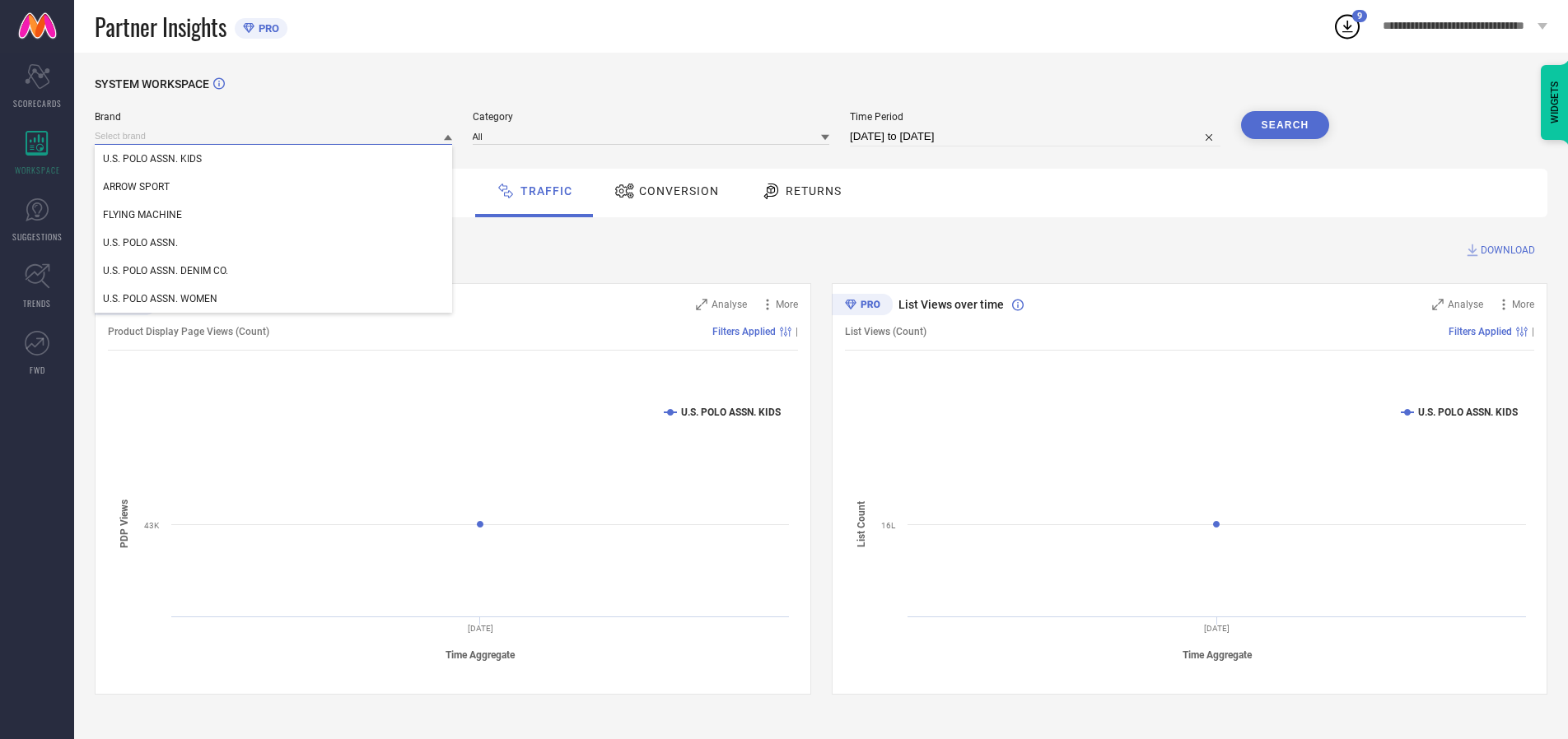
click at [274, 243] on div "U.S. POLO ASSN." at bounding box center [273, 243] width 358 height 28
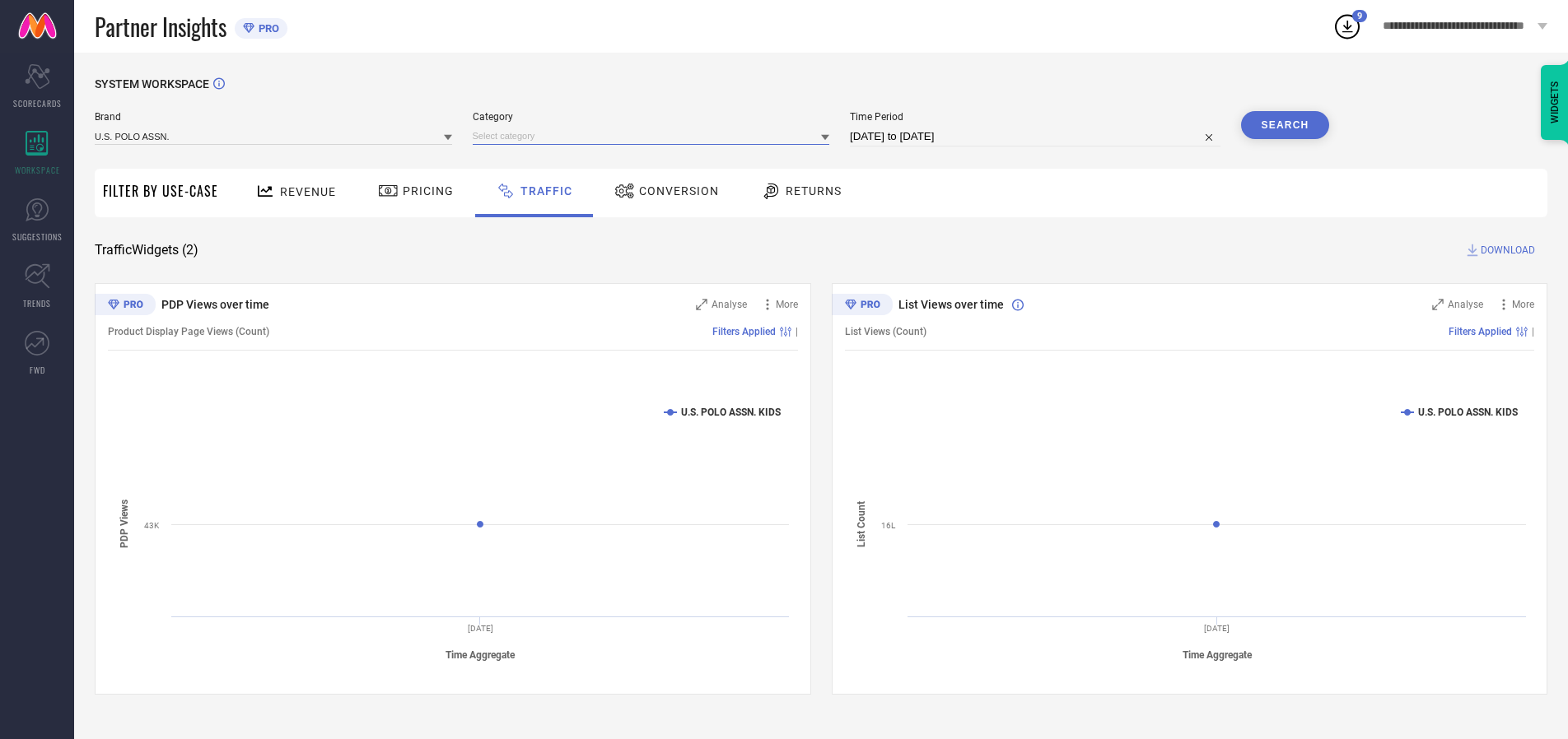
click at [655, 136] on input at bounding box center [651, 136] width 358 height 17
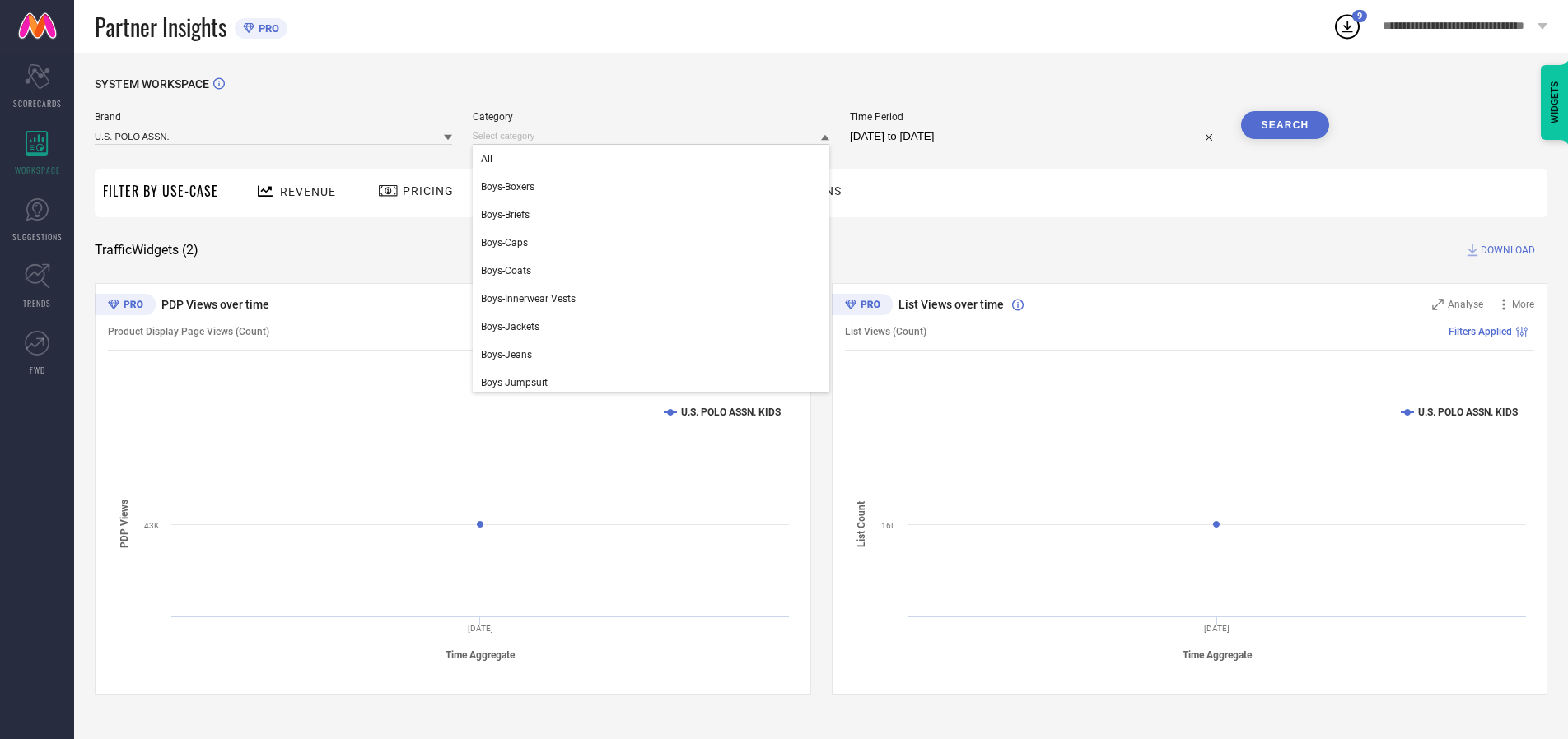
click at [655, 159] on div "All" at bounding box center [651, 159] width 358 height 28
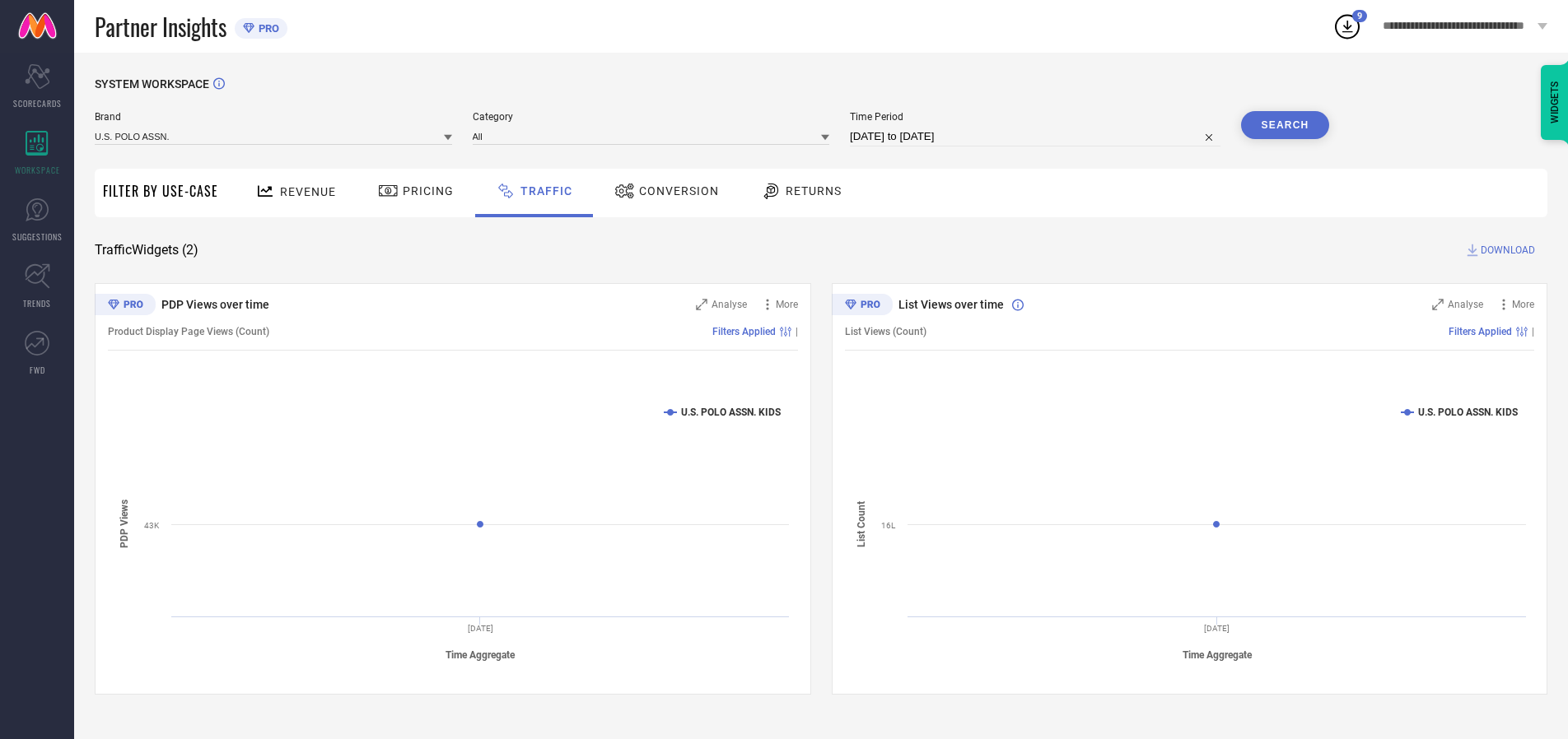
click at [1284, 125] on button "Search" at bounding box center [1285, 125] width 89 height 28
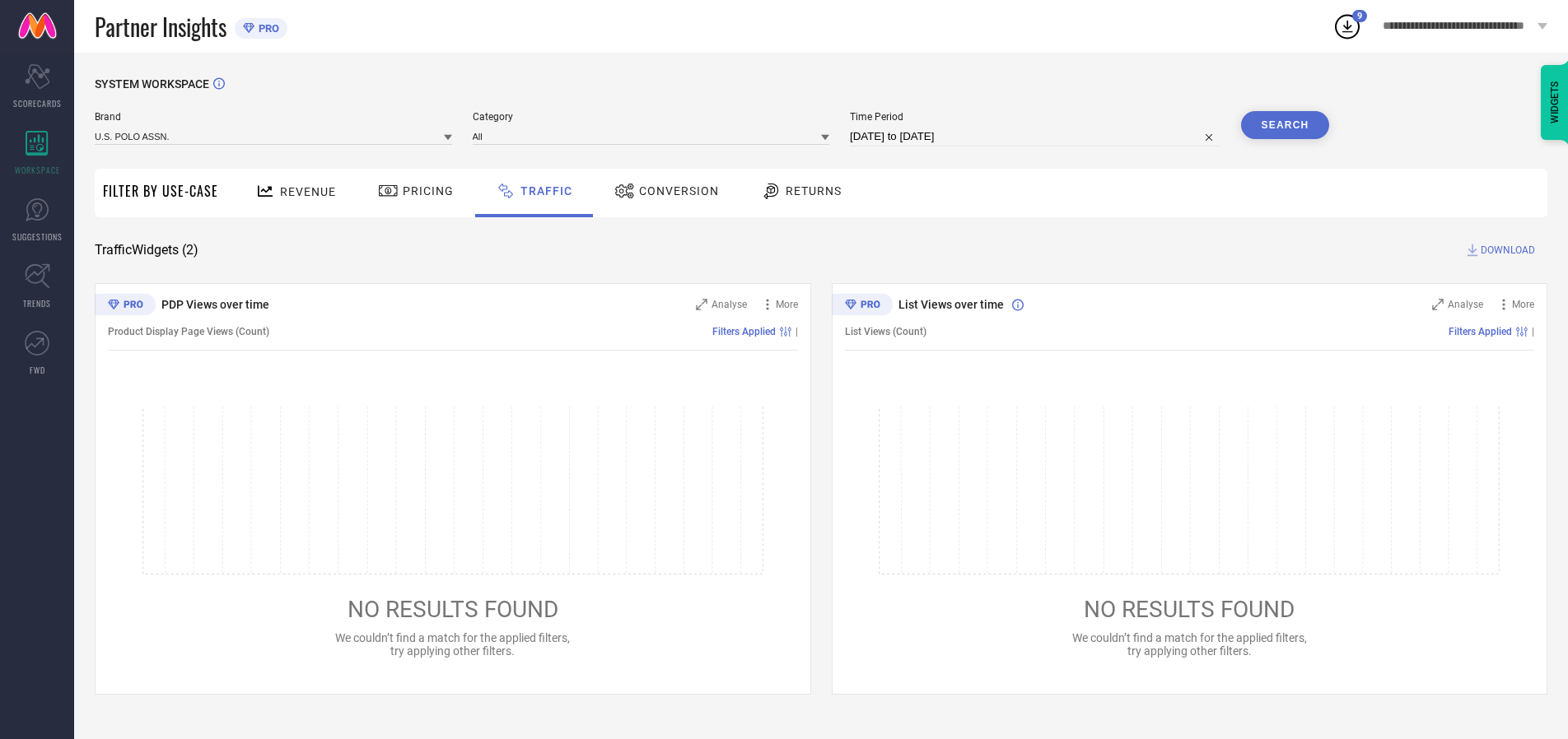
click at [1506, 251] on span "DOWNLOAD" at bounding box center [1506, 250] width 54 height 16
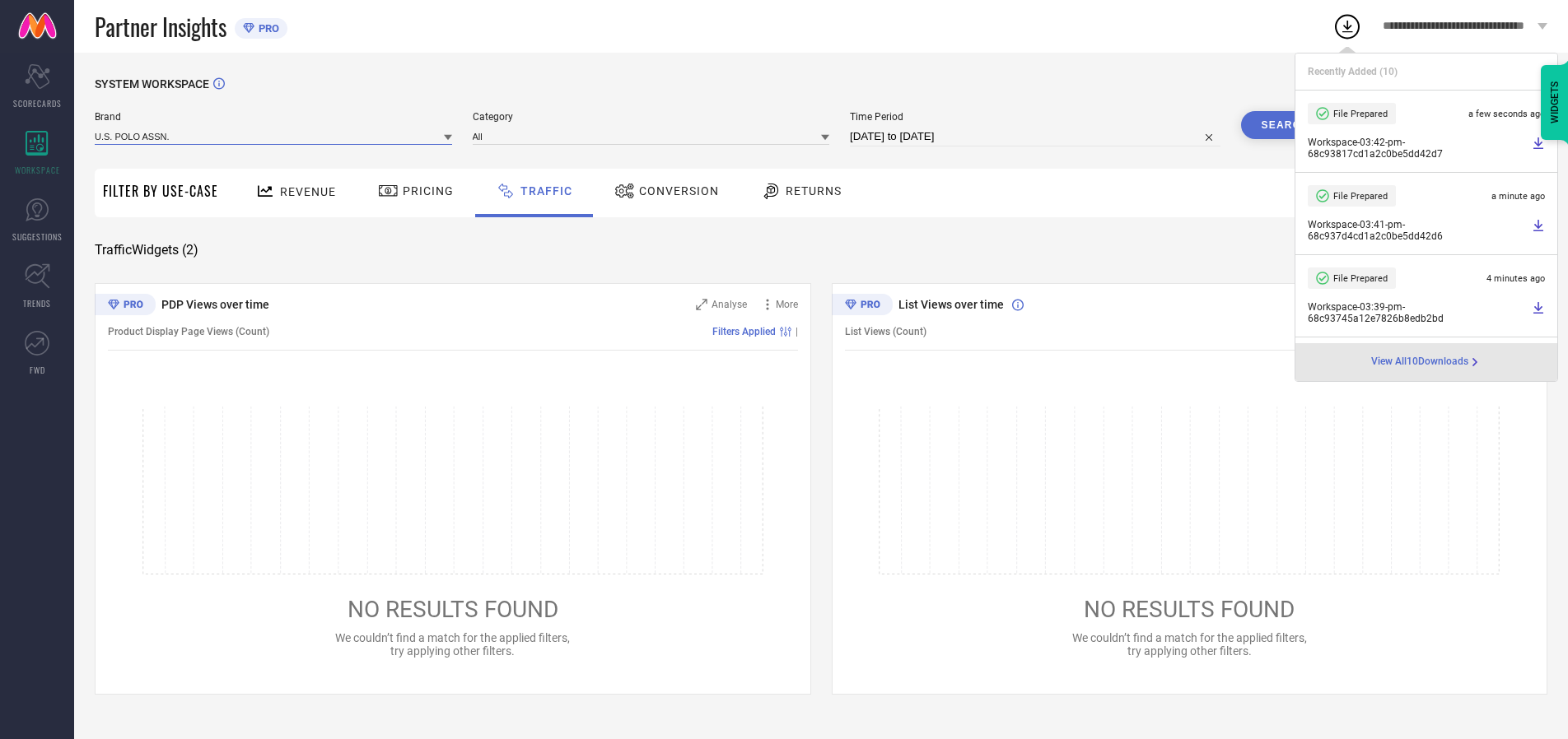
click at [274, 136] on input at bounding box center [273, 136] width 358 height 17
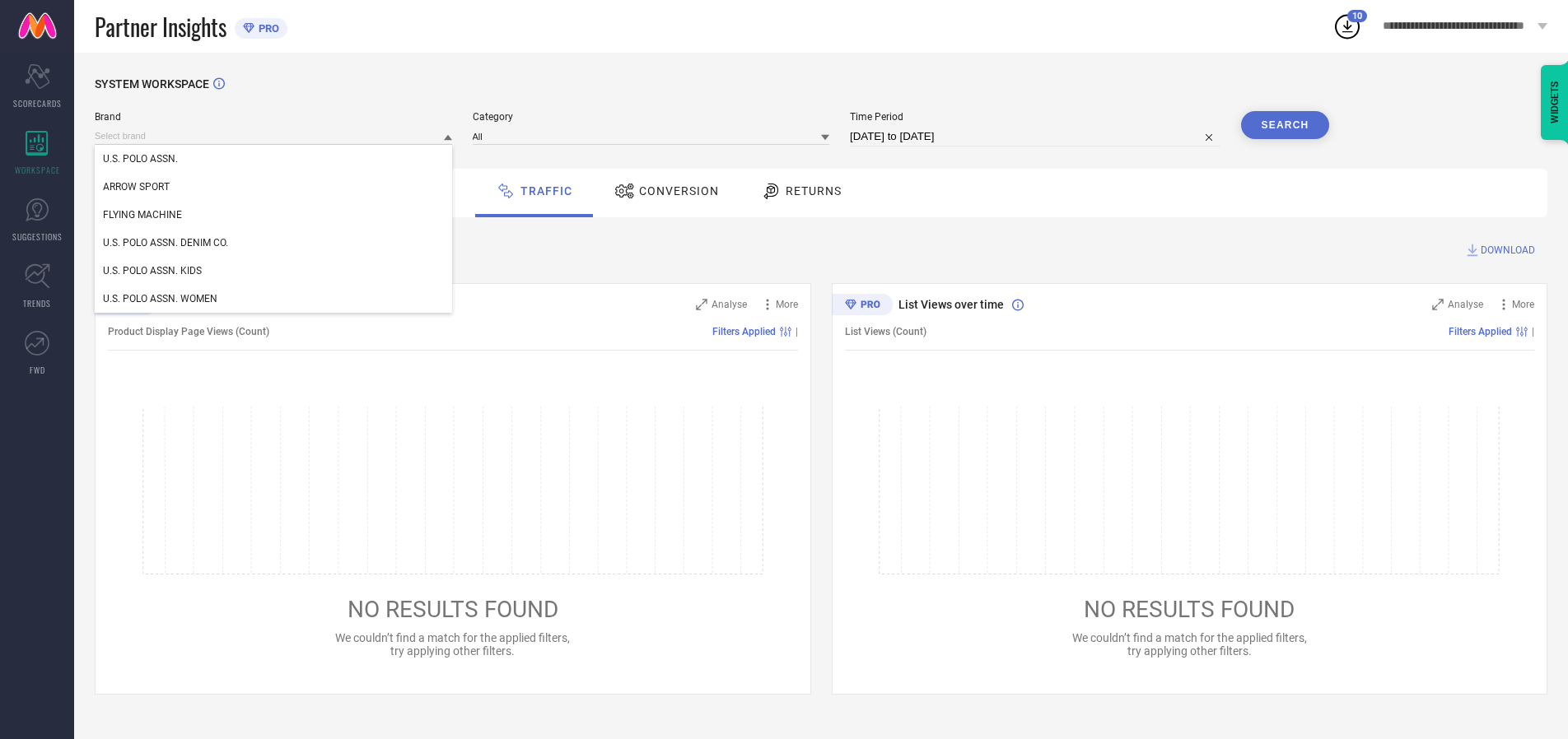
click at [274, 243] on div "U.S. POLO ASSN. DENIM CO." at bounding box center [273, 243] width 358 height 28
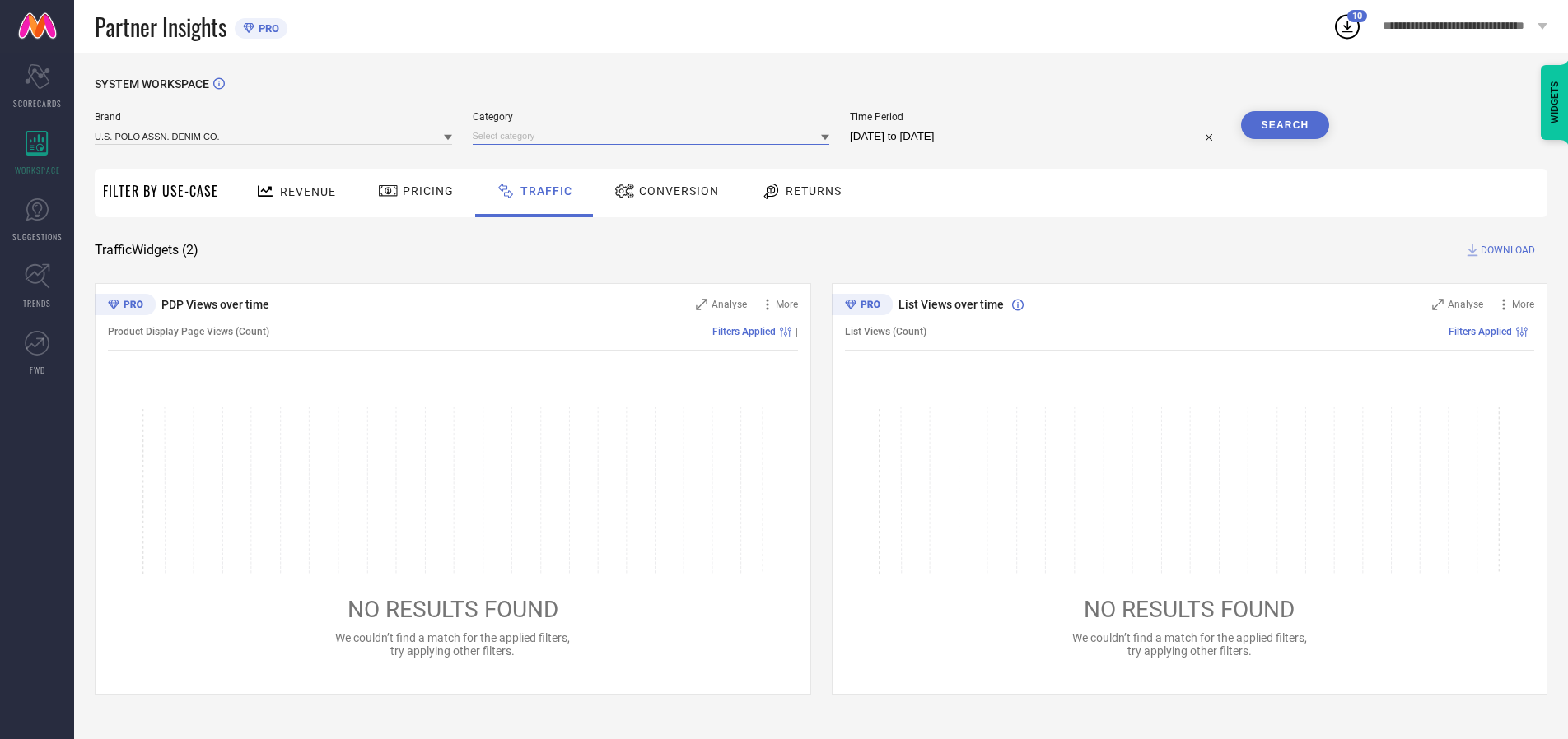
click at [655, 136] on input at bounding box center [651, 136] width 358 height 17
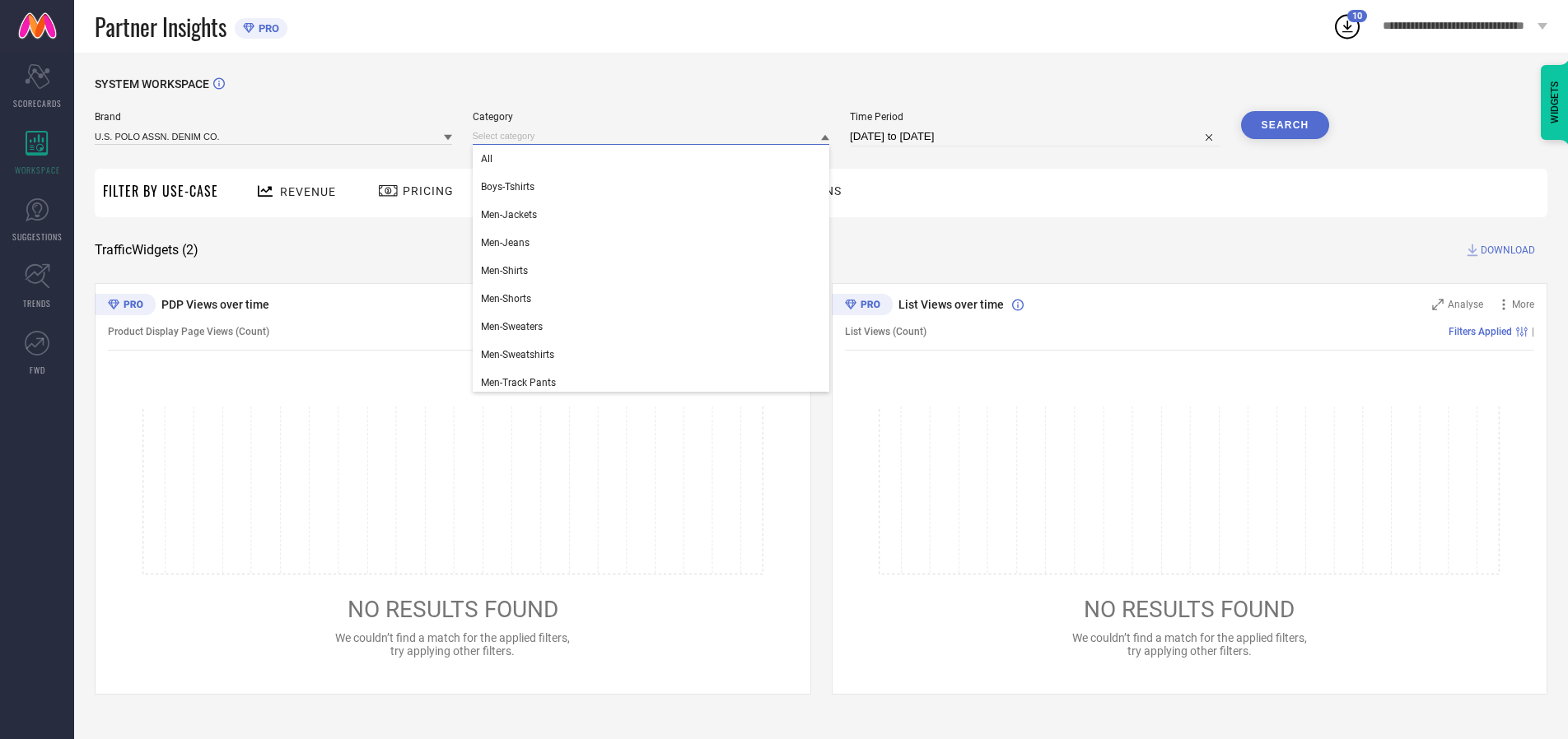
click at [655, 159] on div "All" at bounding box center [651, 159] width 358 height 28
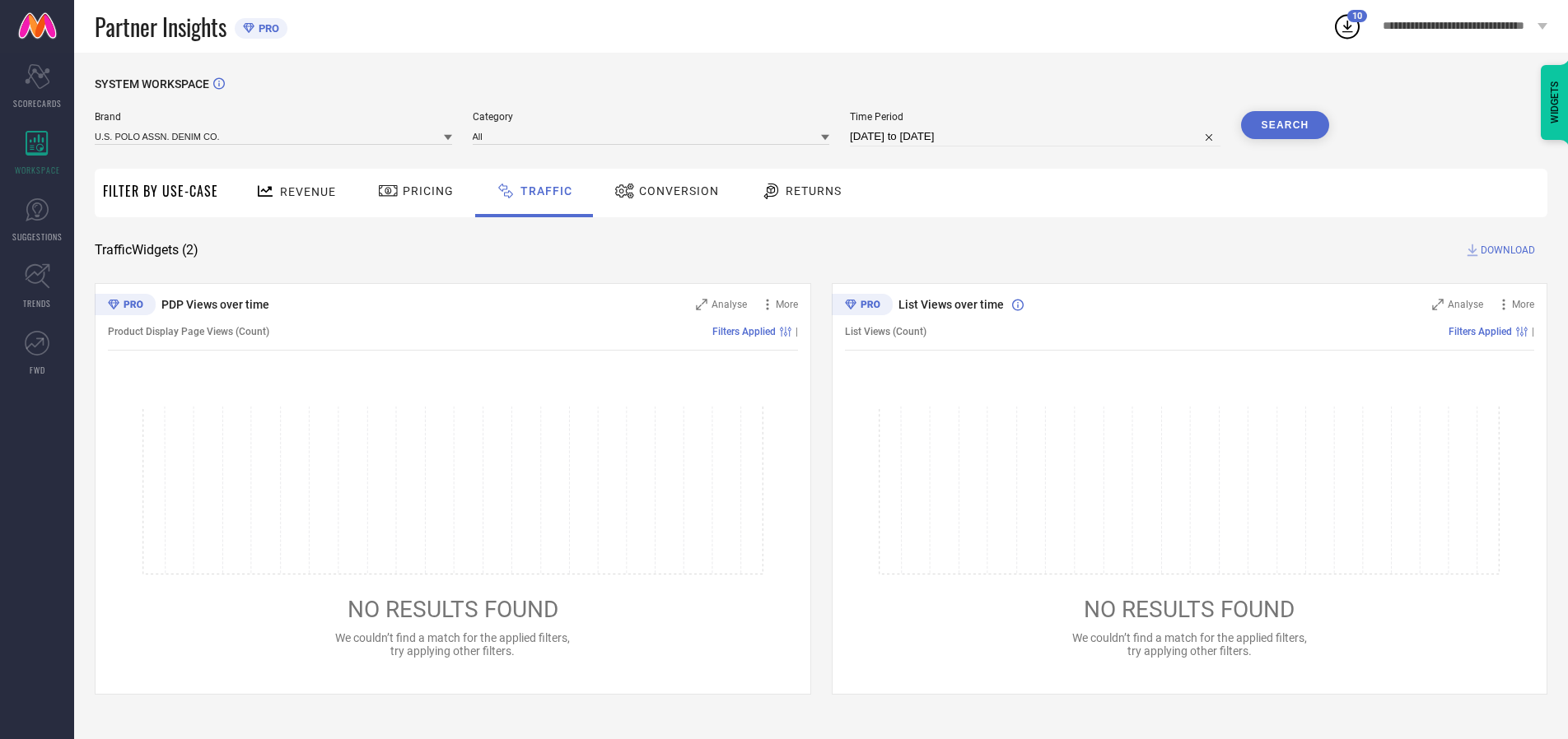
click at [1284, 125] on button "Search" at bounding box center [1285, 125] width 89 height 28
click at [1506, 251] on span "DOWNLOAD" at bounding box center [1506, 250] width 54 height 16
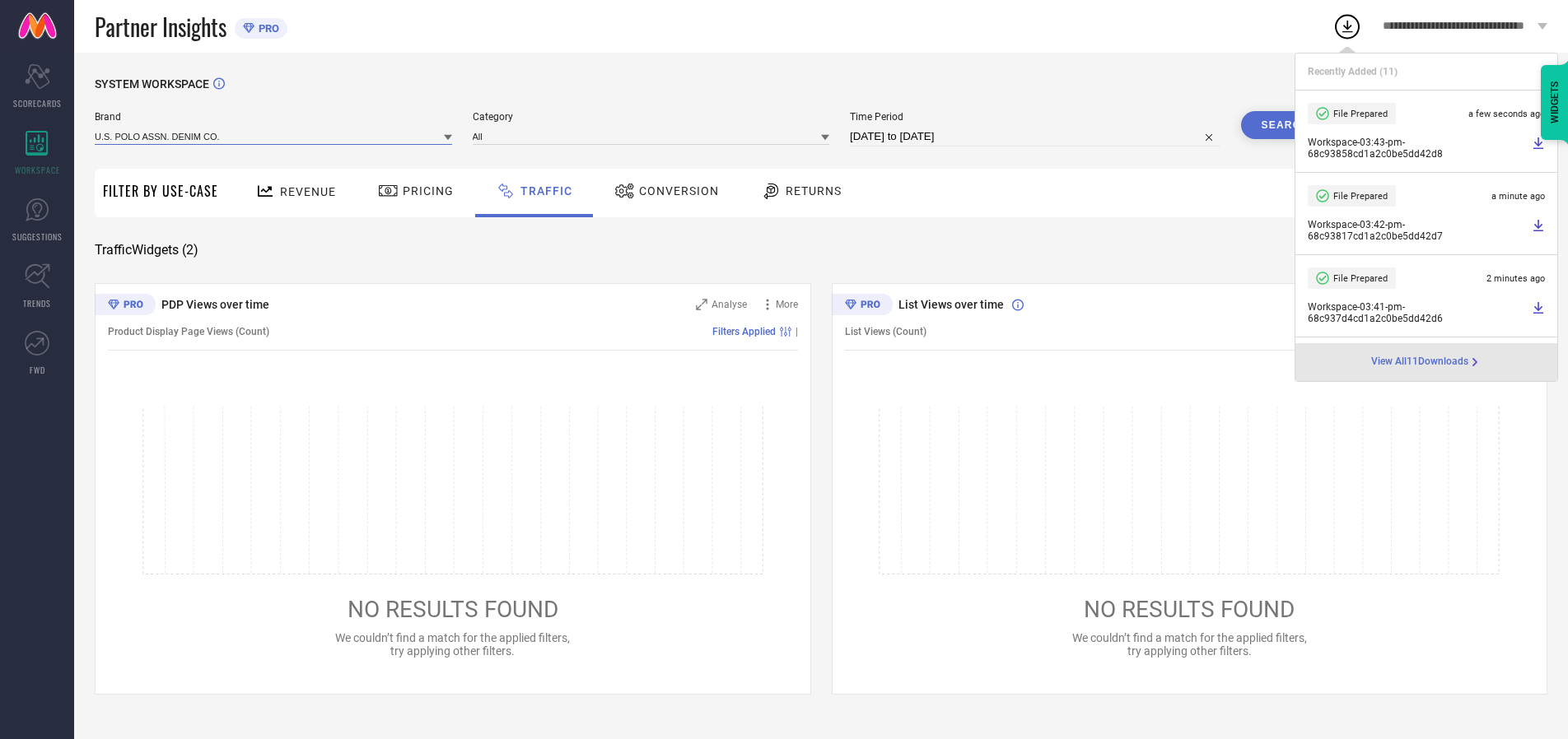
click at [274, 136] on input at bounding box center [273, 136] width 358 height 17
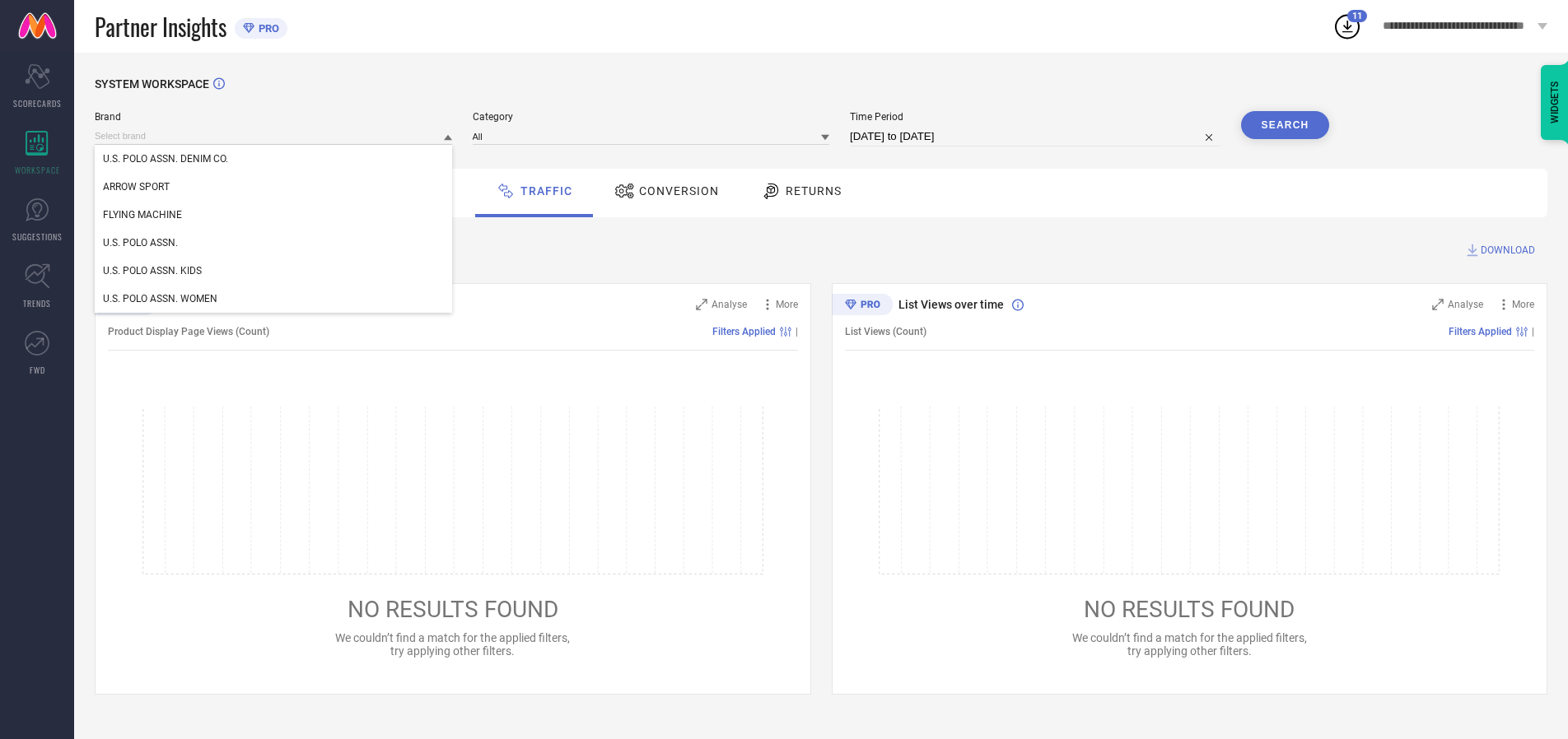
click at [274, 299] on div "U.S. POLO ASSN. WOMEN" at bounding box center [273, 299] width 358 height 28
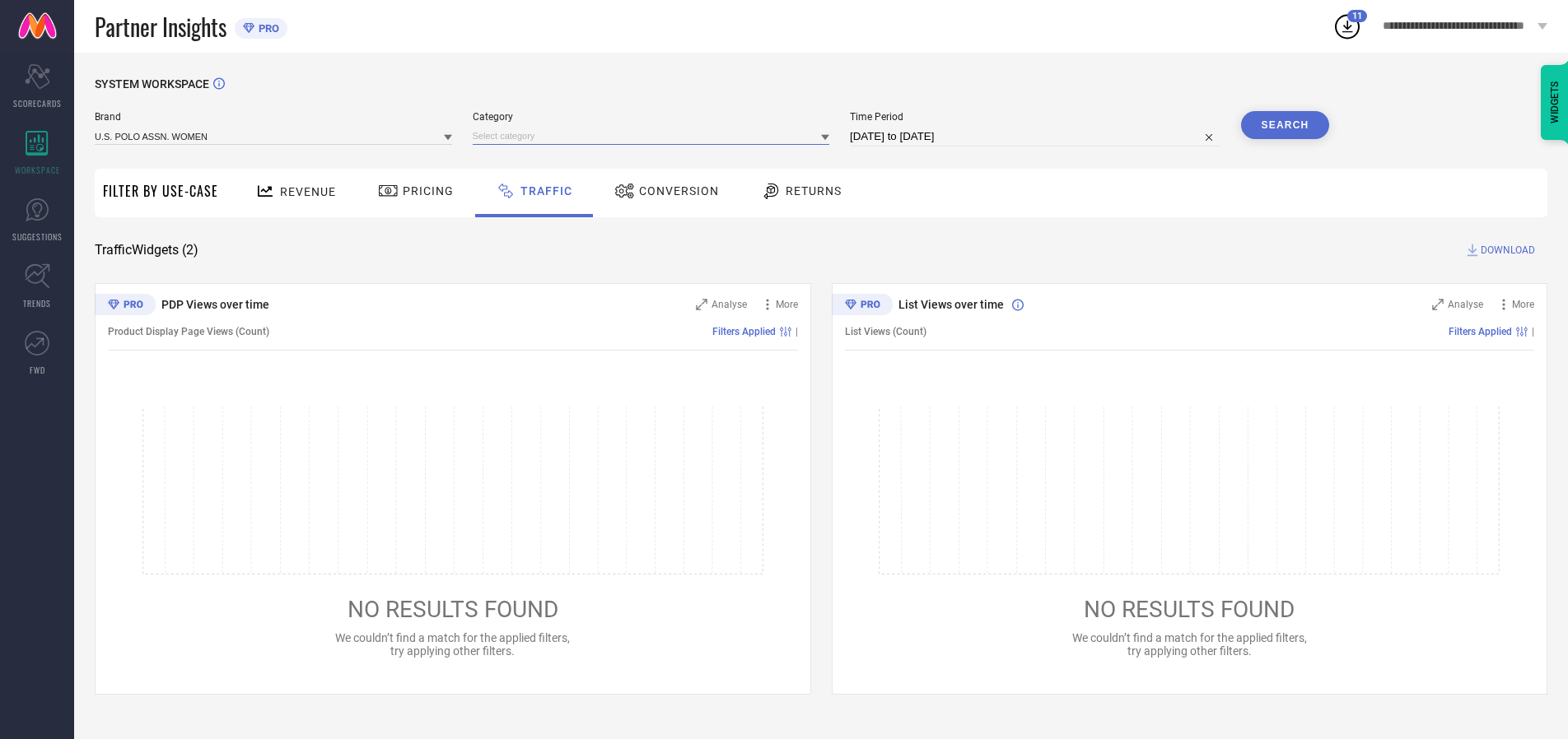
click at [655, 136] on input at bounding box center [651, 136] width 358 height 17
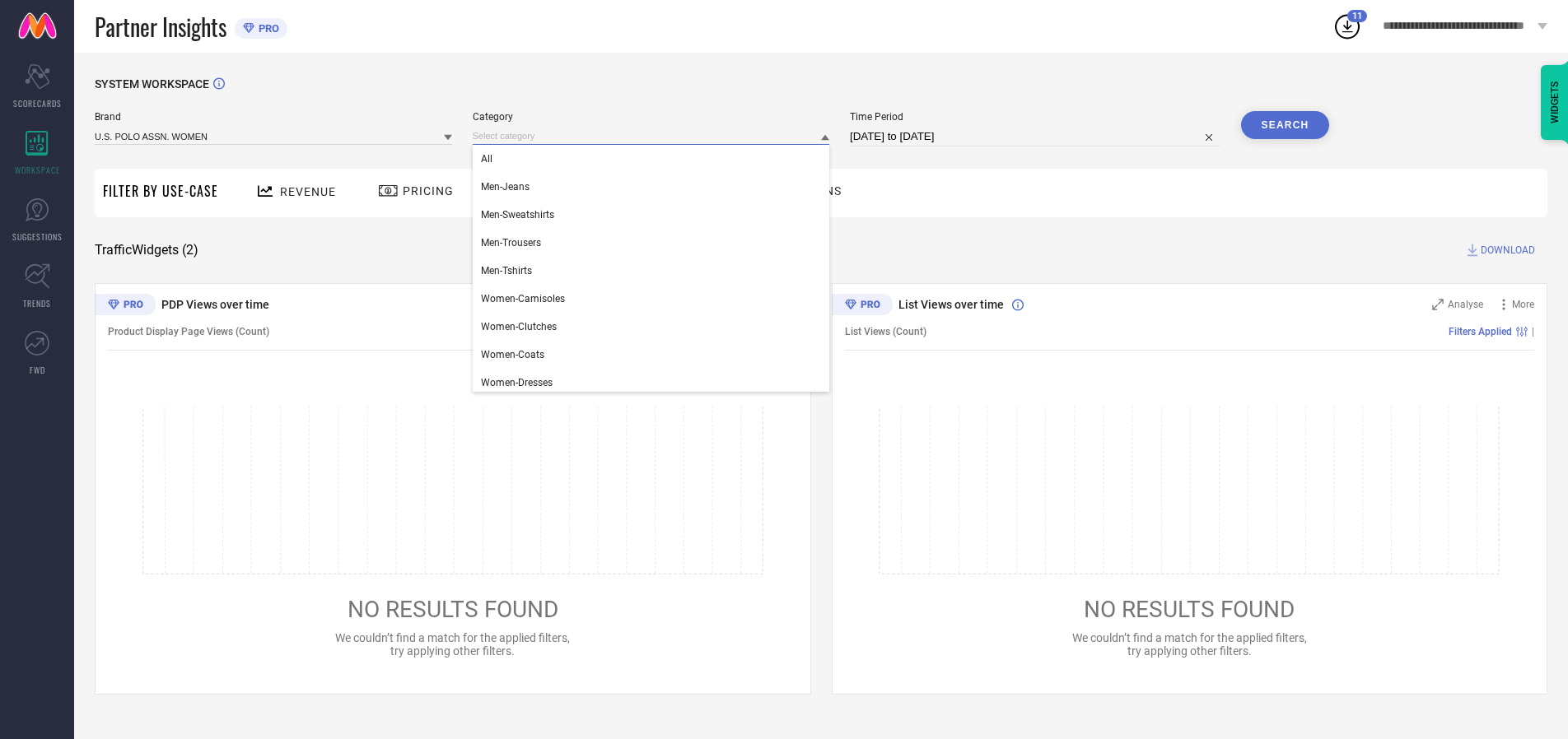
click at [655, 159] on div "All" at bounding box center [651, 159] width 358 height 28
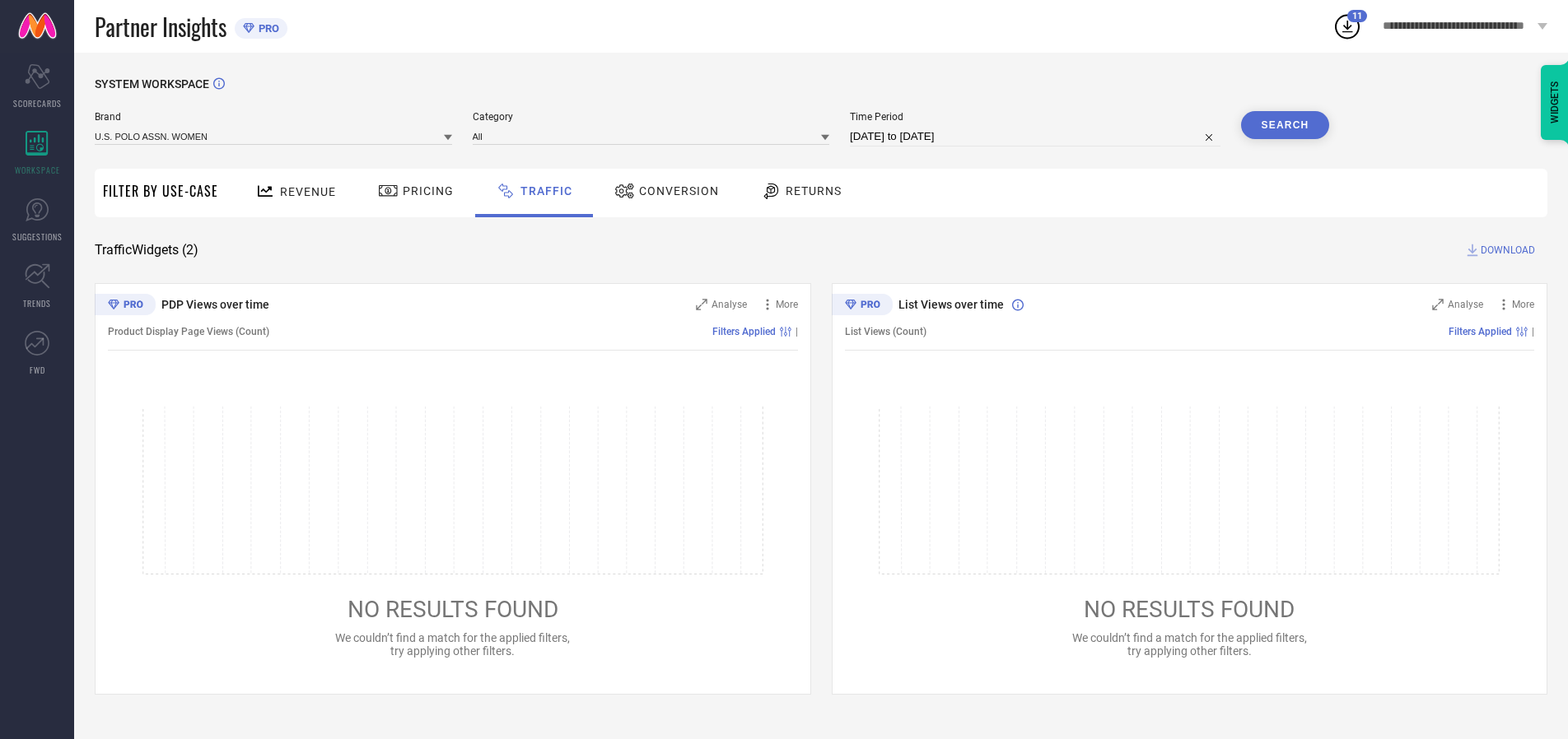
click at [1284, 125] on button "Search" at bounding box center [1285, 125] width 89 height 28
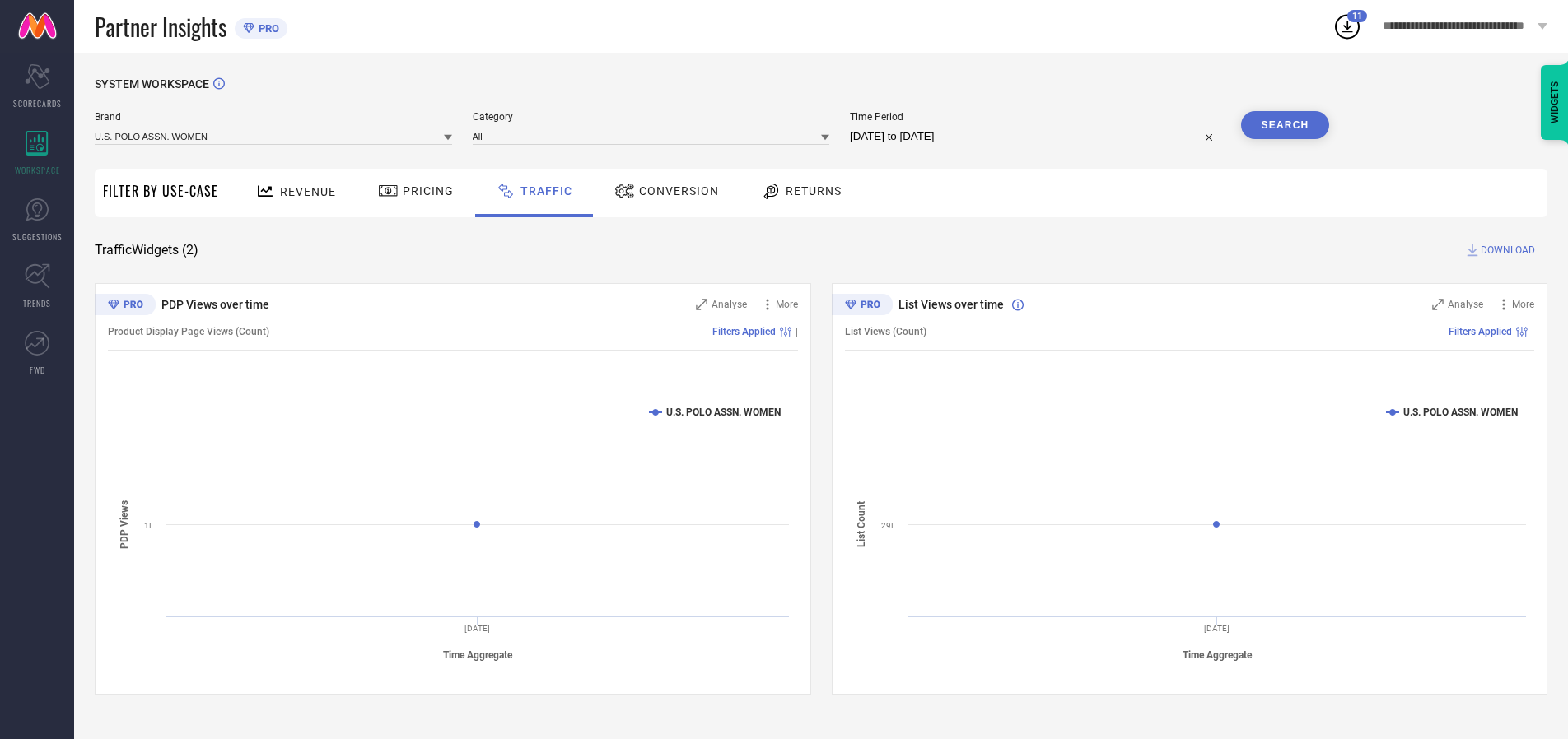
click at [1506, 251] on span "DOWNLOAD" at bounding box center [1506, 250] width 54 height 16
click at [1037, 136] on input at bounding box center [1035, 136] width 371 height 20
select select "8"
select select "2025"
select select "9"
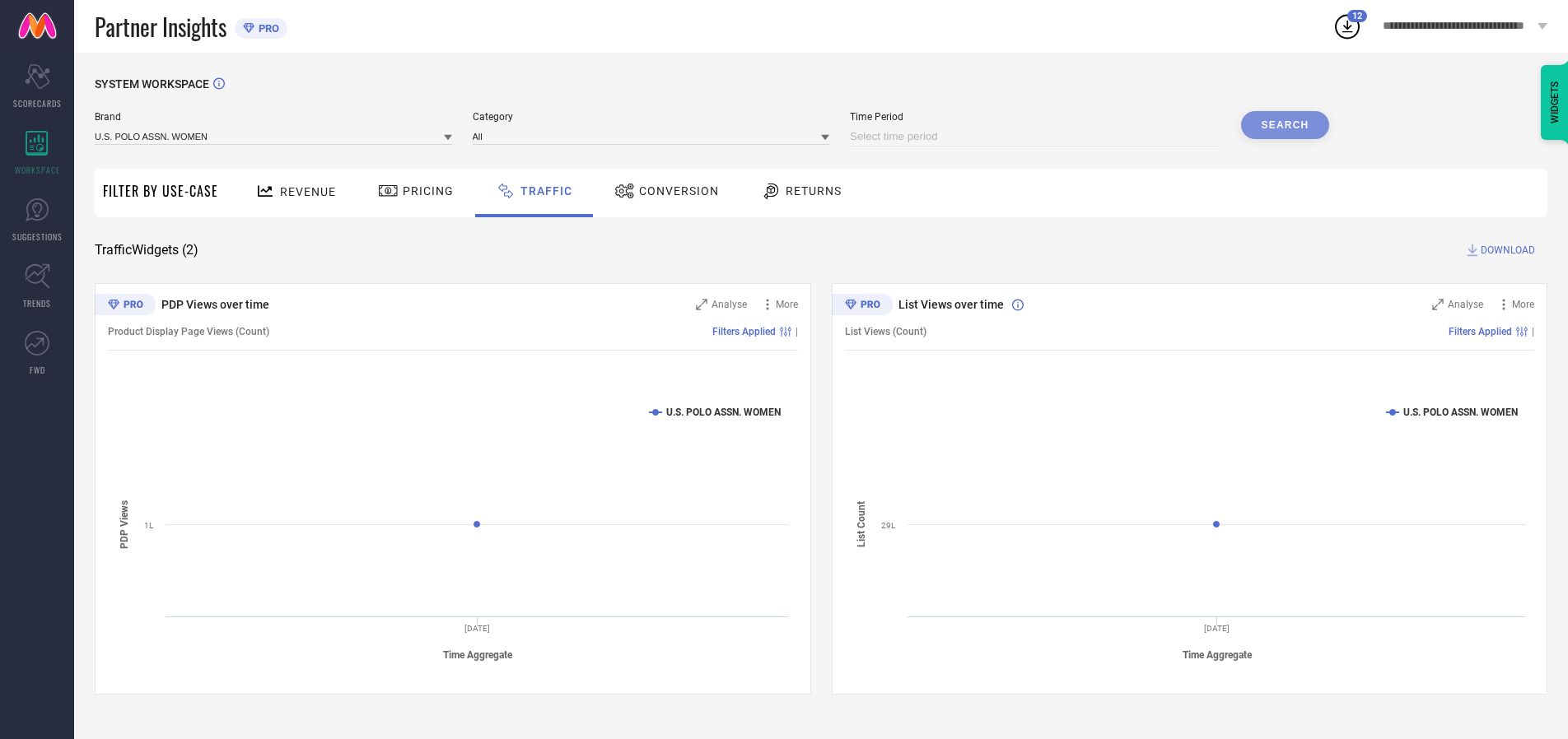
select select "2025"
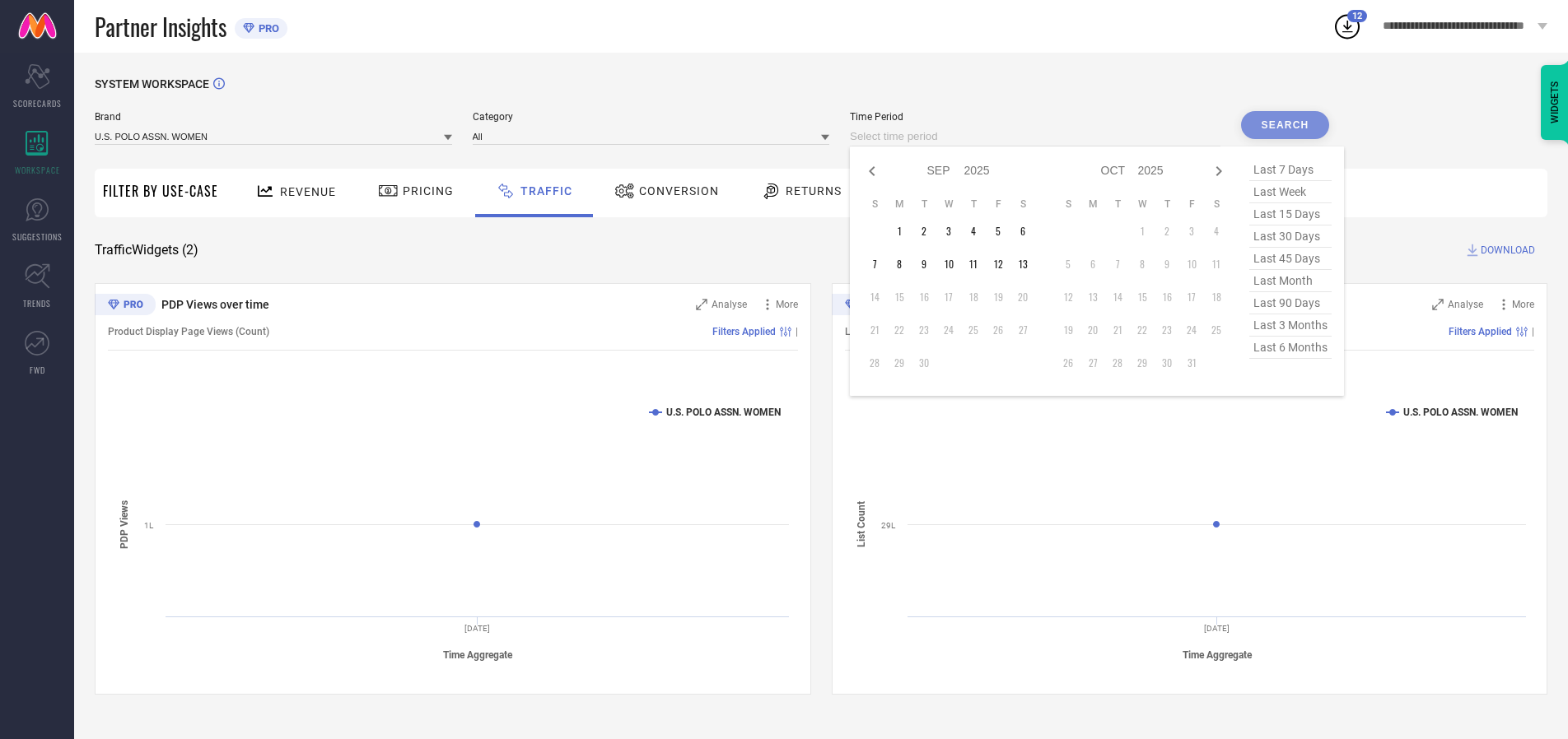
click at [1028, 264] on td "13" at bounding box center [1023, 264] width 25 height 25
type input "[DATE] to [DATE]"
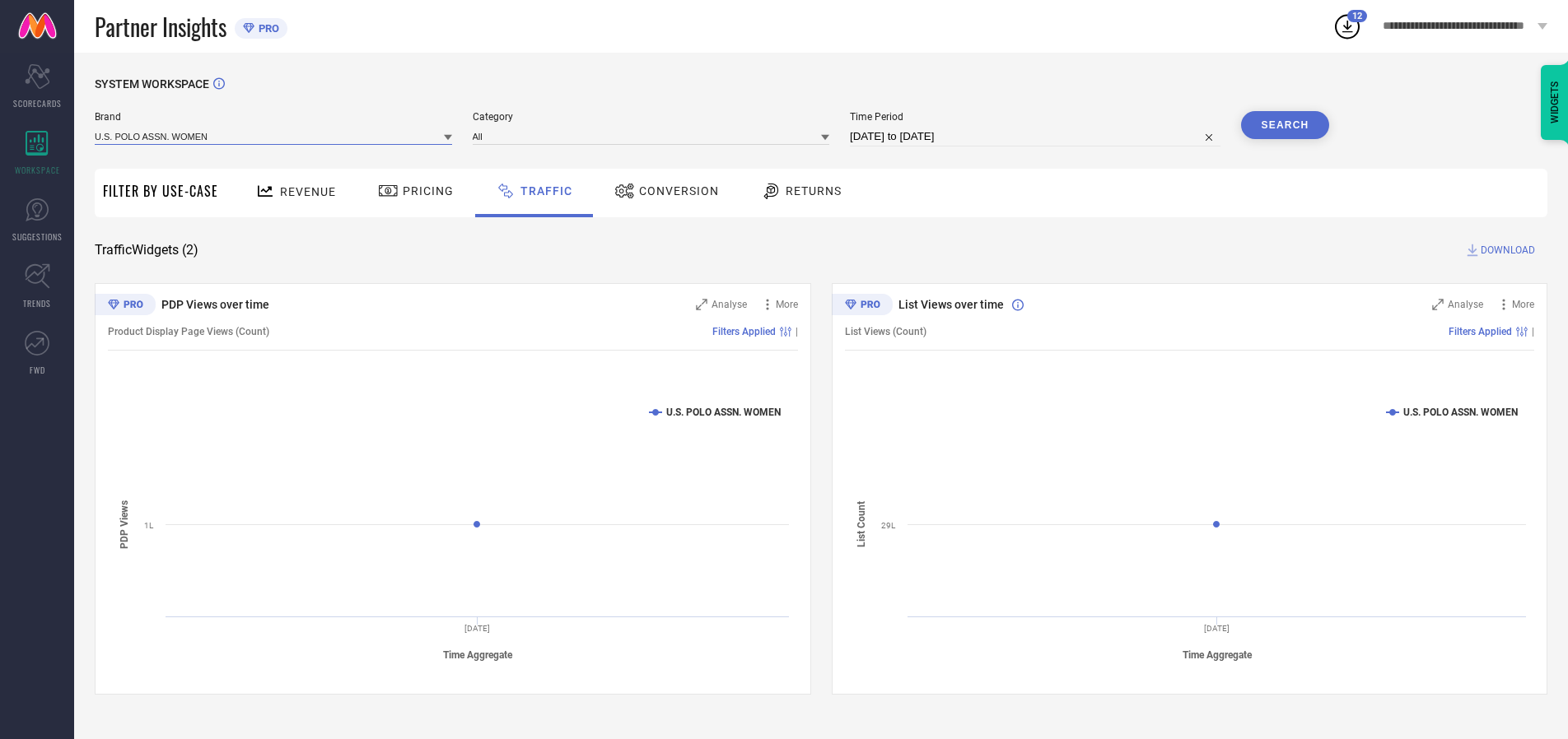
click at [274, 136] on input at bounding box center [273, 136] width 358 height 17
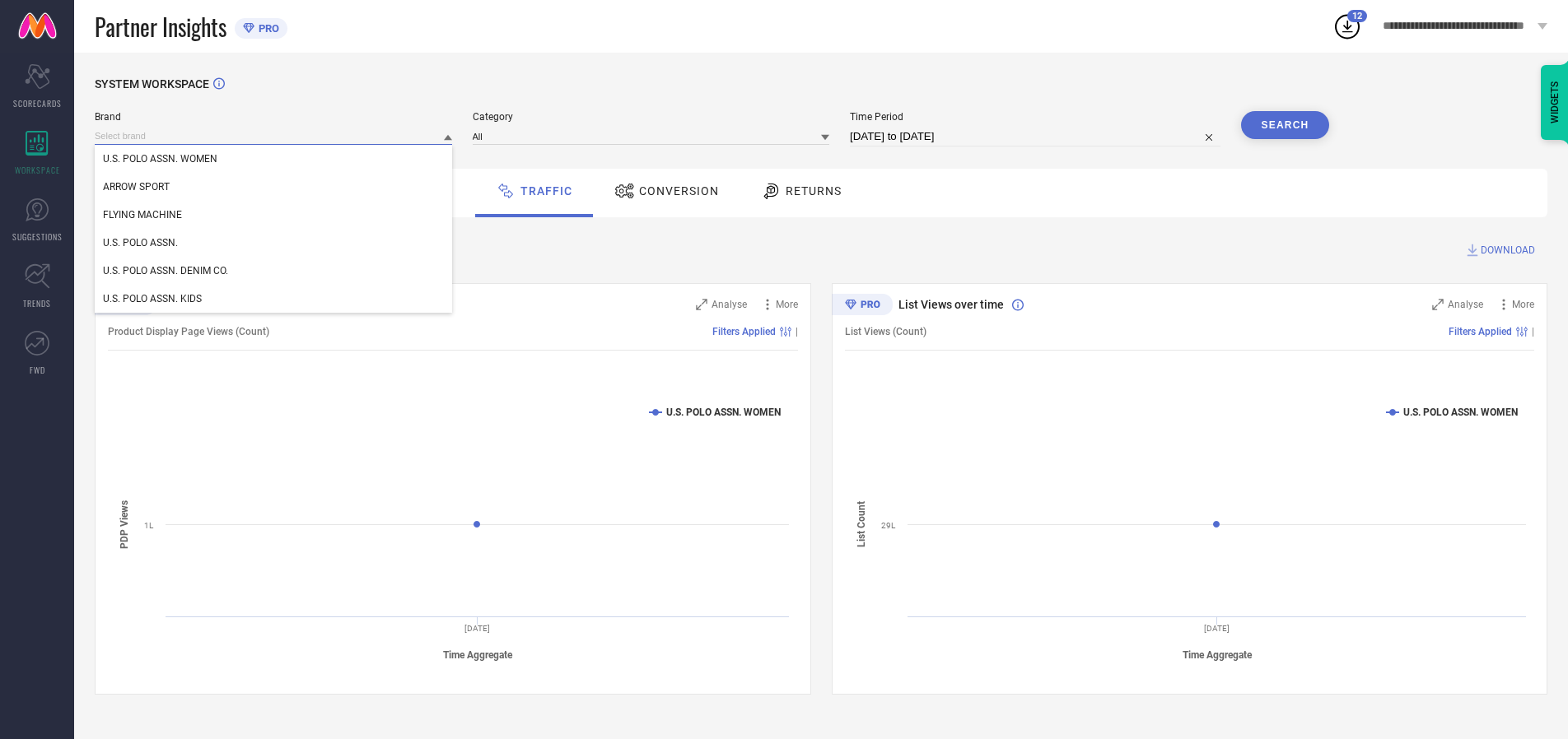
click at [274, 136] on input at bounding box center [273, 136] width 358 height 17
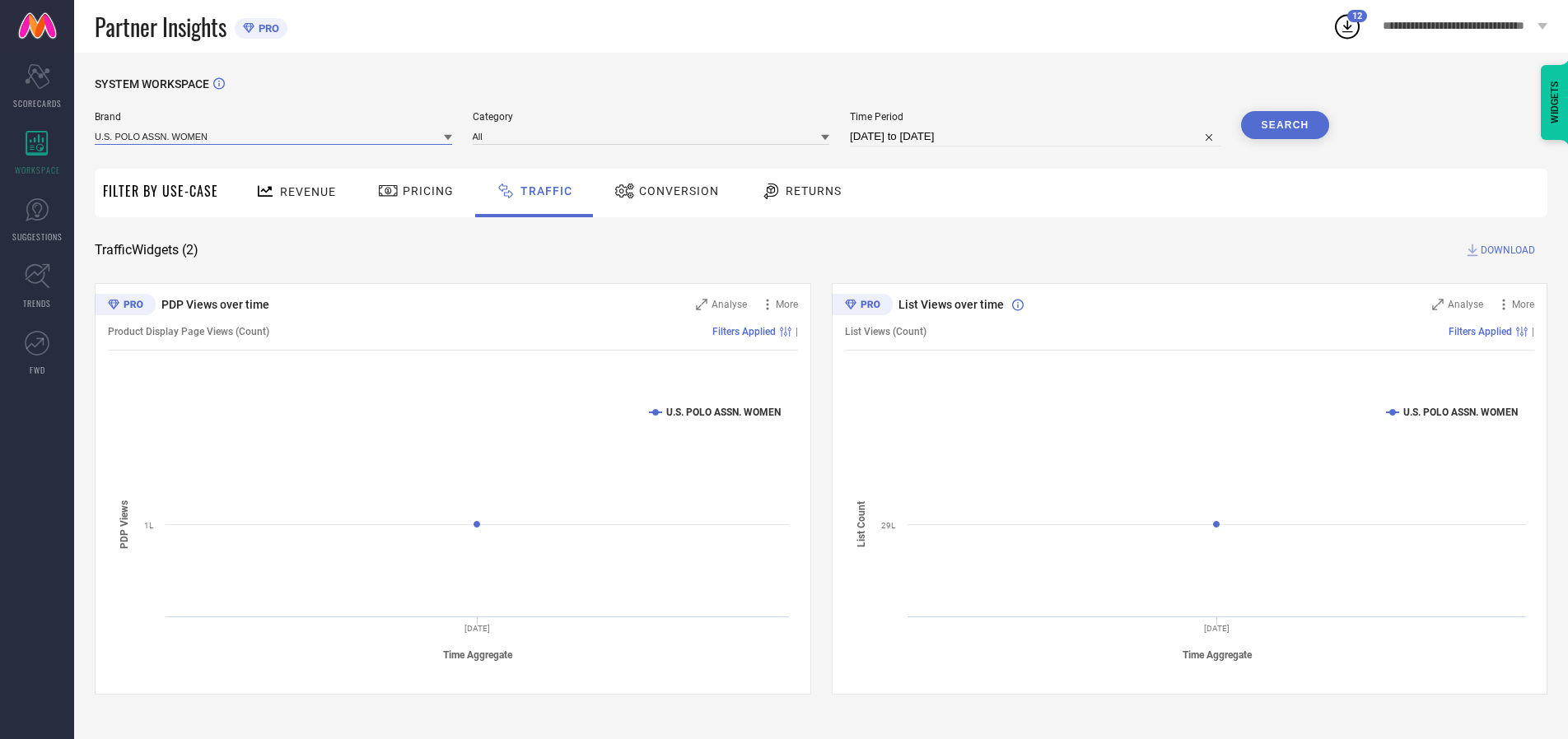
click at [274, 136] on input at bounding box center [273, 136] width 358 height 17
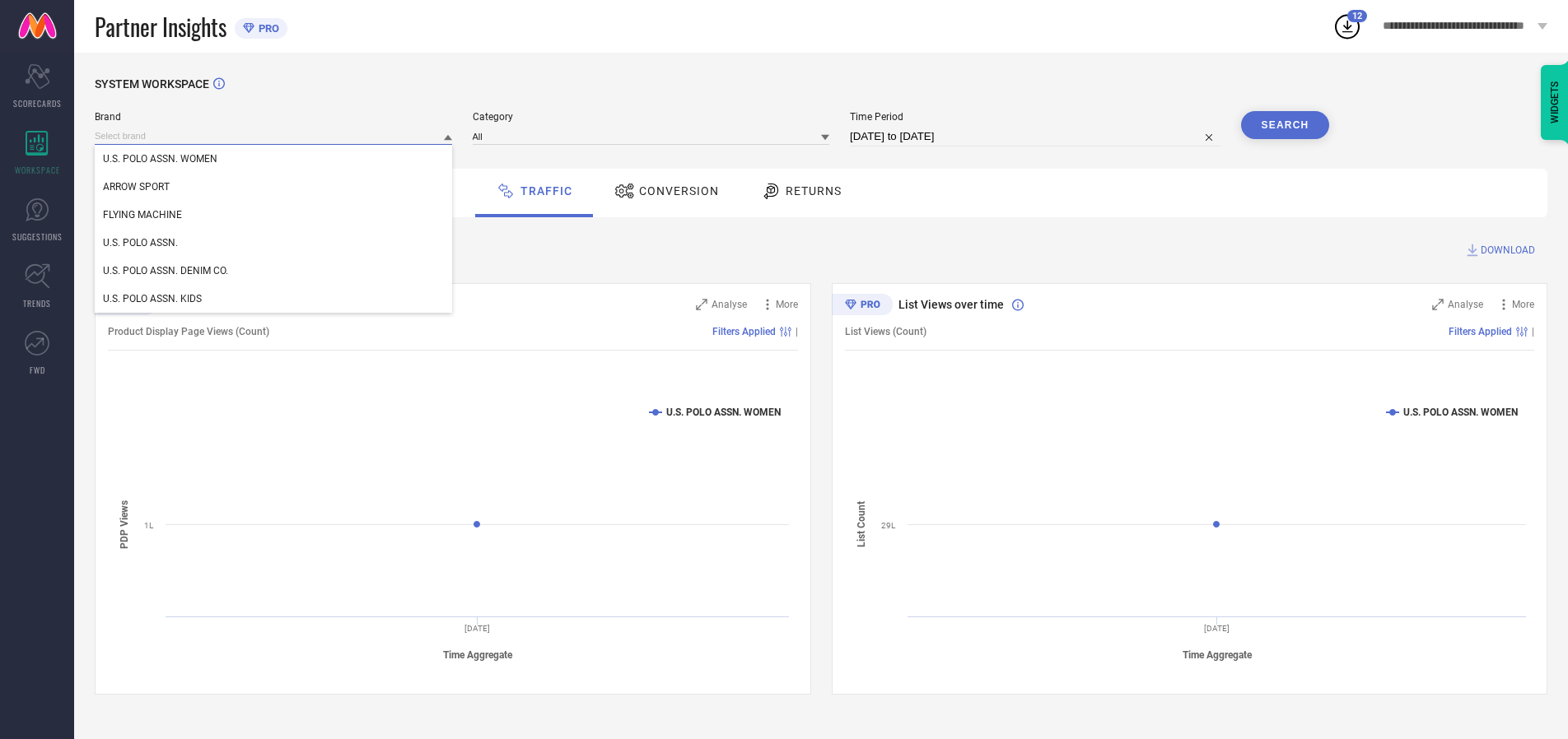
click at [274, 159] on div "U.S. POLO ASSN. WOMEN" at bounding box center [273, 159] width 358 height 28
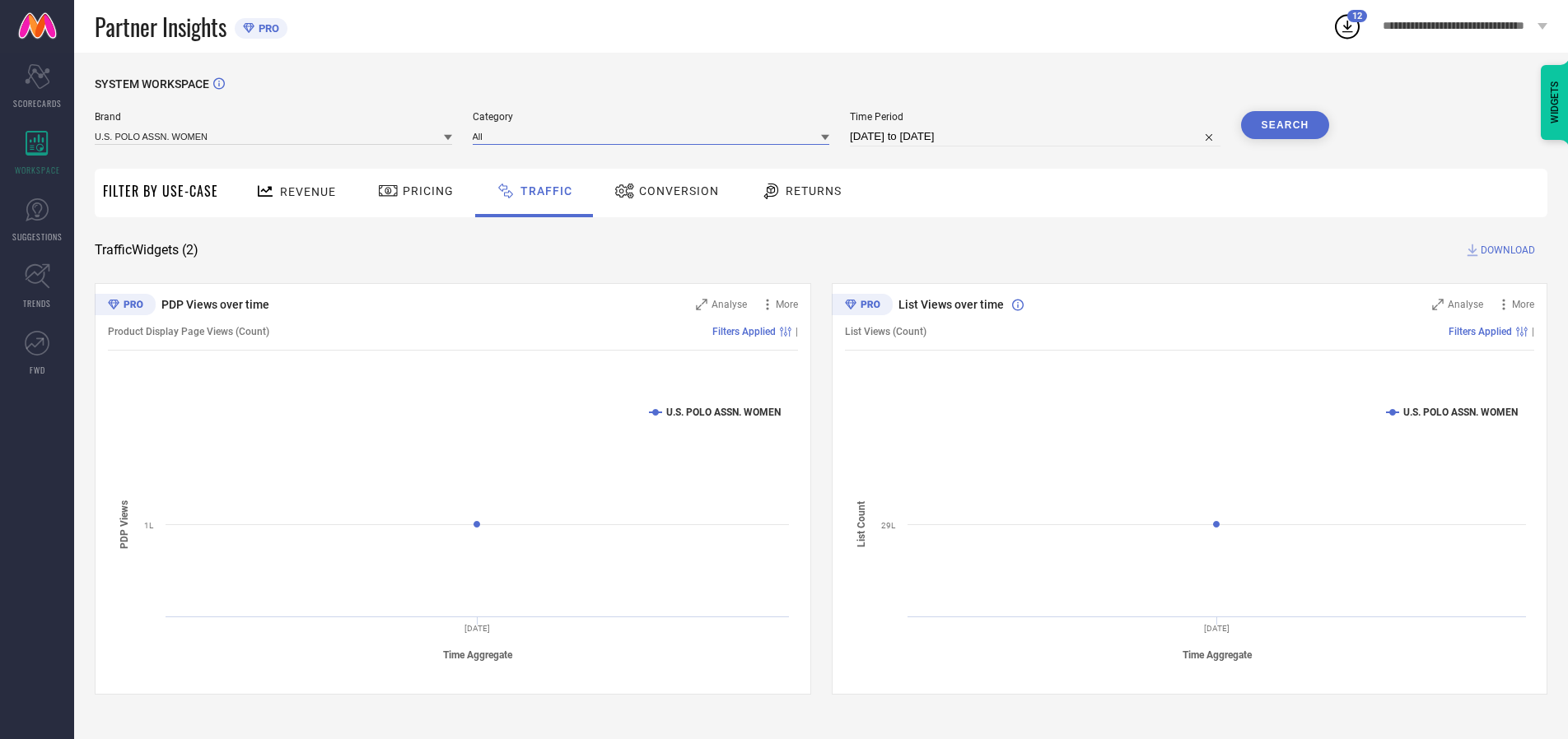
click at [655, 136] on input at bounding box center [651, 136] width 358 height 17
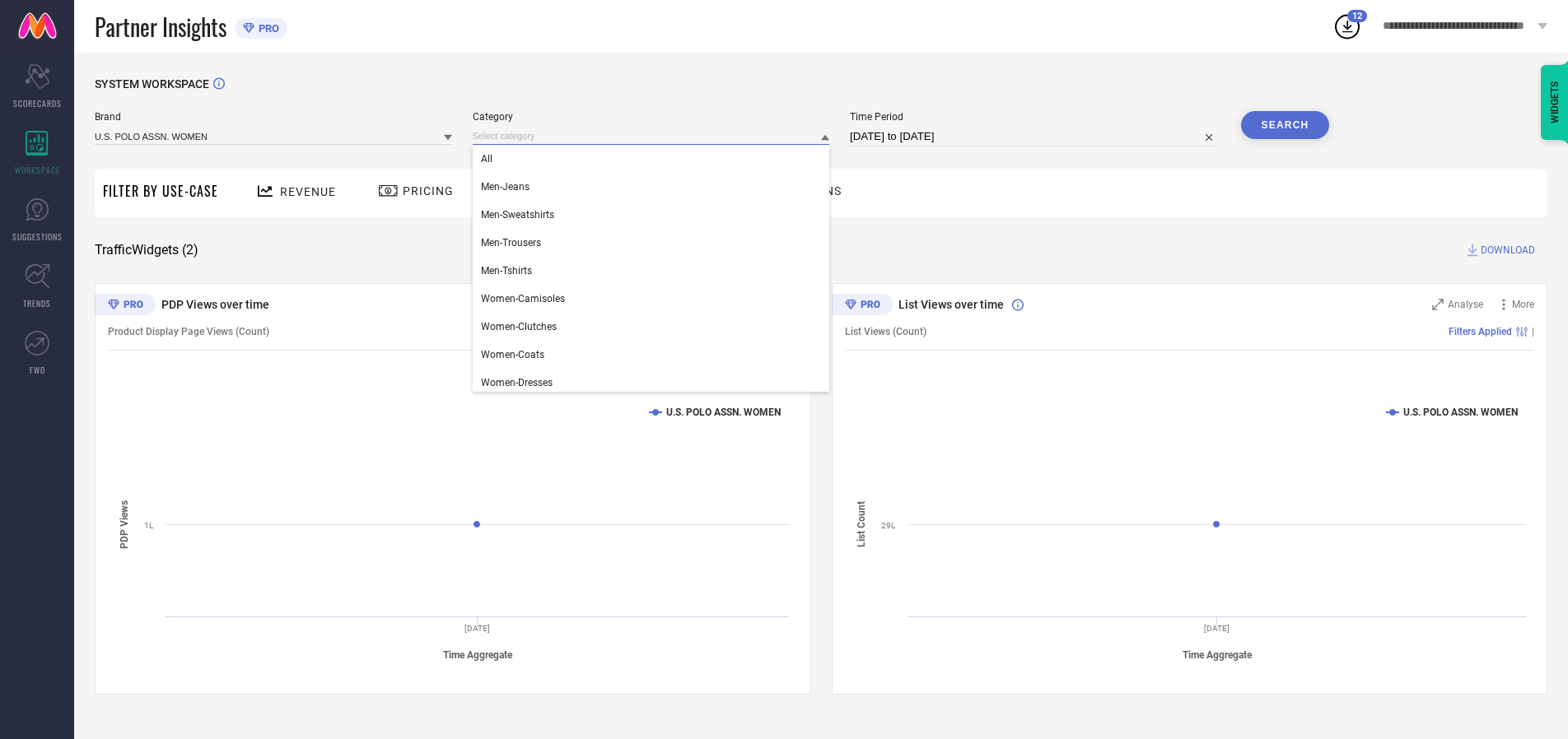
click at [655, 159] on div "All" at bounding box center [651, 159] width 358 height 28
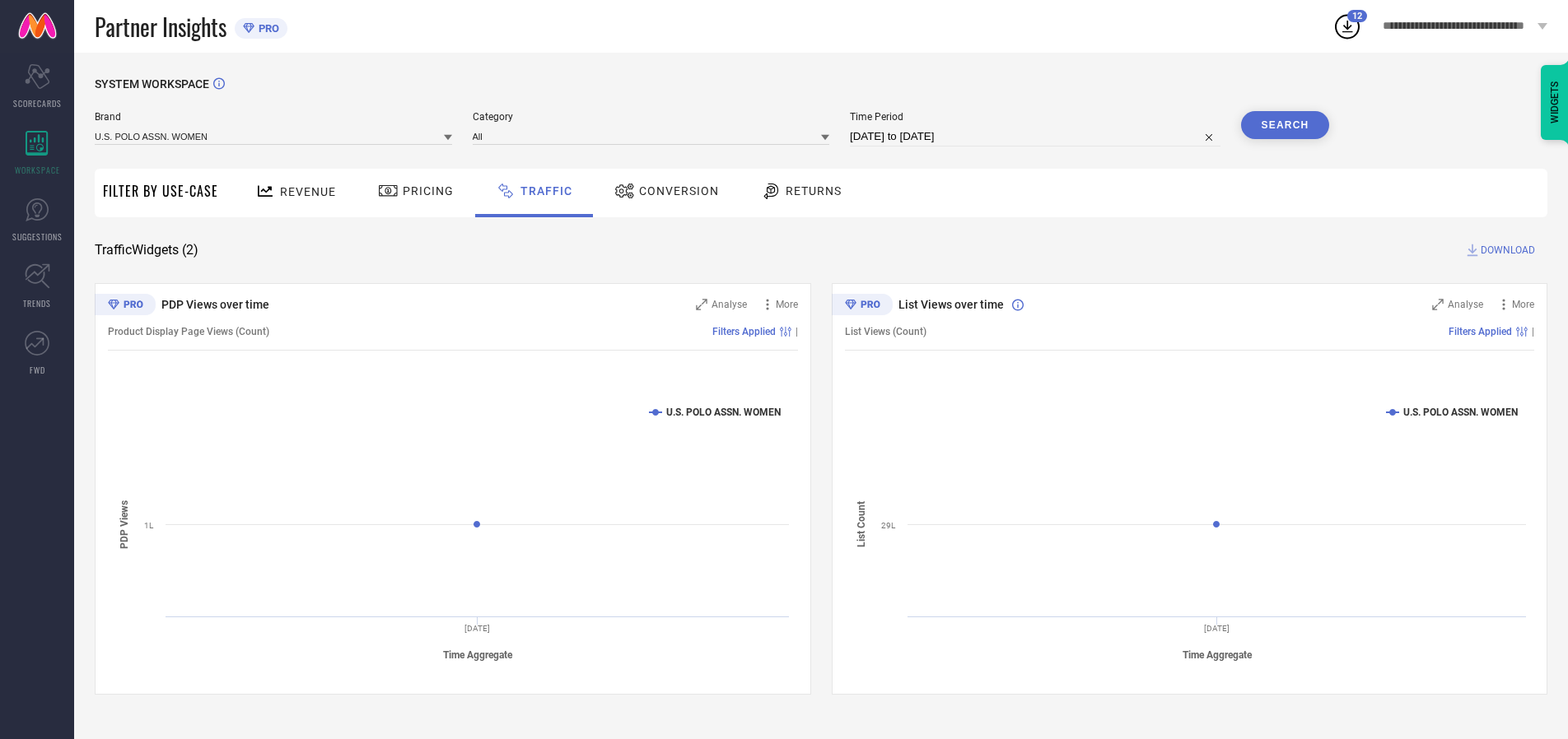
click at [1284, 125] on button "Search" at bounding box center [1285, 125] width 89 height 28
click at [1506, 251] on span "DOWNLOAD" at bounding box center [1506, 250] width 54 height 16
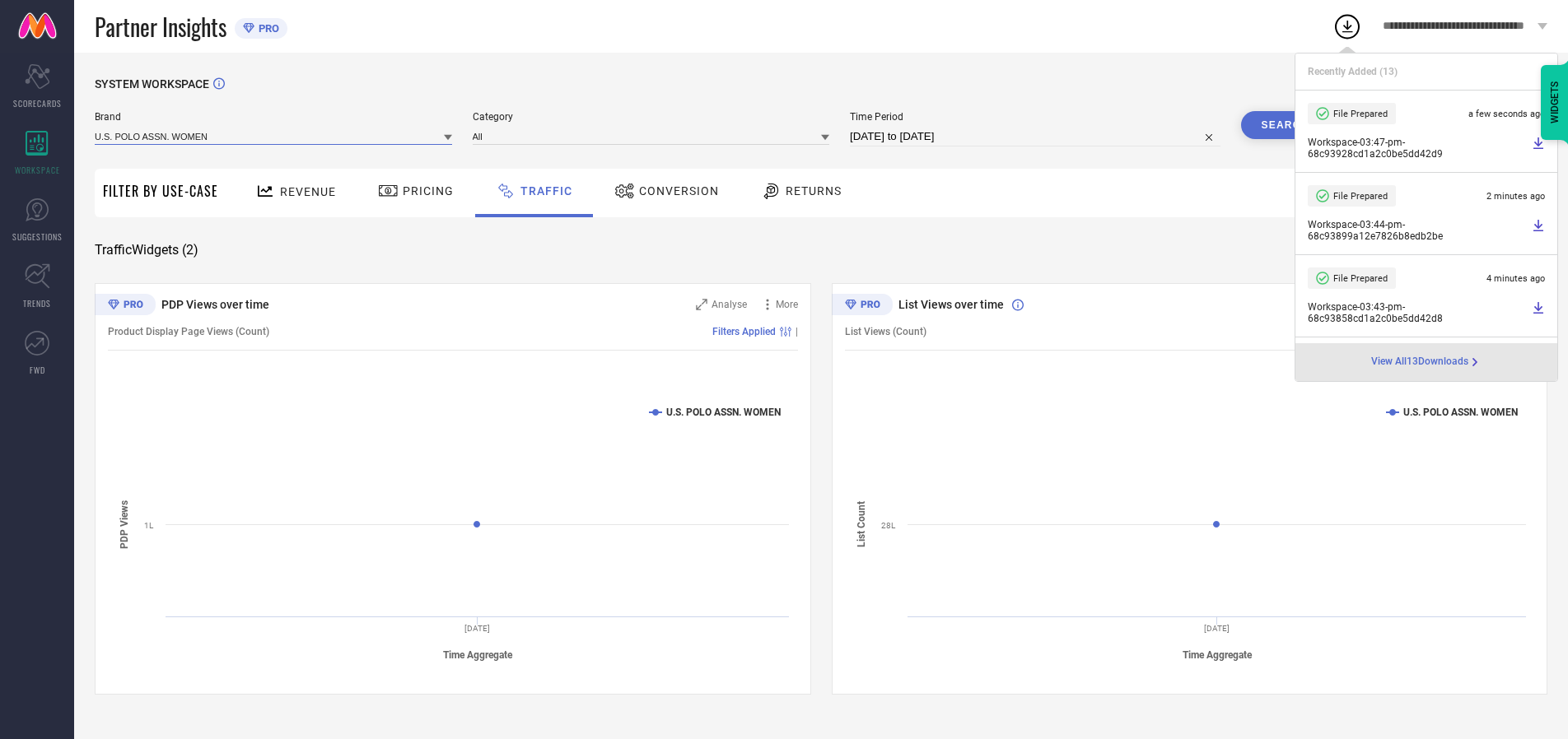
click at [274, 136] on input at bounding box center [273, 136] width 358 height 17
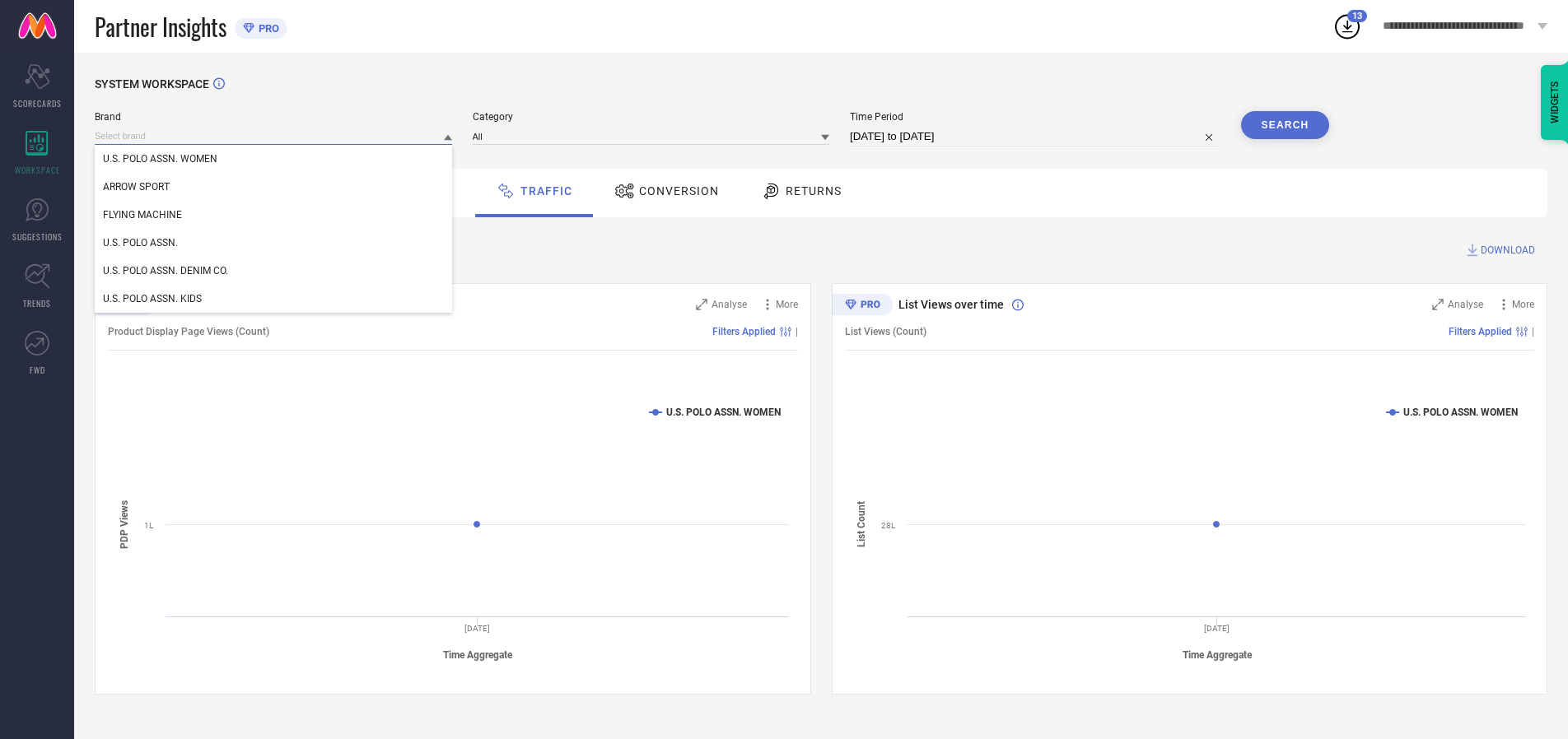
click at [274, 243] on div "U.S. POLO ASSN." at bounding box center [273, 243] width 358 height 28
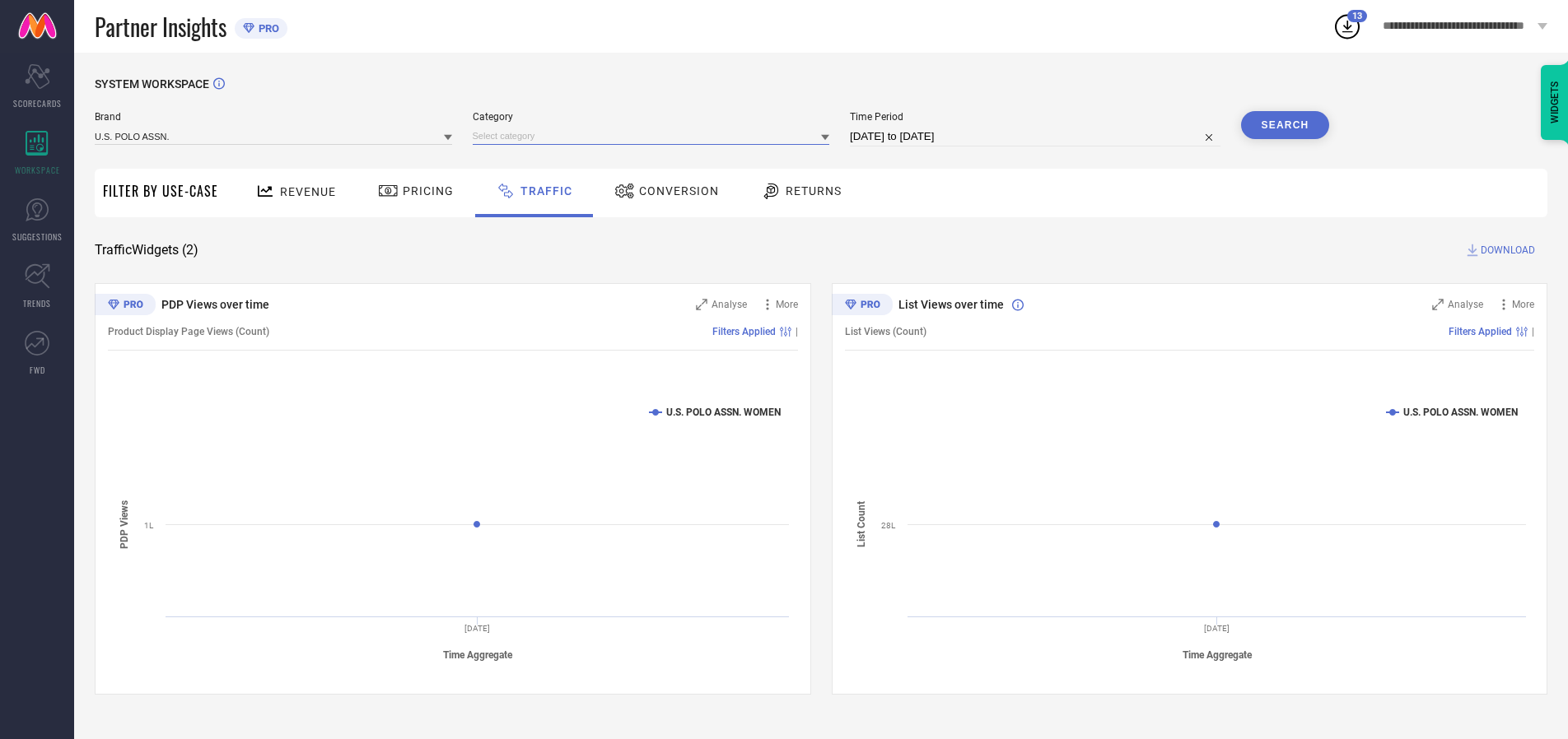
click at [655, 136] on input at bounding box center [651, 136] width 358 height 17
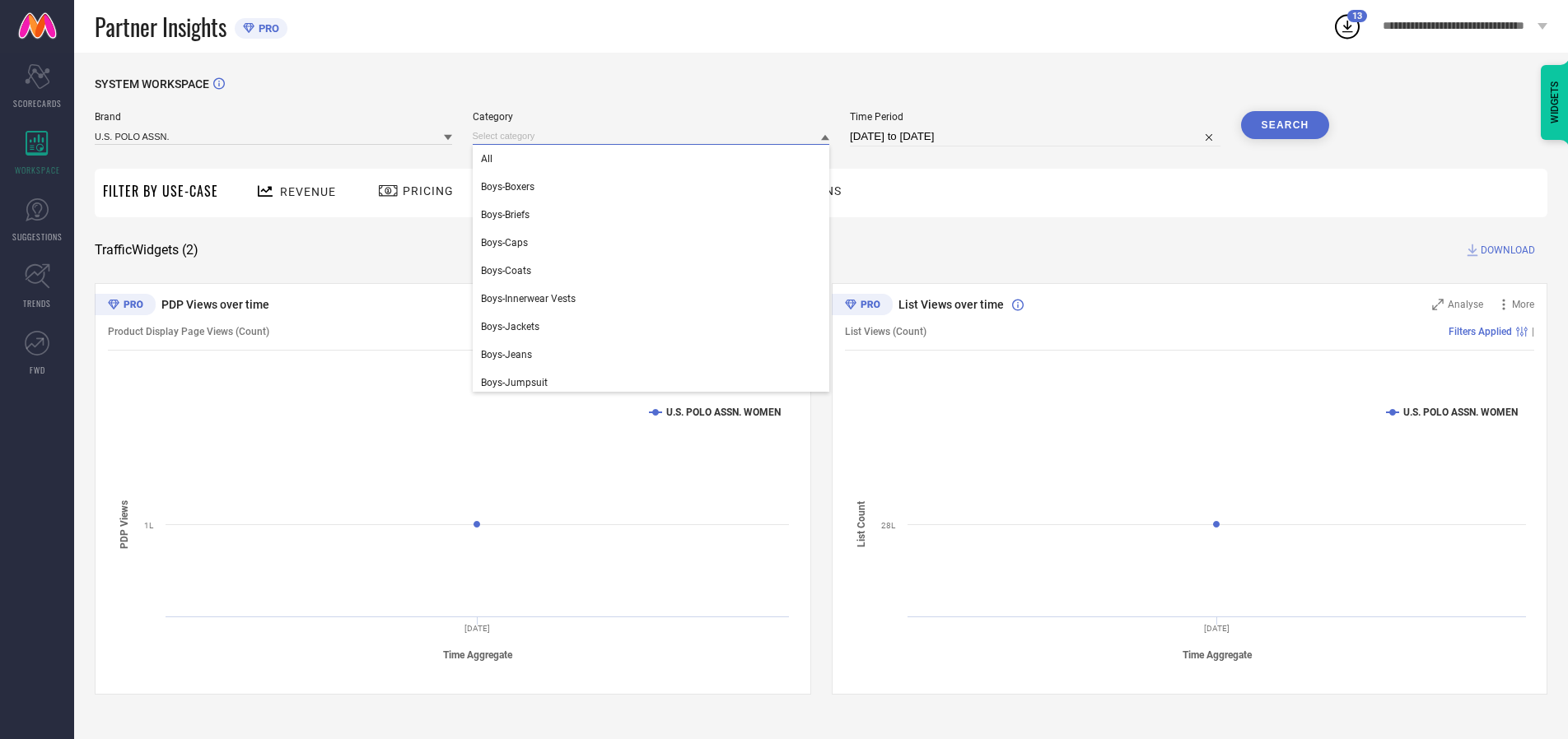
click at [655, 159] on div "All" at bounding box center [651, 159] width 358 height 28
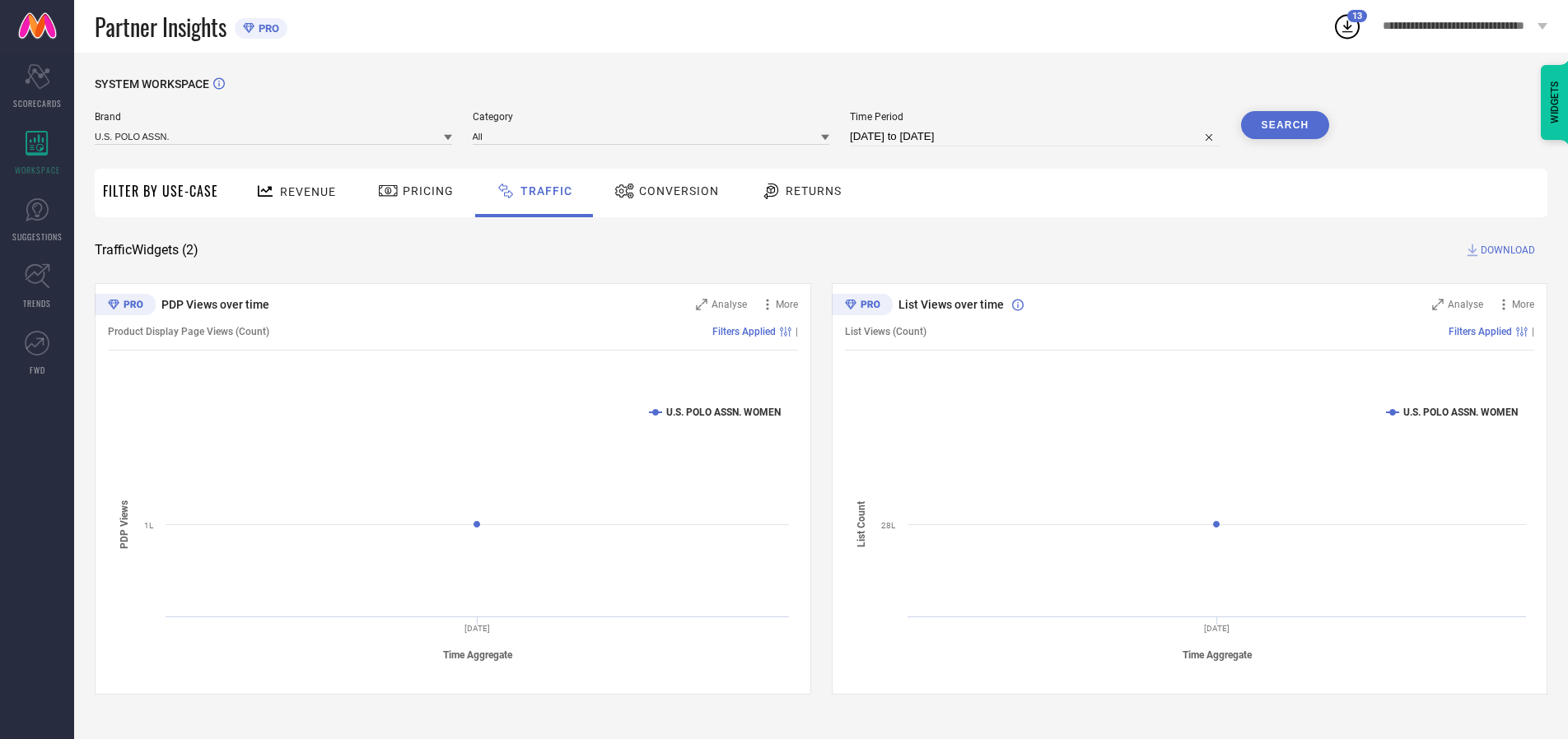
click at [1284, 125] on button "Search" at bounding box center [1285, 125] width 89 height 28
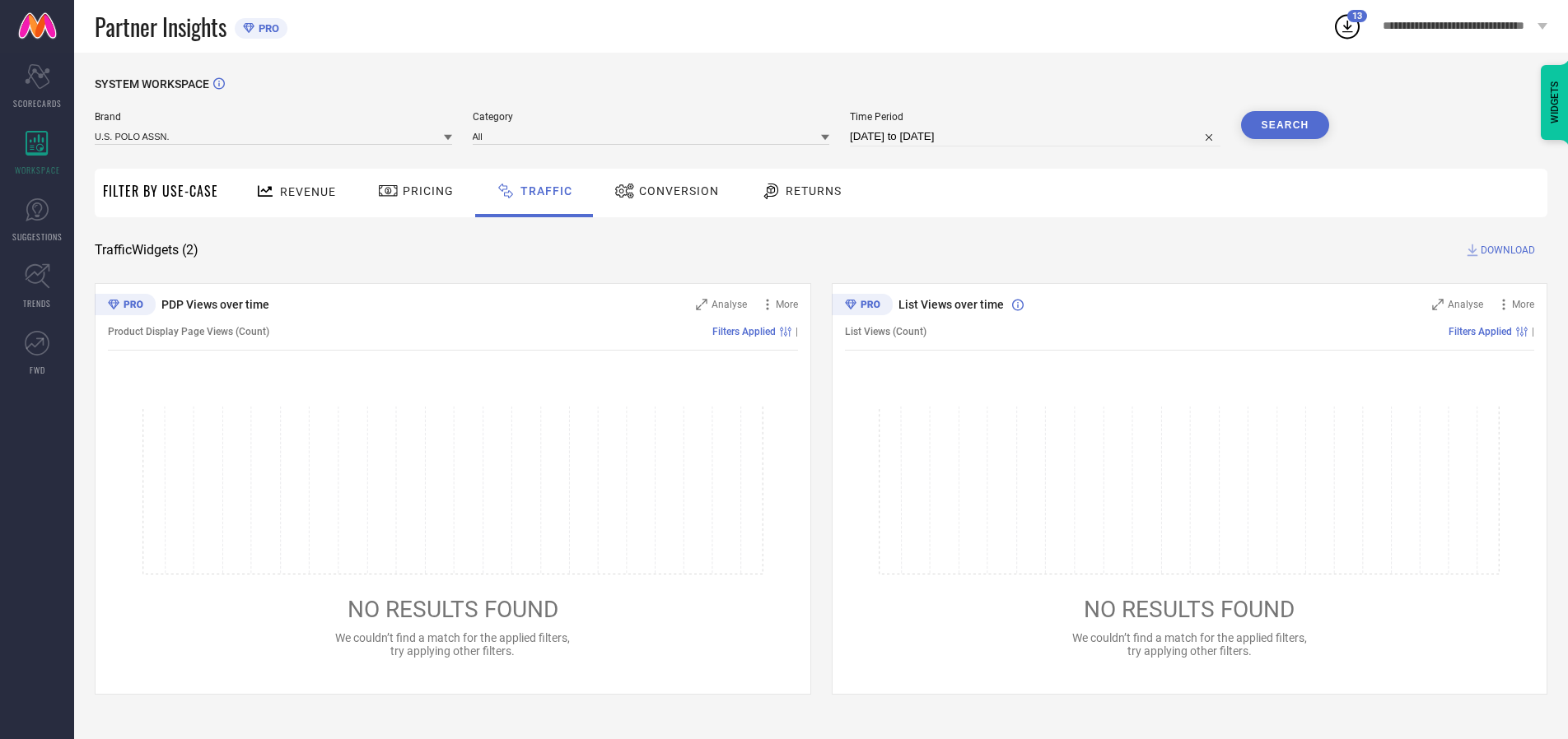
click at [1506, 251] on span "DOWNLOAD" at bounding box center [1506, 250] width 54 height 16
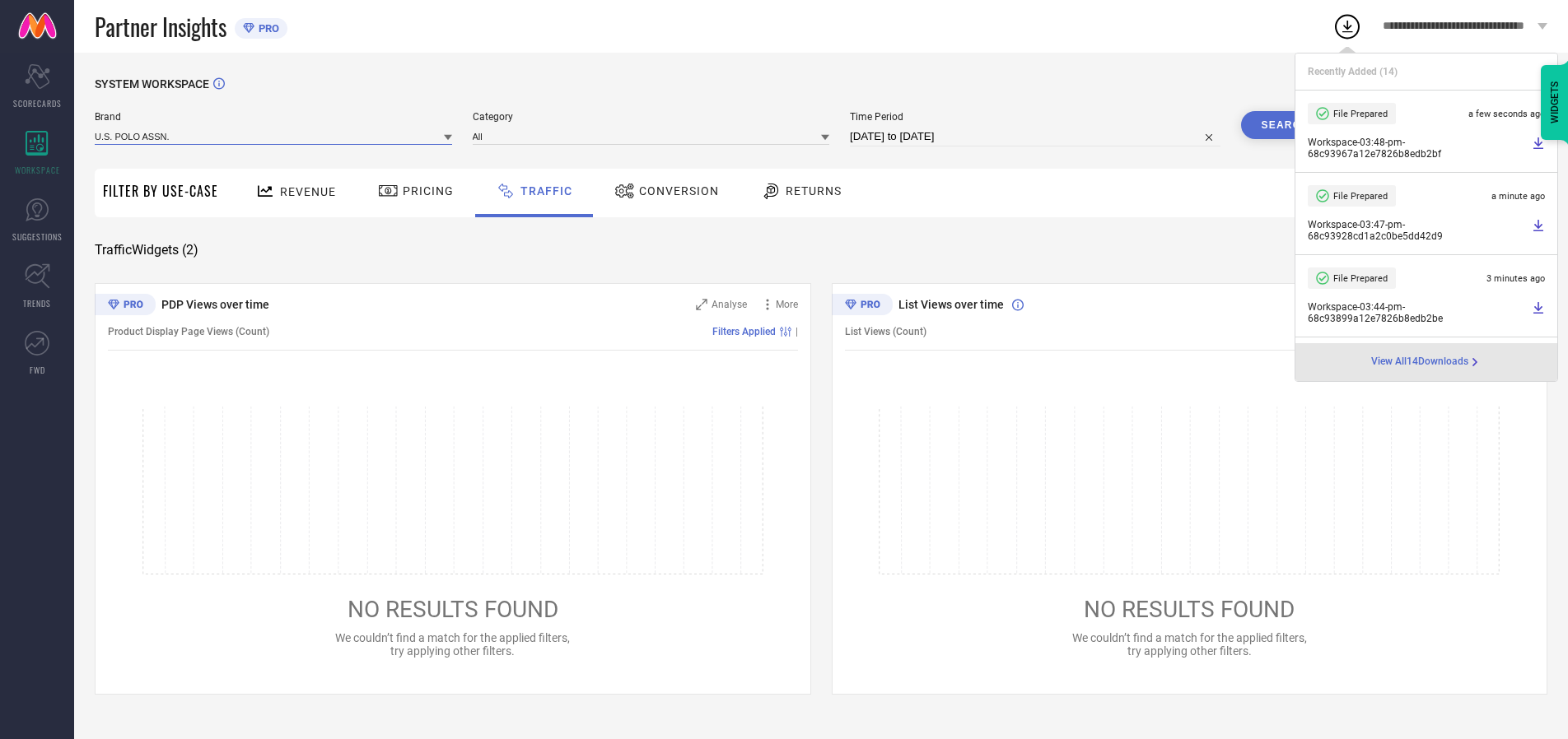
click at [274, 136] on input at bounding box center [273, 136] width 358 height 17
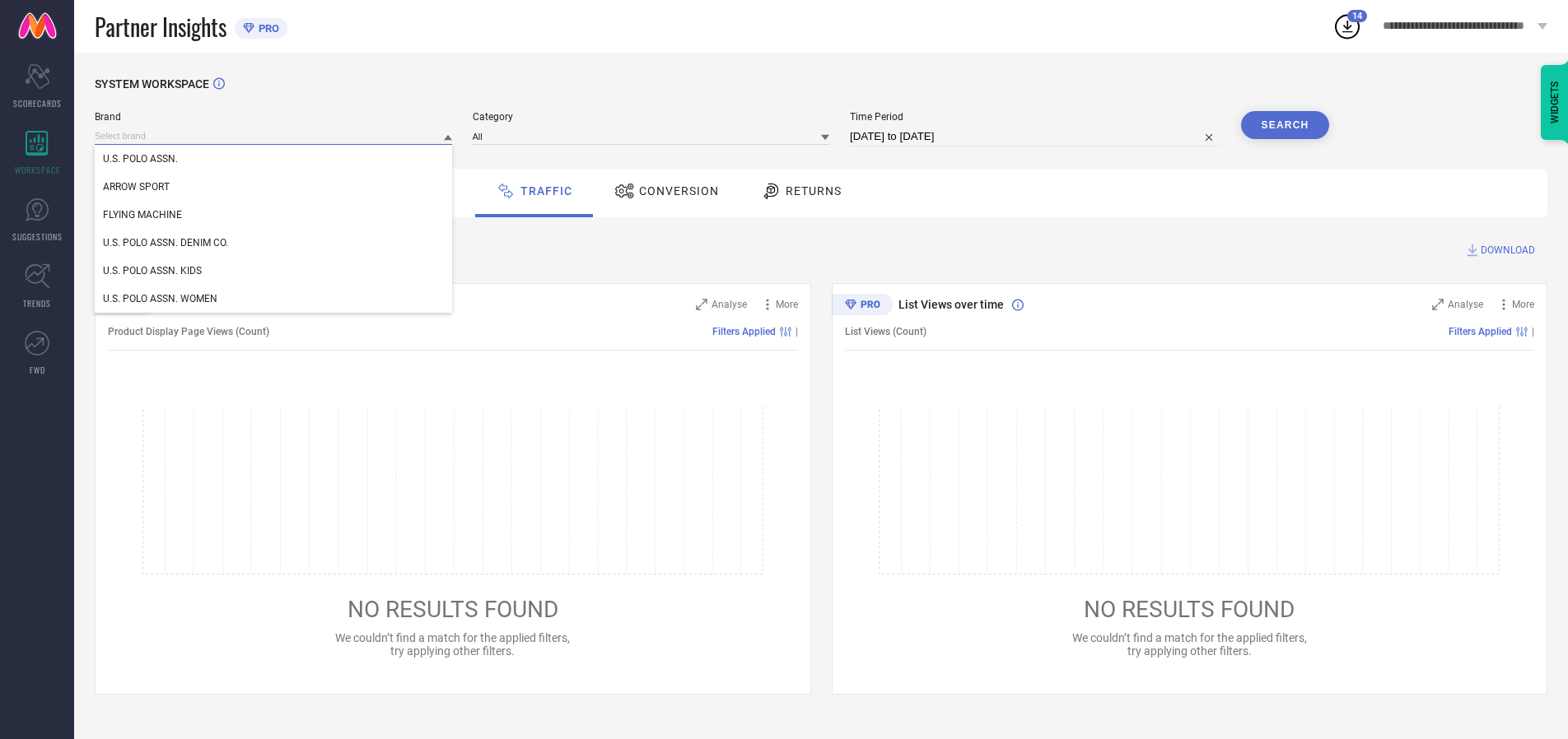
click at [274, 243] on div "U.S. POLO ASSN. DENIM CO." at bounding box center [273, 243] width 358 height 28
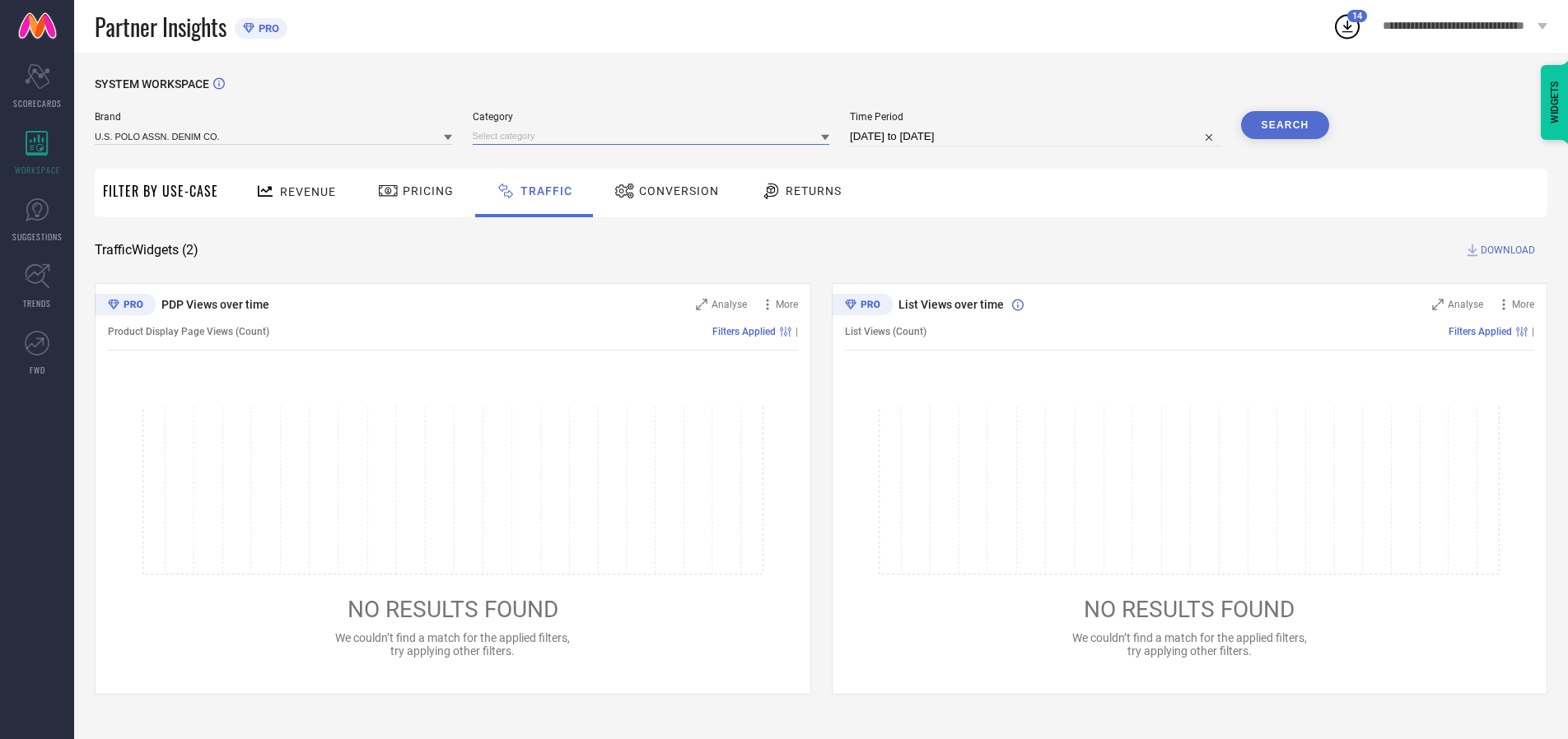
click at [655, 136] on input at bounding box center [651, 136] width 358 height 17
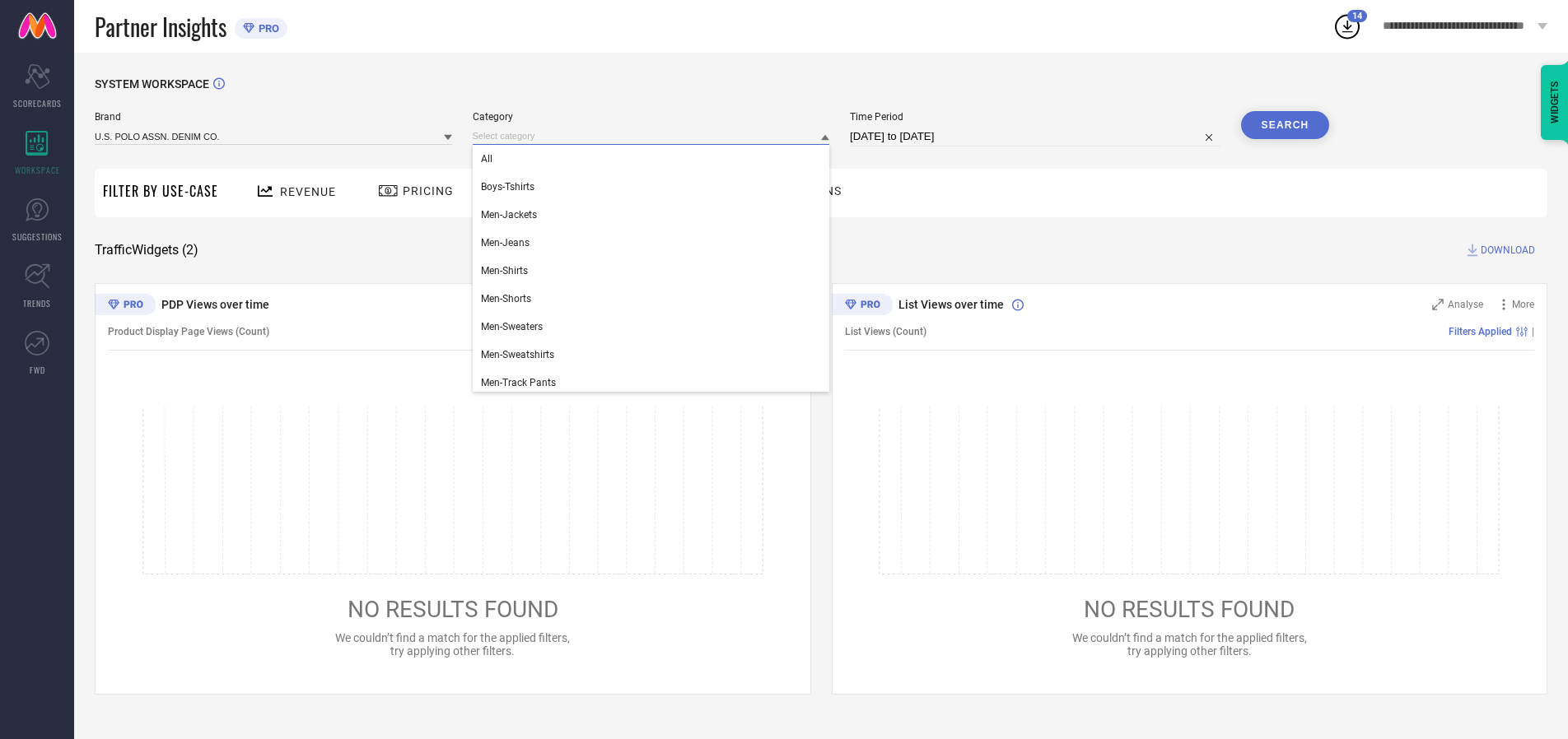
click at [655, 159] on div "All" at bounding box center [651, 159] width 358 height 28
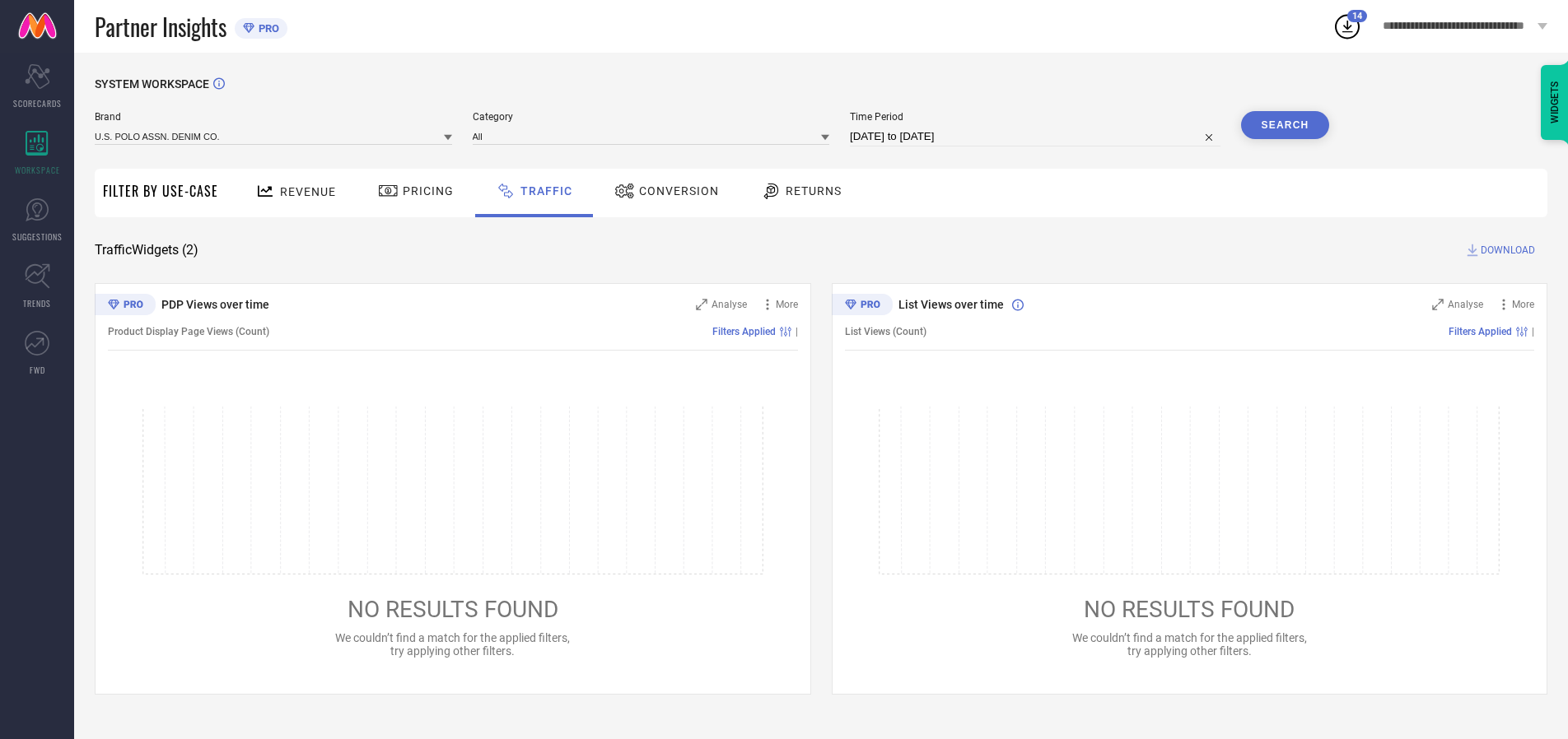
click at [1284, 125] on button "Search" at bounding box center [1285, 125] width 89 height 28
click at [1506, 251] on span "DOWNLOAD" at bounding box center [1506, 250] width 54 height 16
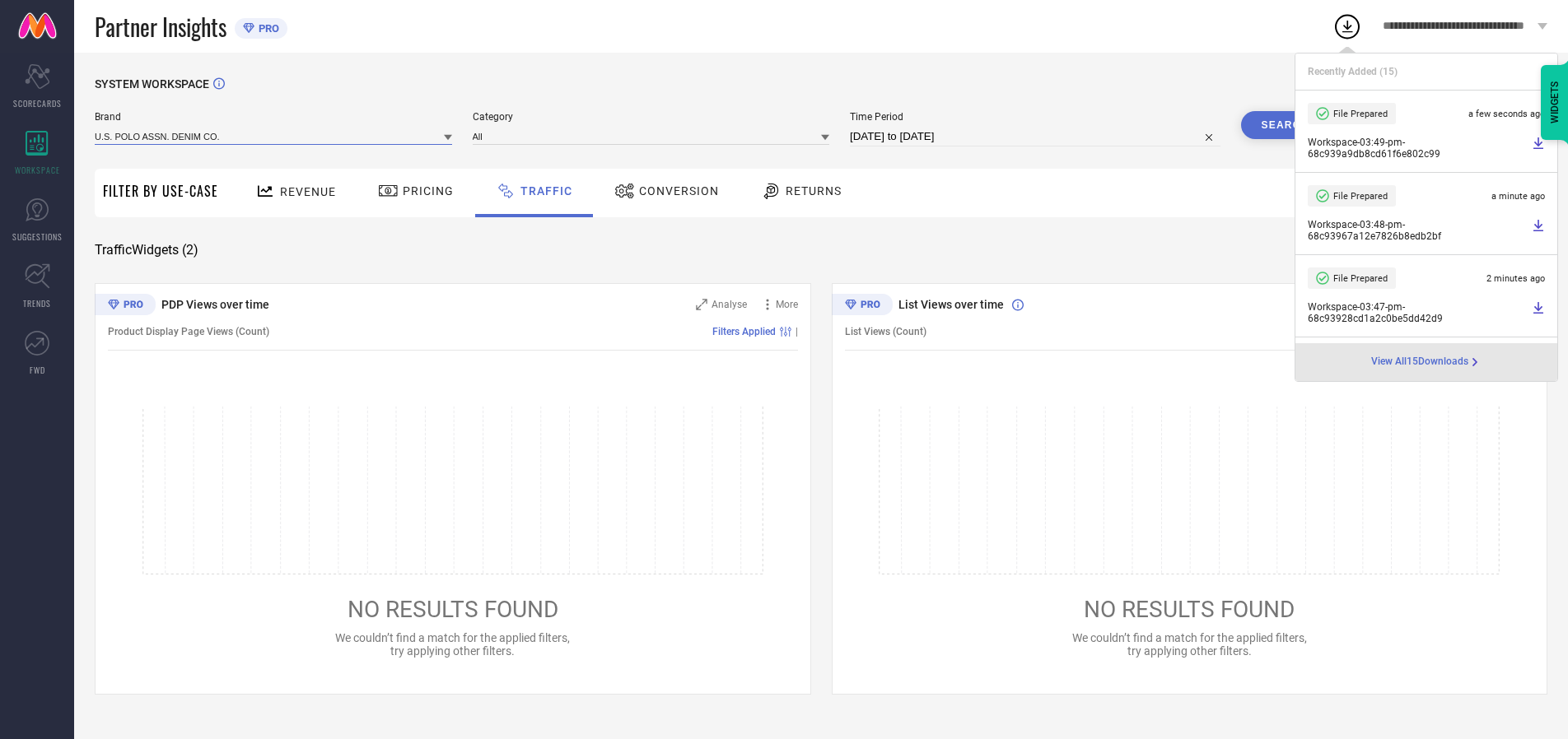
click at [274, 136] on input at bounding box center [273, 136] width 358 height 17
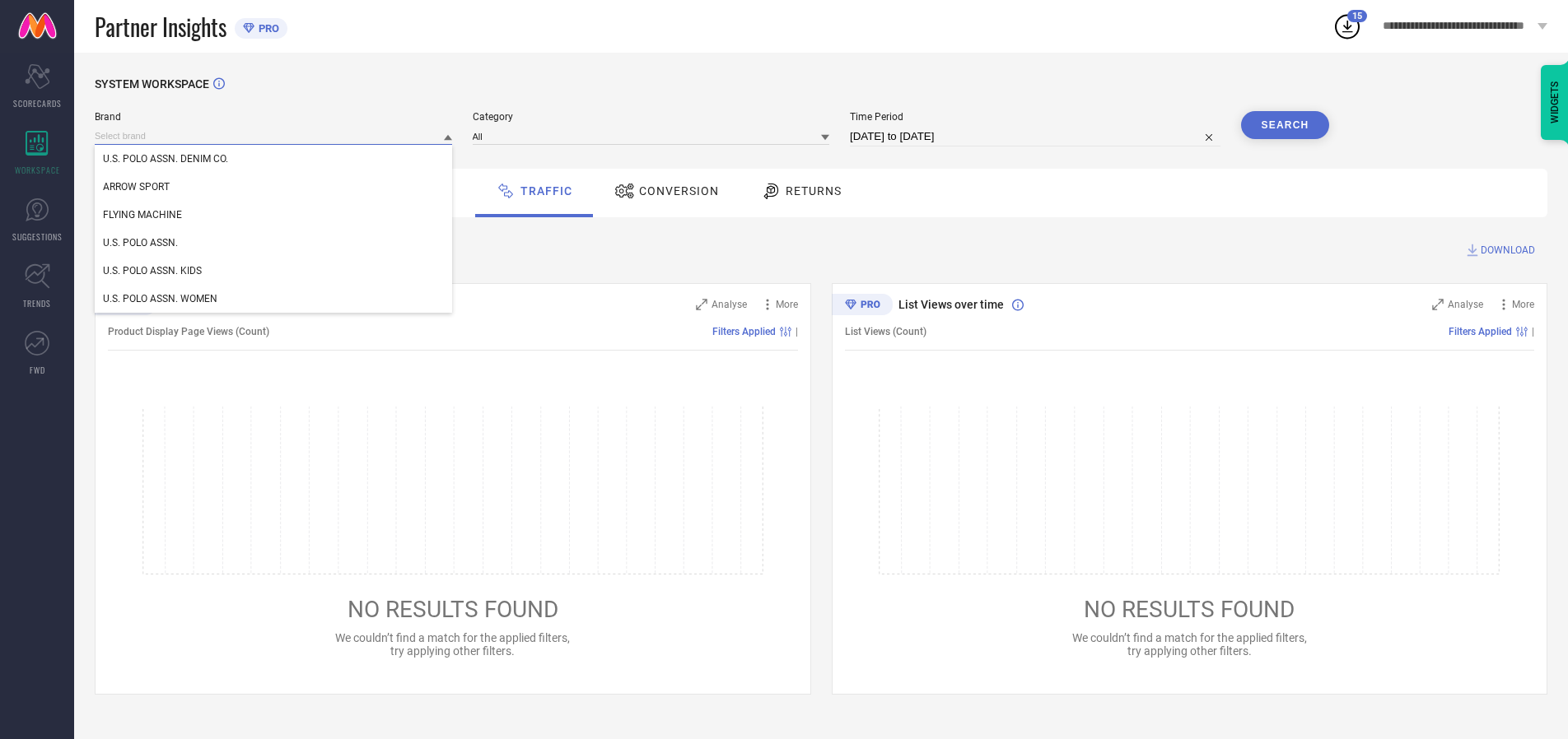
click at [274, 271] on div "U.S. POLO ASSN. KIDS" at bounding box center [273, 271] width 358 height 28
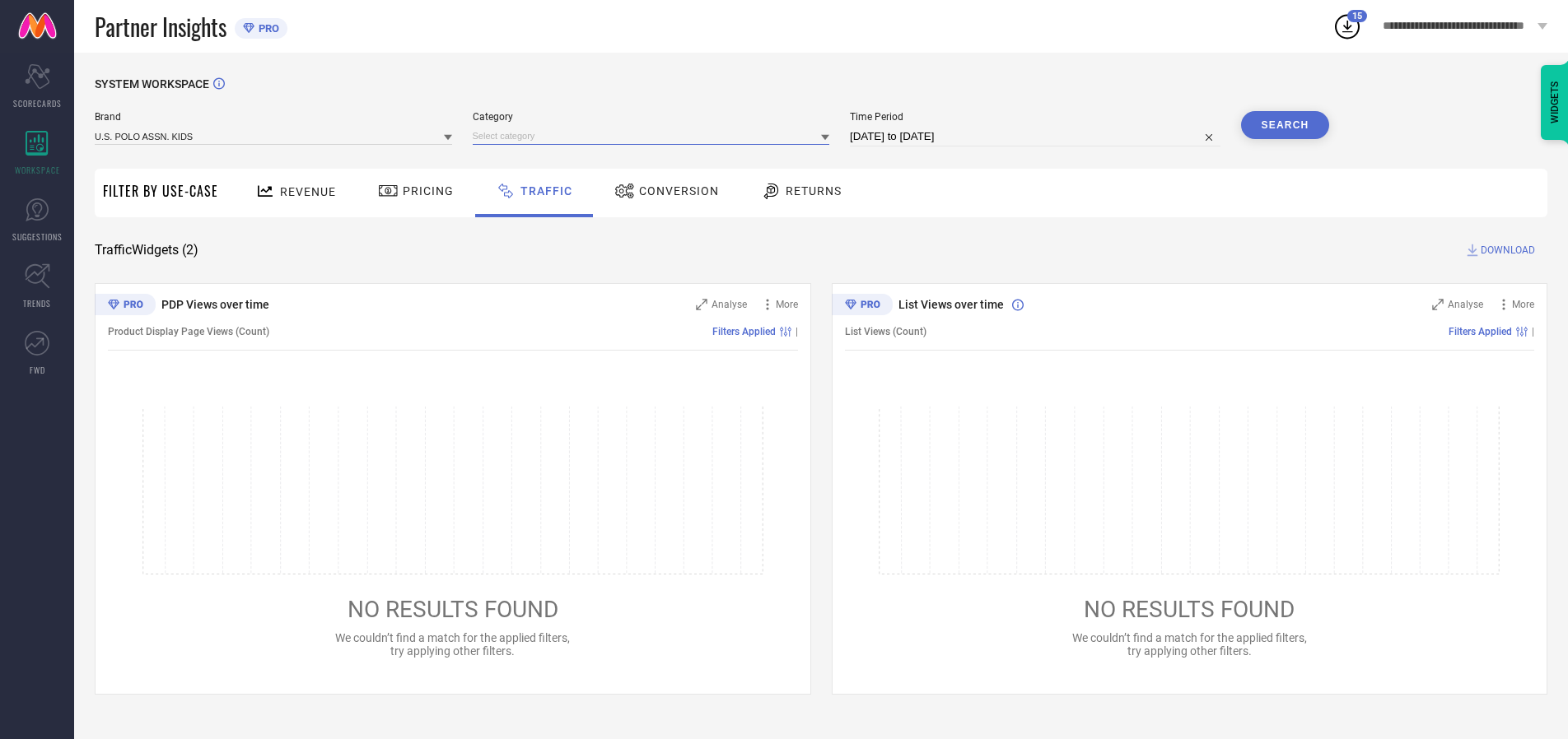
click at [655, 136] on input at bounding box center [651, 136] width 358 height 17
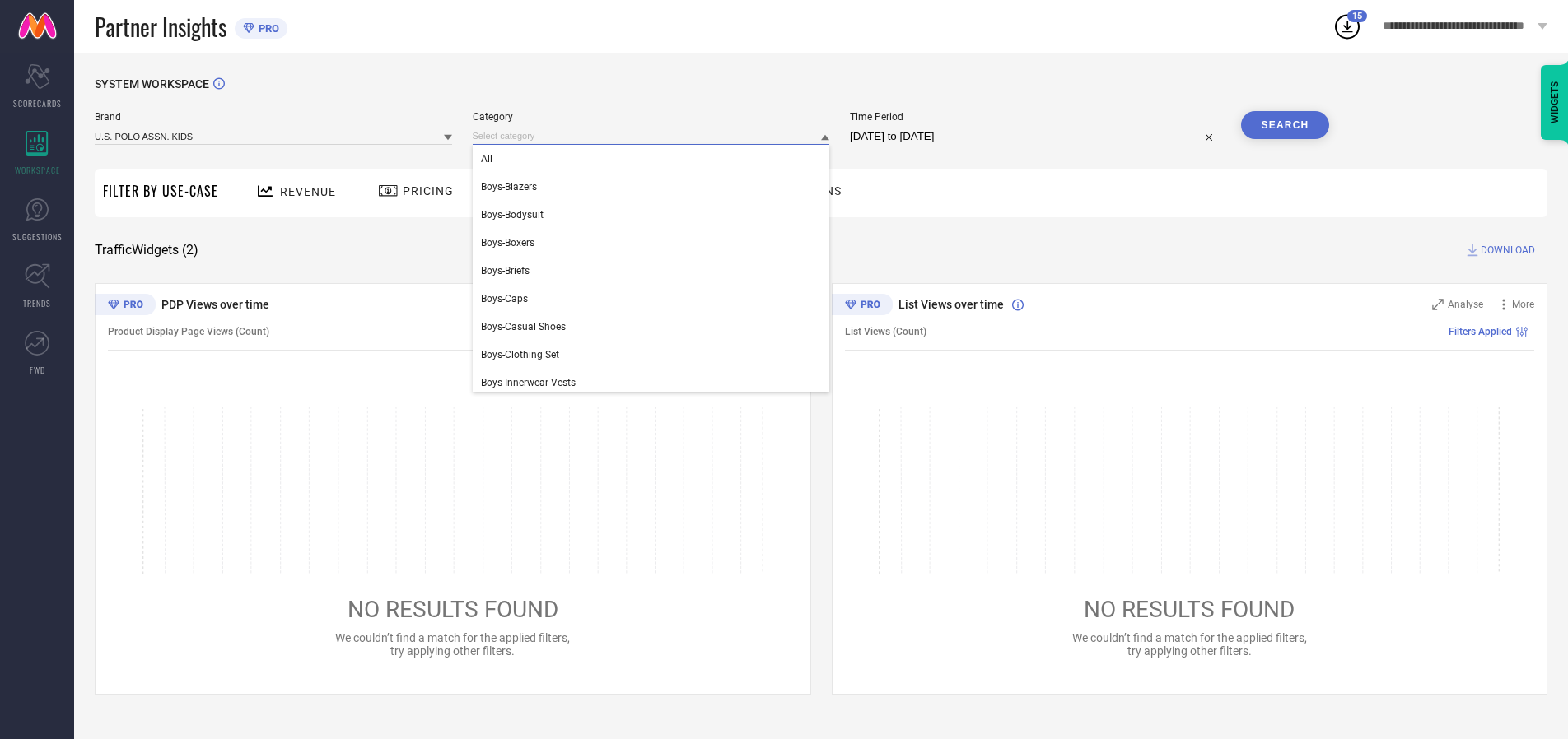
click at [655, 159] on div "All" at bounding box center [651, 159] width 358 height 28
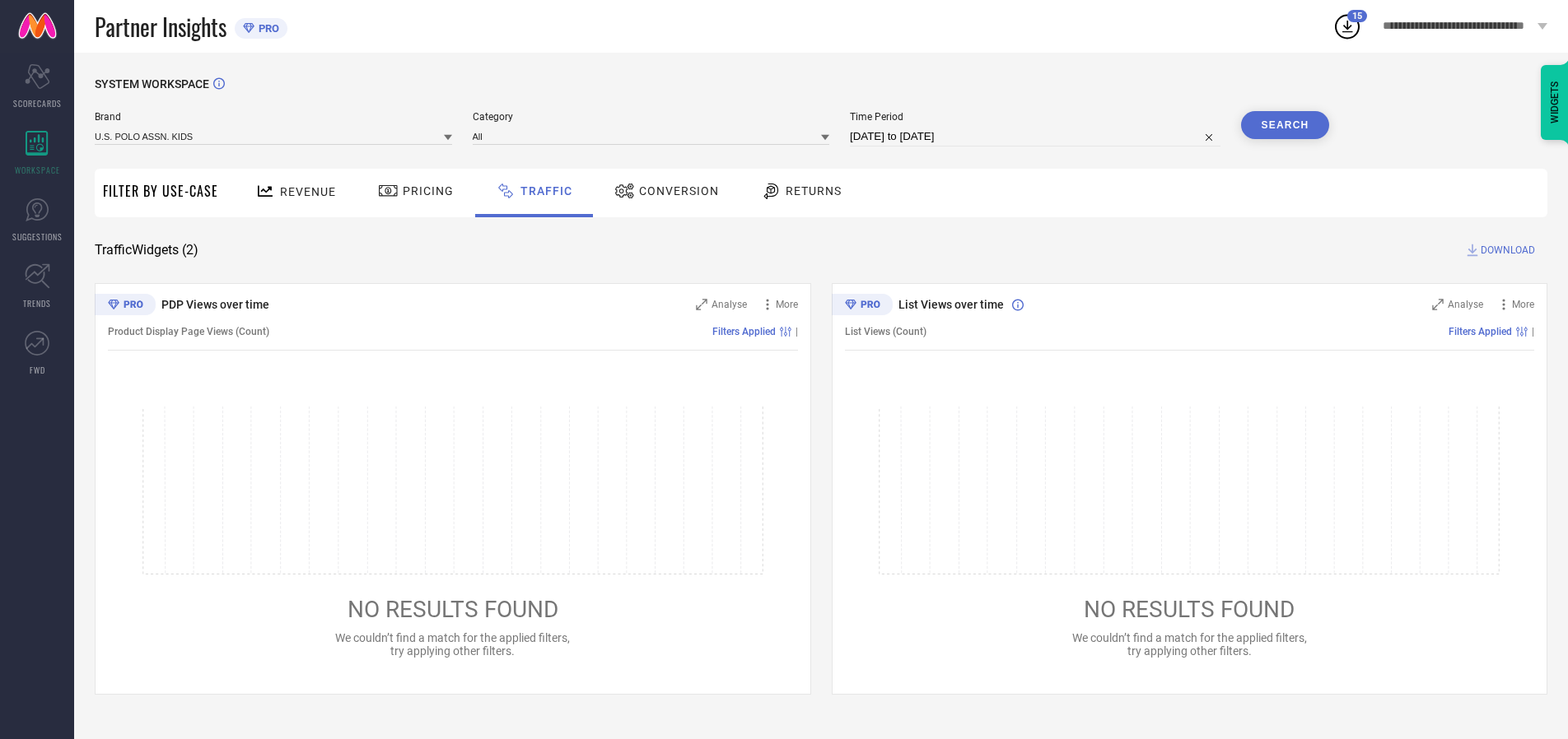
click at [1284, 125] on button "Search" at bounding box center [1285, 125] width 89 height 28
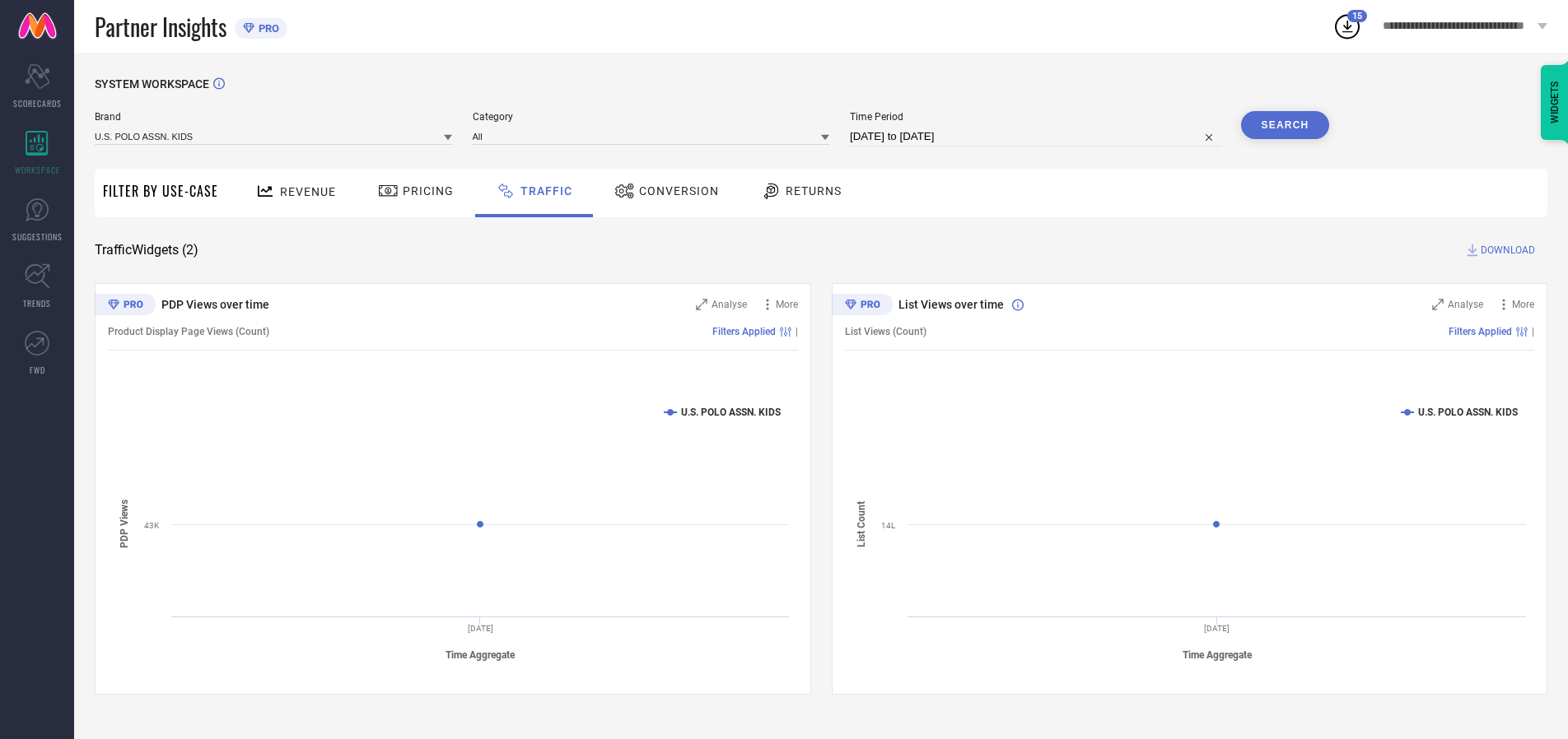
click at [1506, 251] on span "DOWNLOAD" at bounding box center [1506, 250] width 54 height 16
